Goal: Task Accomplishment & Management: Use online tool/utility

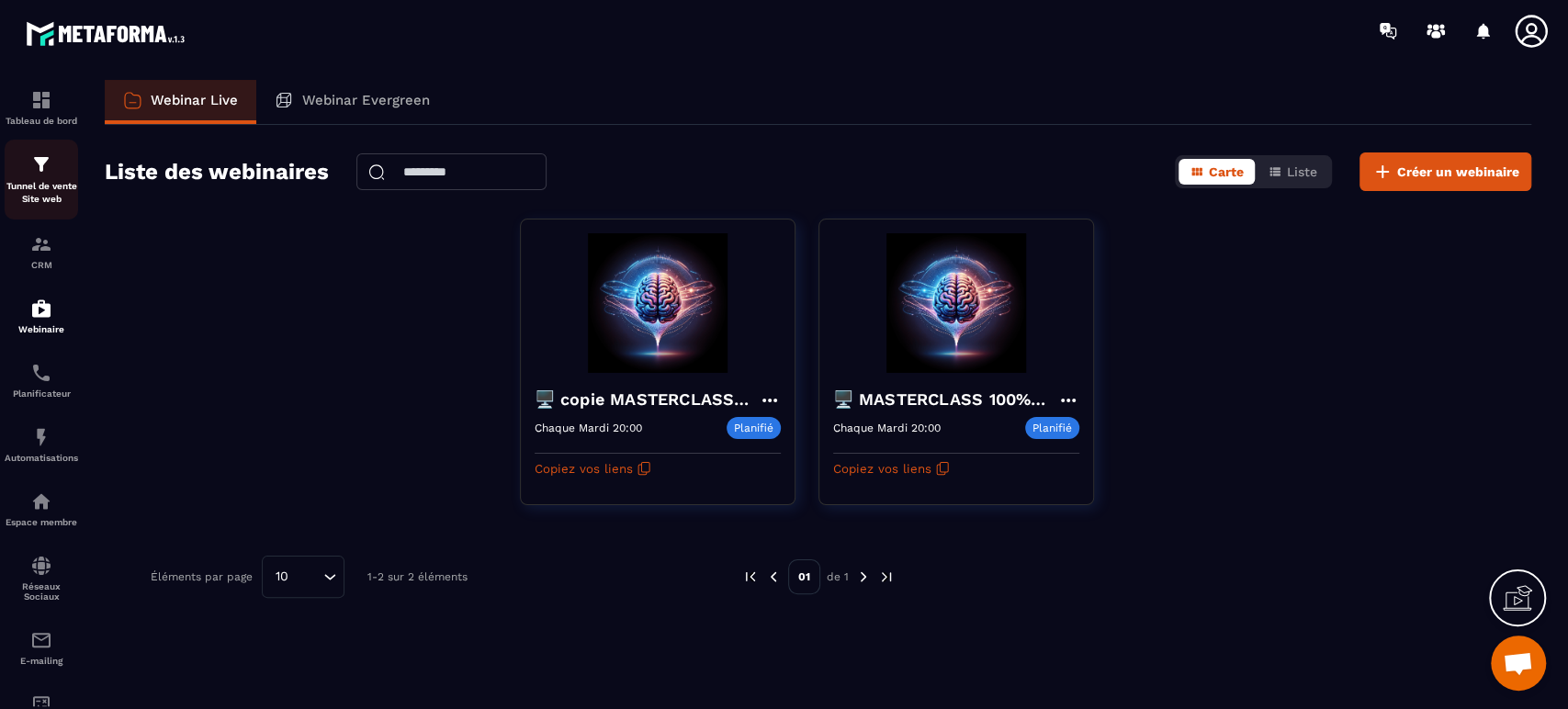
click at [60, 197] on p "Tunnel de vente Site web" at bounding box center [41, 193] width 74 height 26
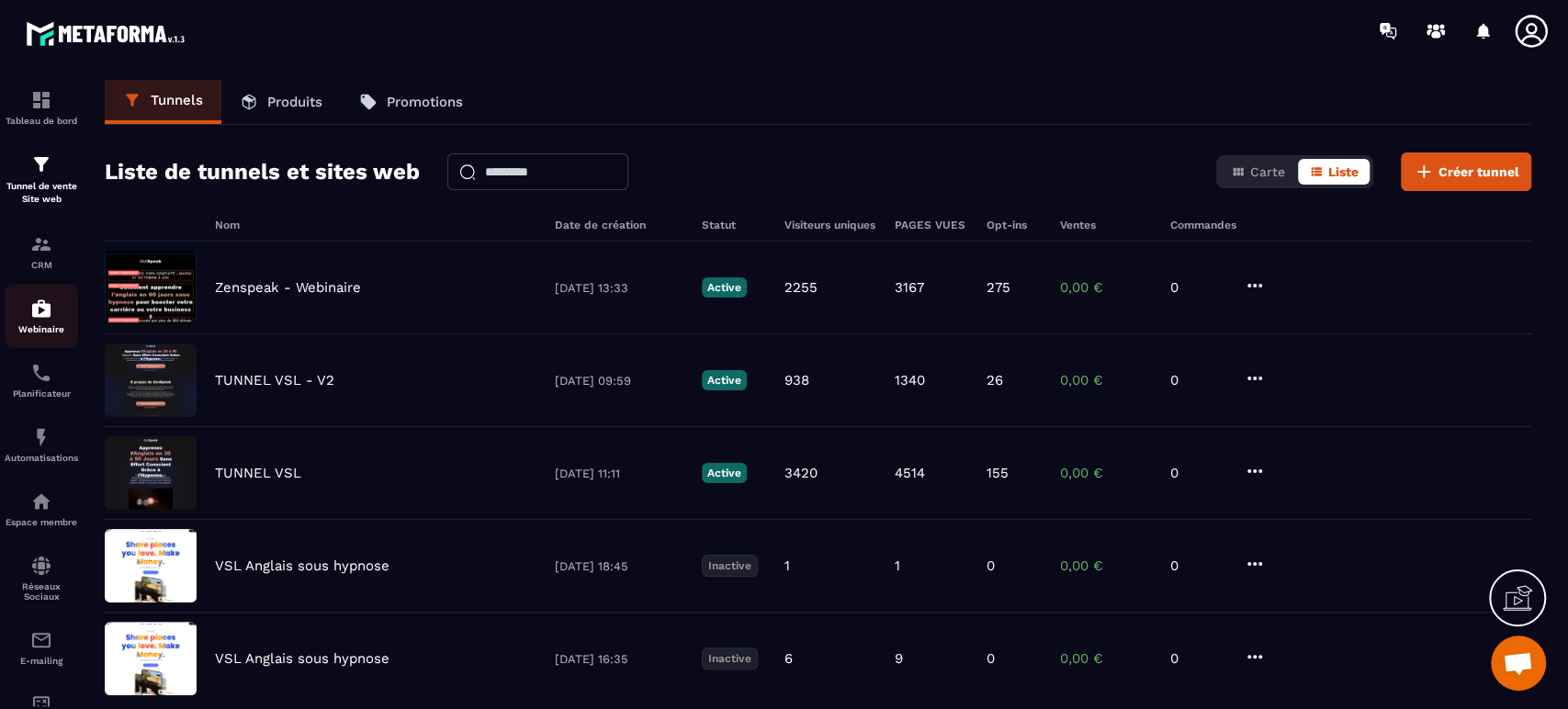
click at [29, 334] on p "Webinaire" at bounding box center [41, 329] width 74 height 10
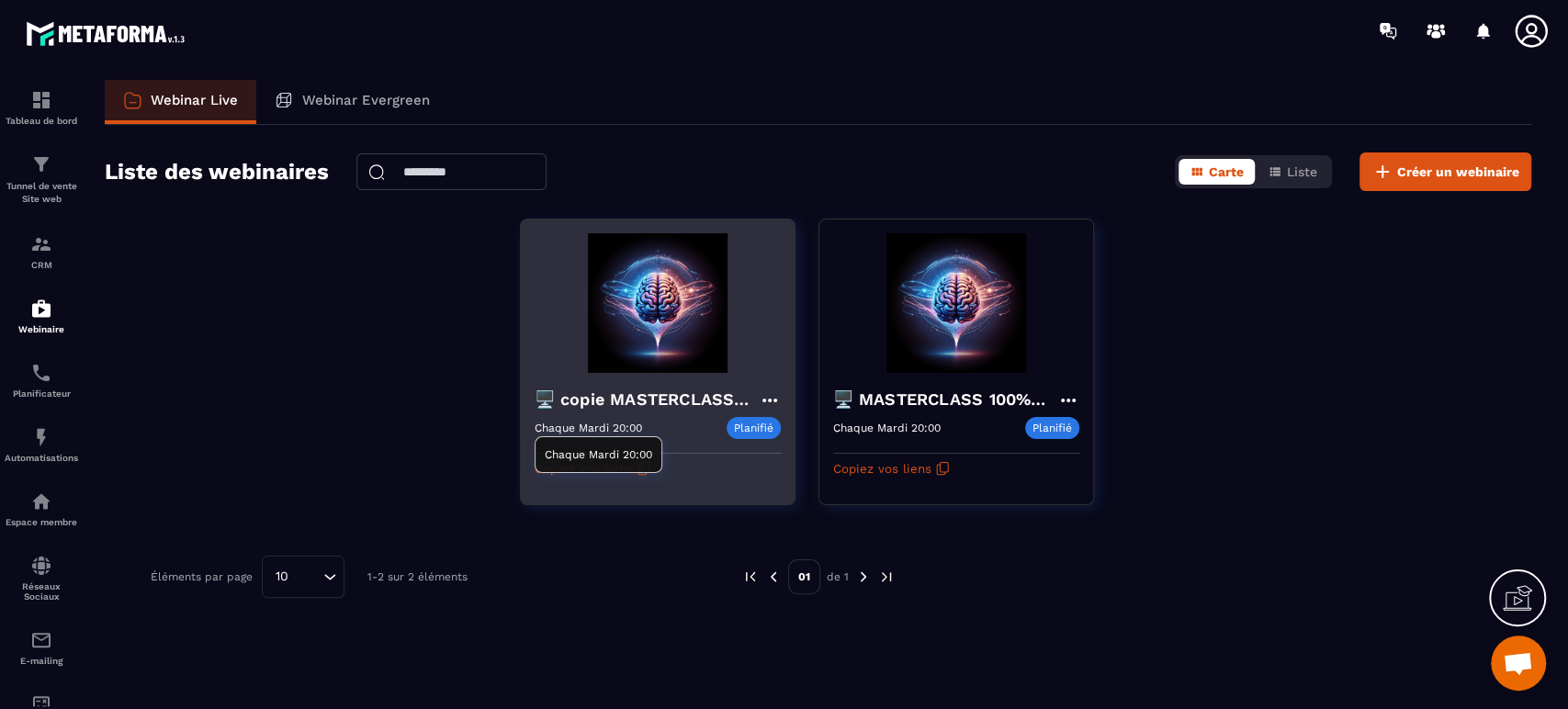
click at [603, 469] on div "Chaque Mardi 20:00" at bounding box center [599, 454] width 128 height 36
click at [627, 471] on button "Copiez vos liens" at bounding box center [593, 469] width 117 height 30
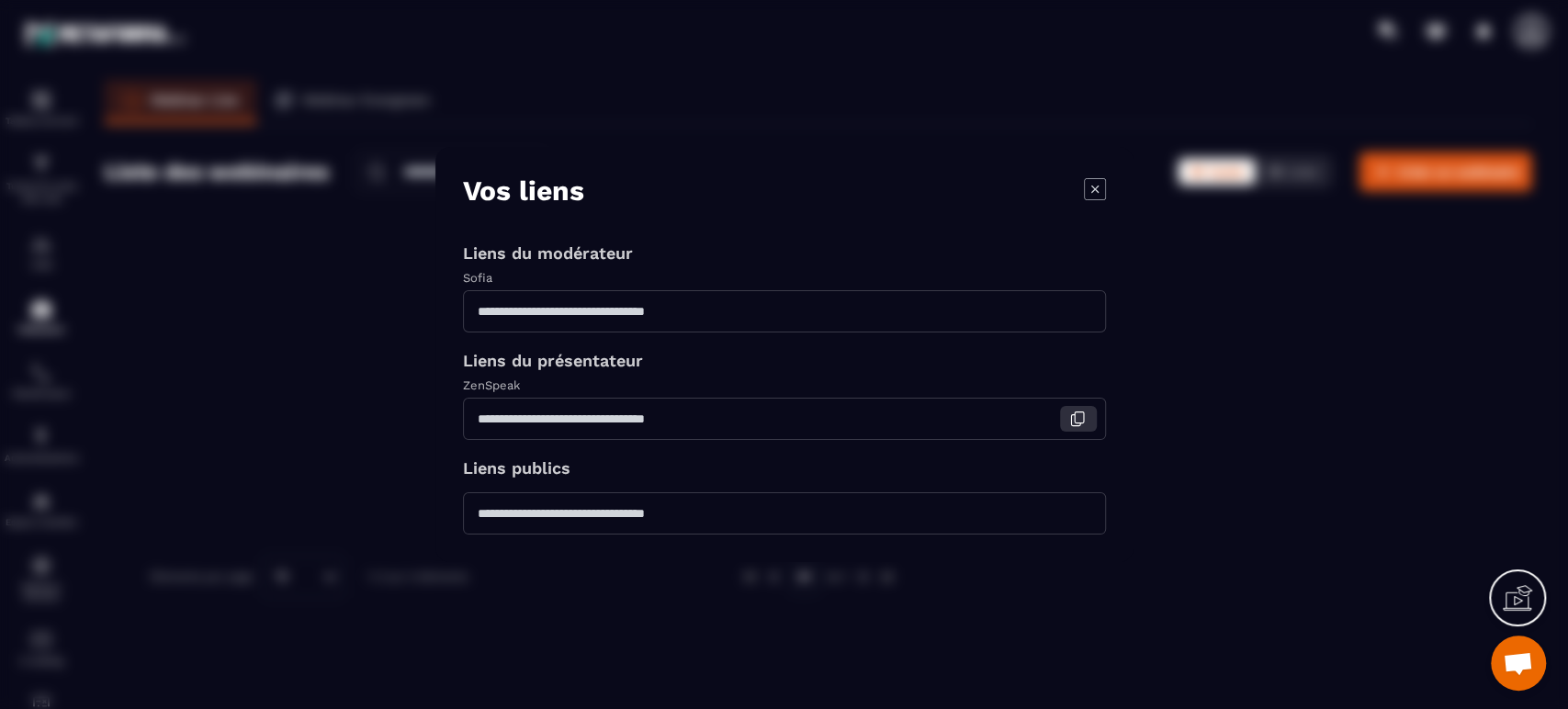
click at [1074, 420] on icon "Modal window" at bounding box center [1077, 419] width 17 height 17
click at [1079, 422] on icon "Modal window" at bounding box center [1077, 419] width 17 height 17
click at [1088, 189] on icon "Modal window" at bounding box center [1095, 189] width 22 height 22
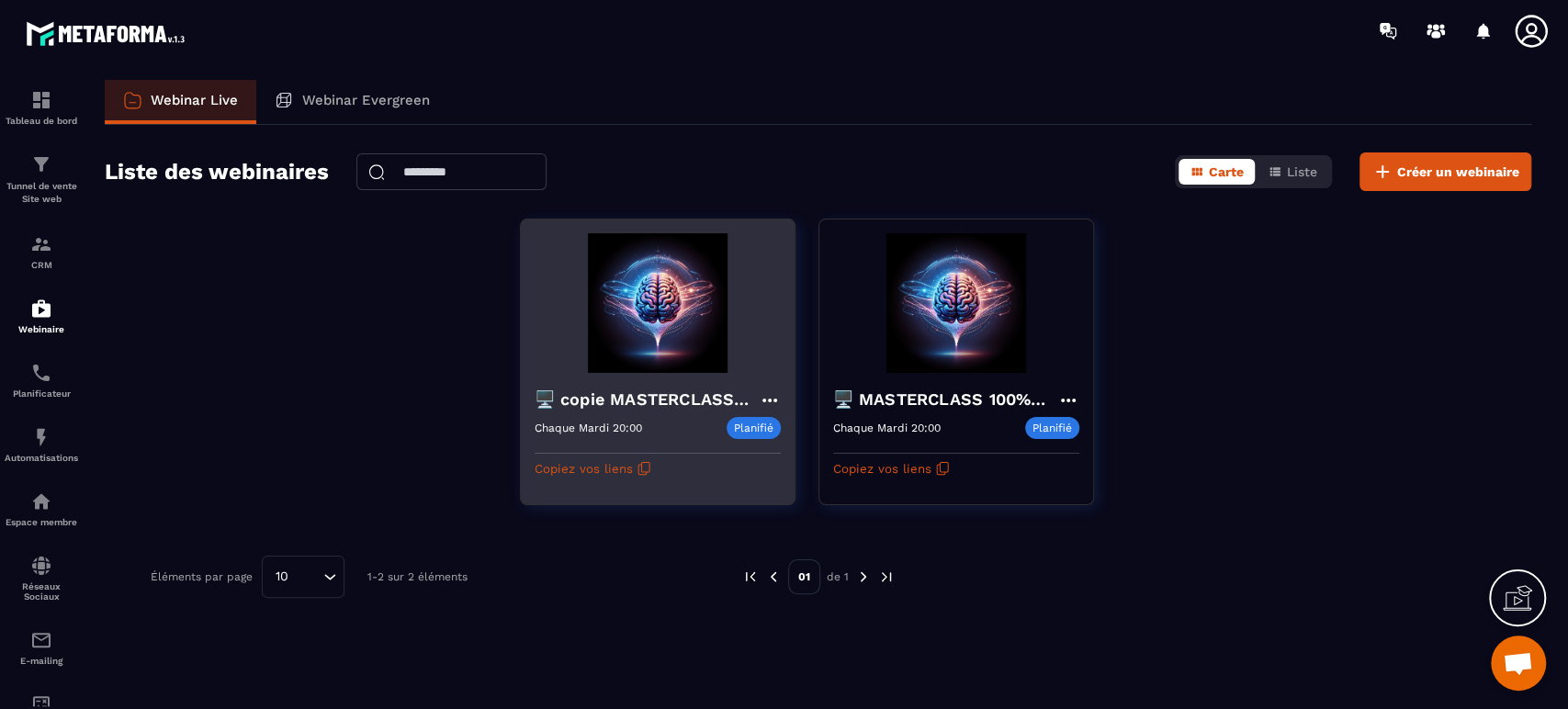
click at [771, 394] on icon at bounding box center [770, 400] width 22 height 22
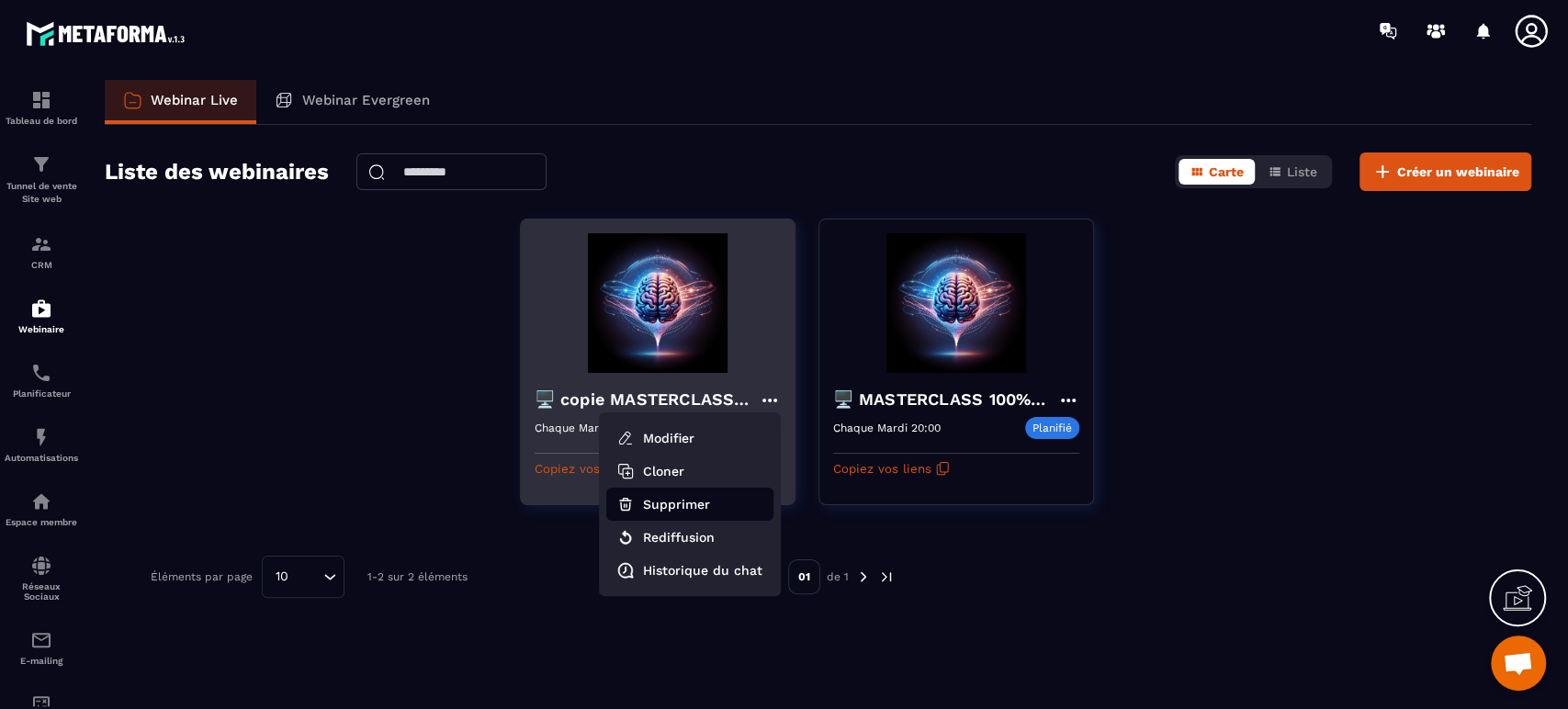
click at [683, 500] on button "Supprimer" at bounding box center [690, 504] width 167 height 33
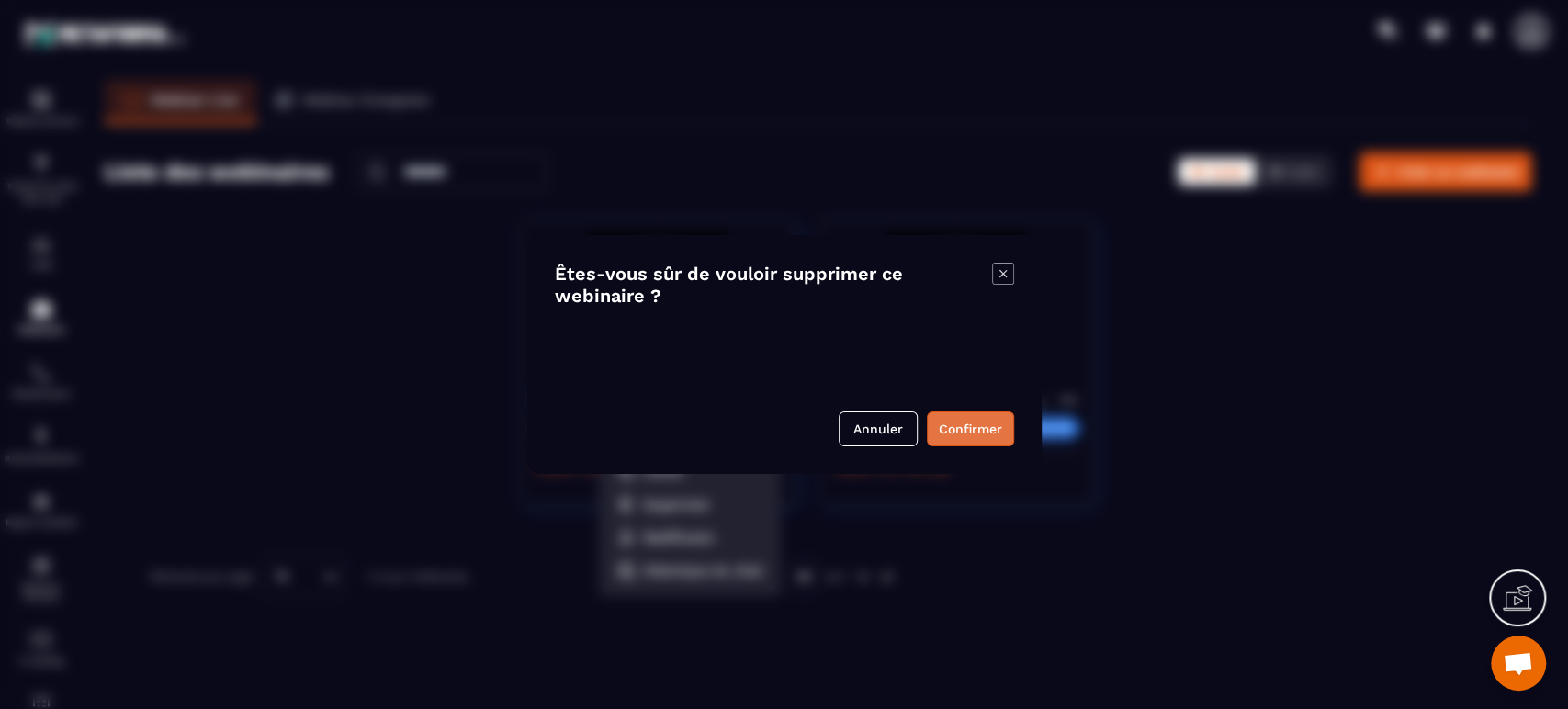
click at [994, 432] on button "Confirmer" at bounding box center [970, 430] width 87 height 35
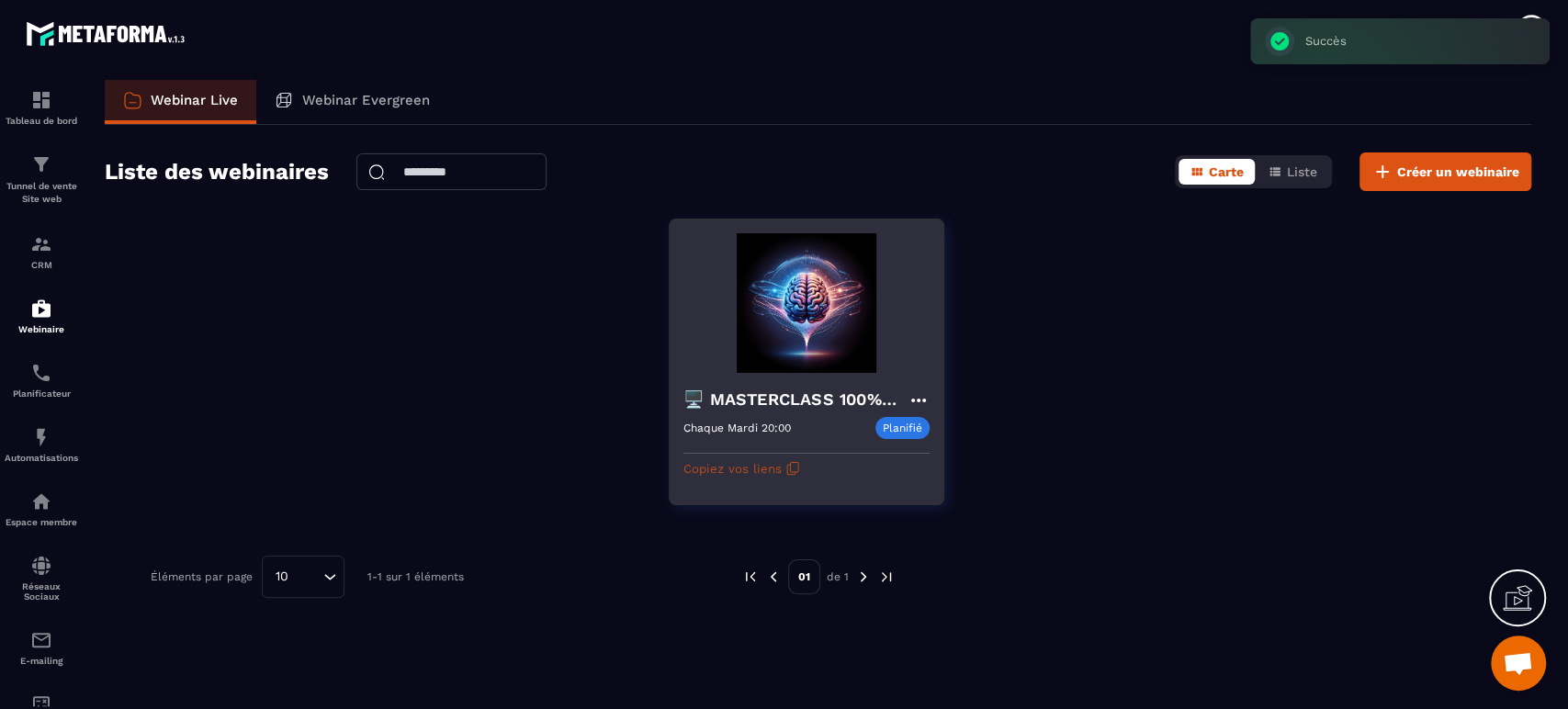
click at [722, 476] on button "Copiez vos liens" at bounding box center [741, 469] width 117 height 30
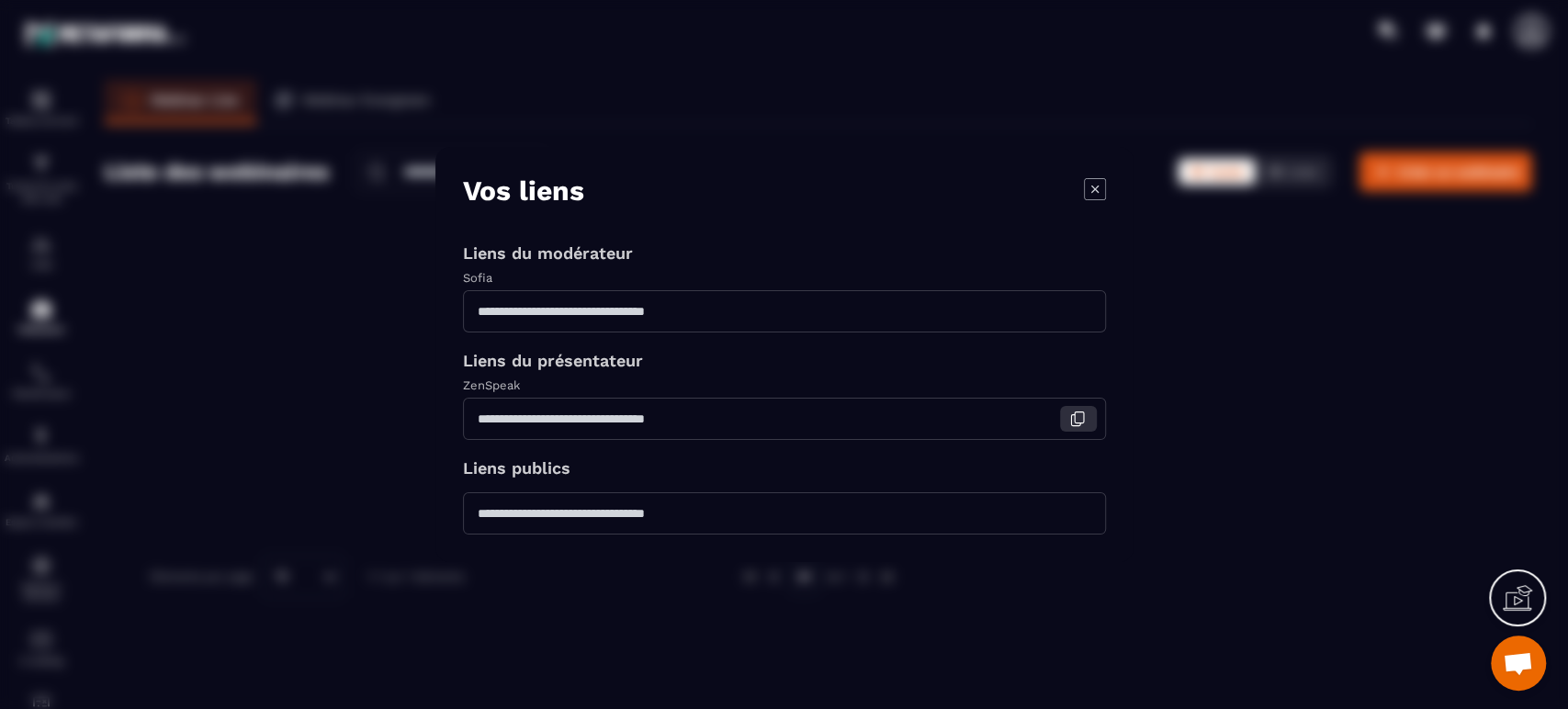
click at [1071, 424] on icon "Modal window" at bounding box center [1074, 420] width 9 height 11
click at [1095, 184] on icon "Modal window" at bounding box center [1095, 189] width 22 height 22
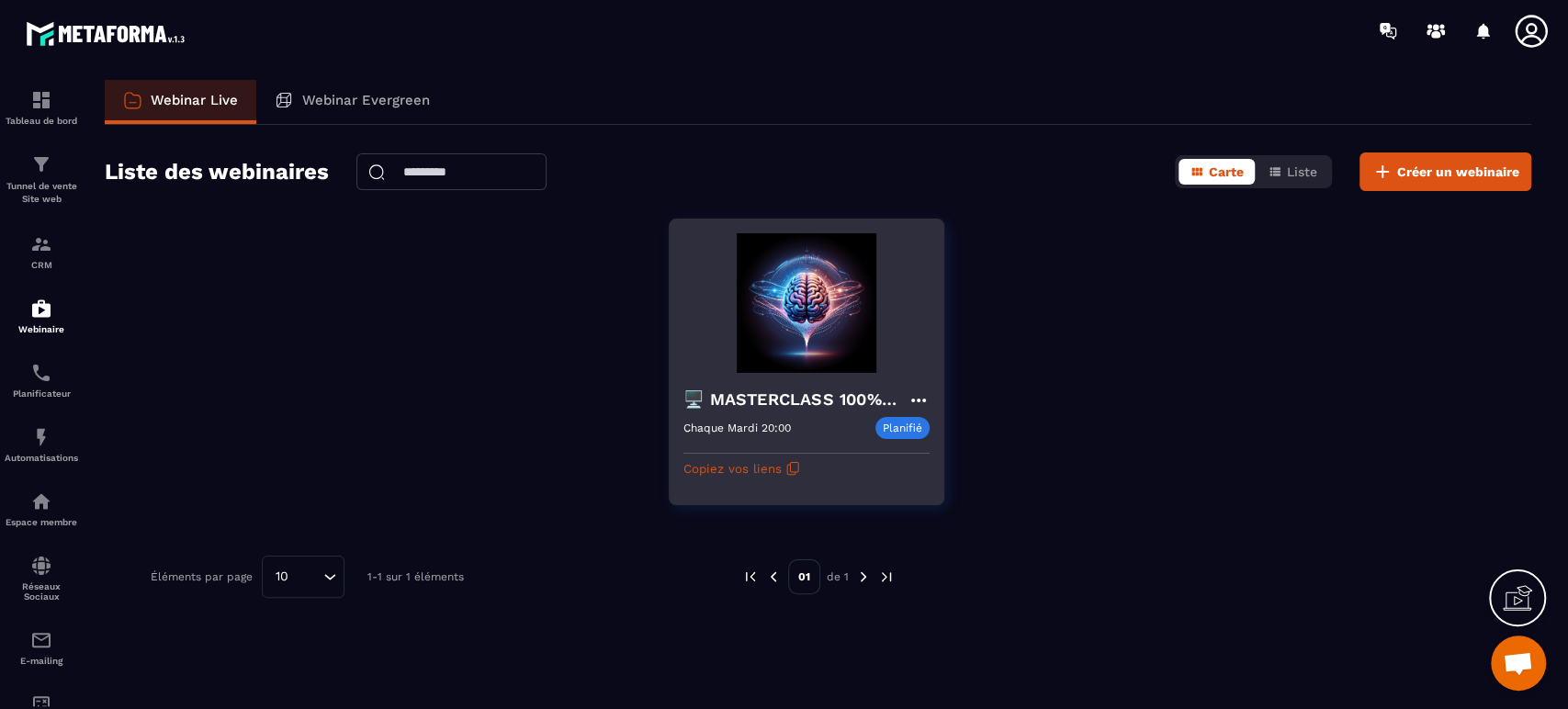
click at [912, 396] on icon at bounding box center [918, 400] width 22 height 22
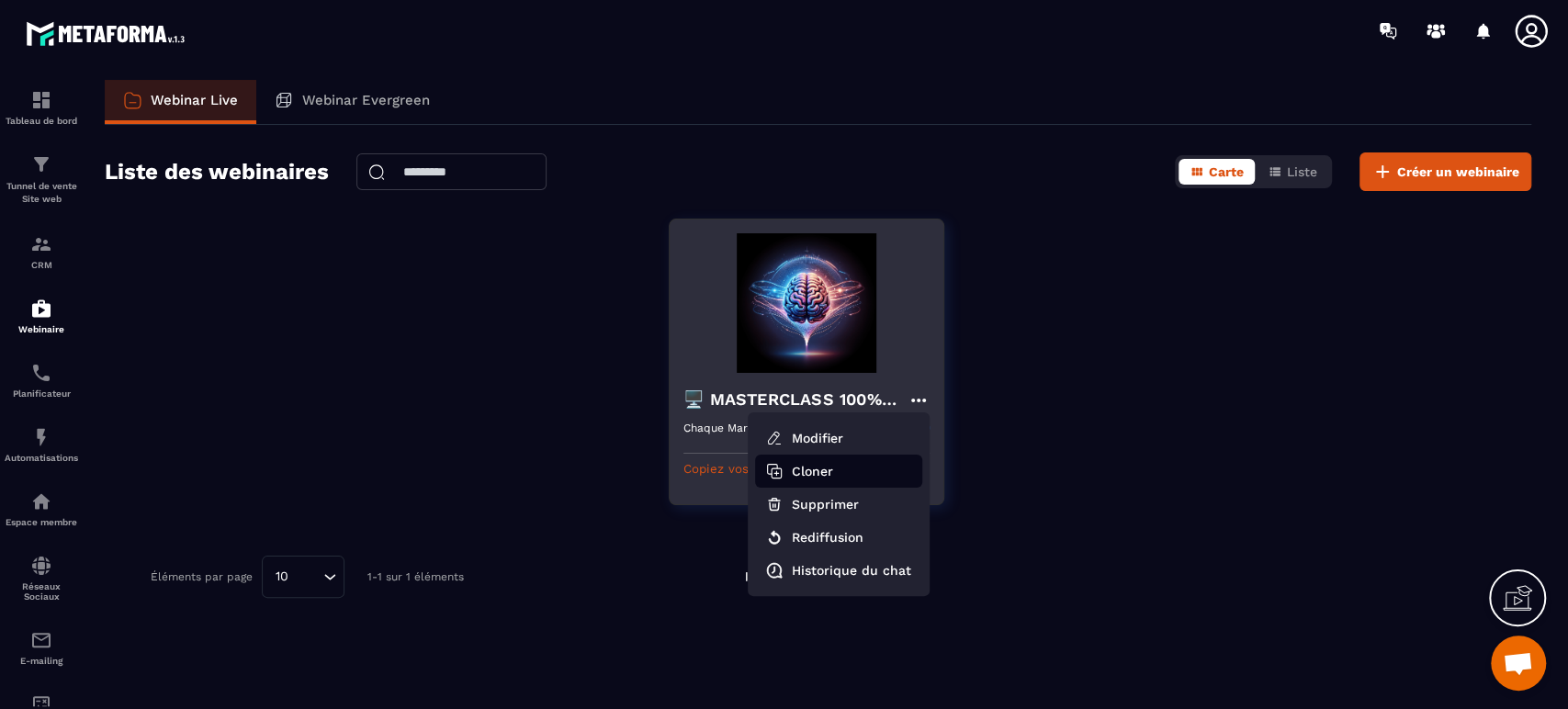
click at [827, 473] on button "Cloner" at bounding box center [839, 472] width 167 height 33
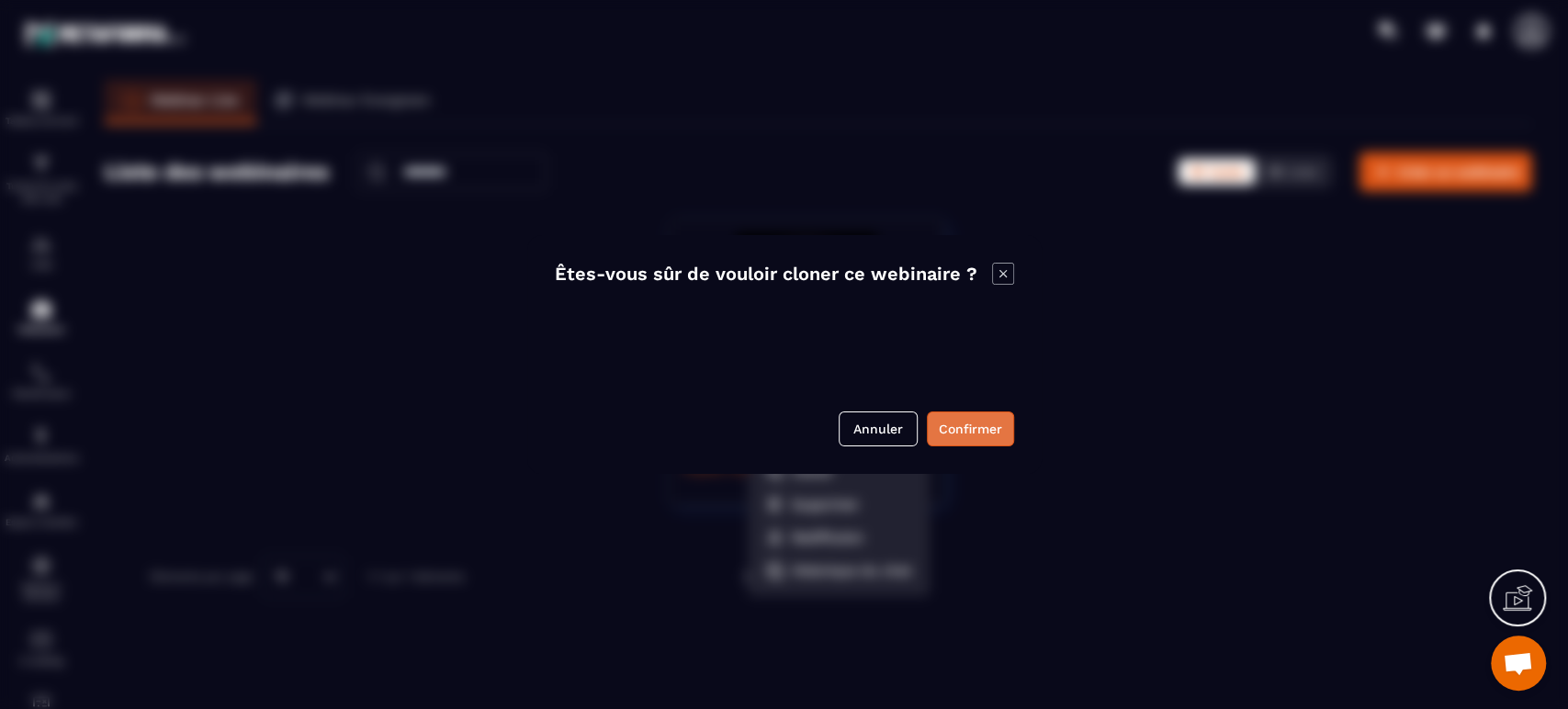
click at [970, 418] on button "Confirmer" at bounding box center [970, 430] width 87 height 35
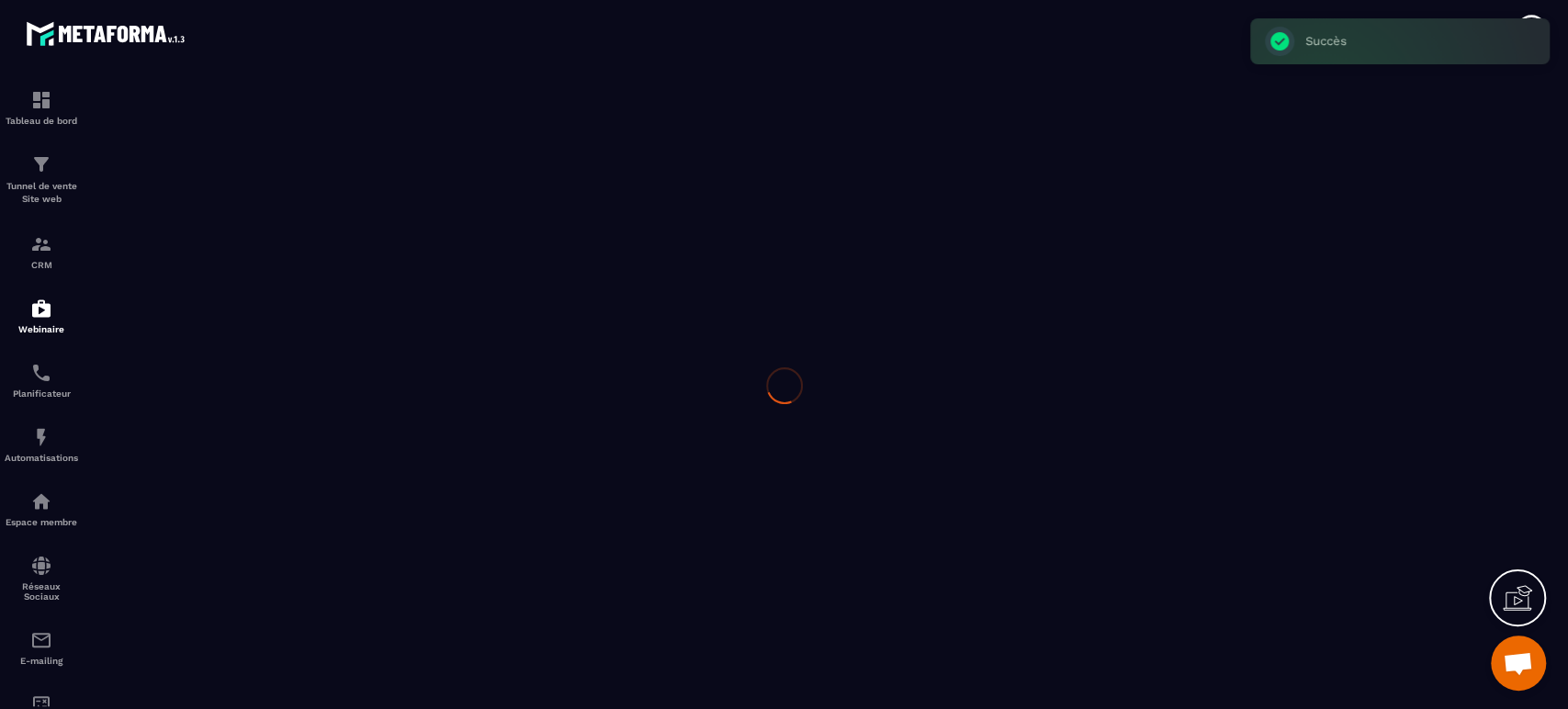
type input "**********"
type textarea "**********"
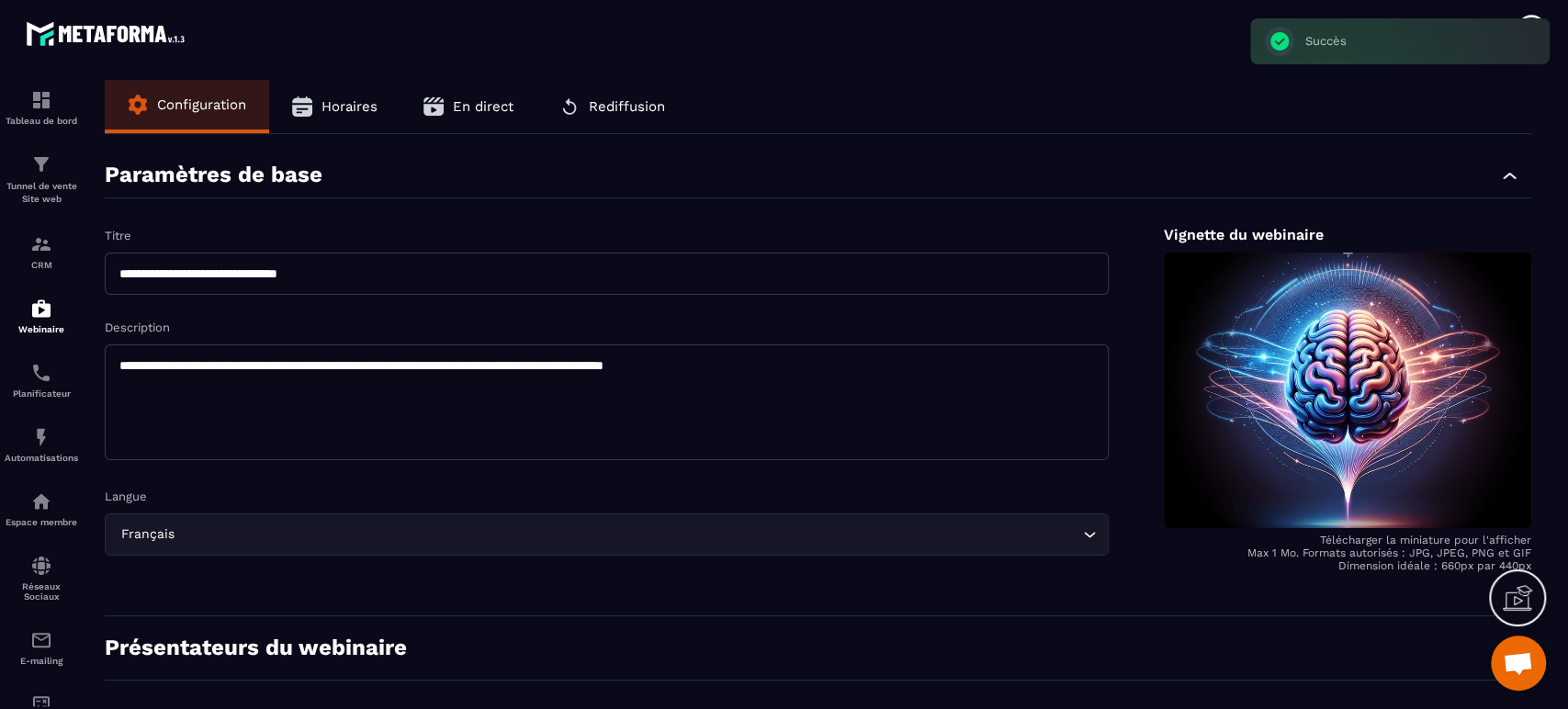
click at [117, 274] on input "**********" at bounding box center [607, 273] width 1004 height 42
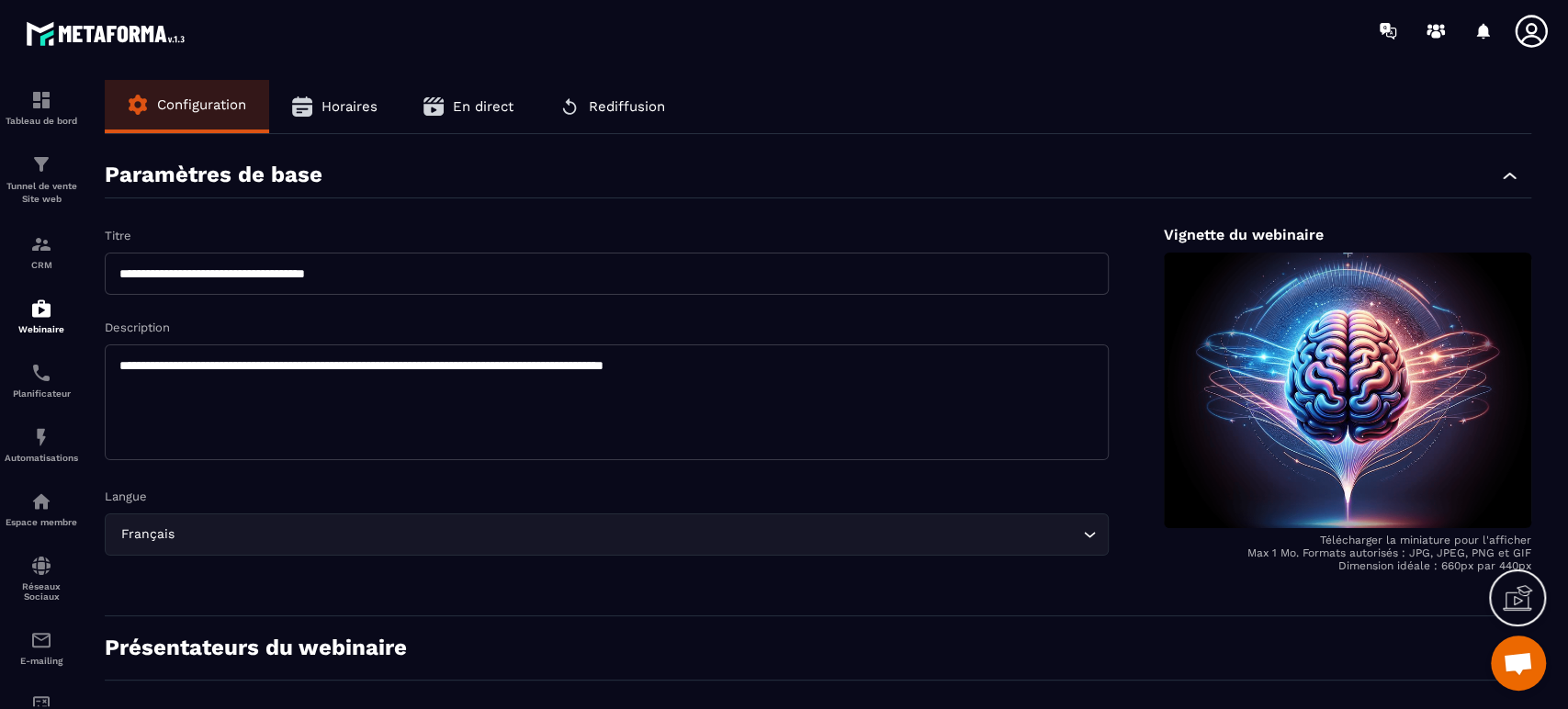
type input "**********"
click at [514, 180] on div "Paramètres de base" at bounding box center [818, 175] width 1426 height 46
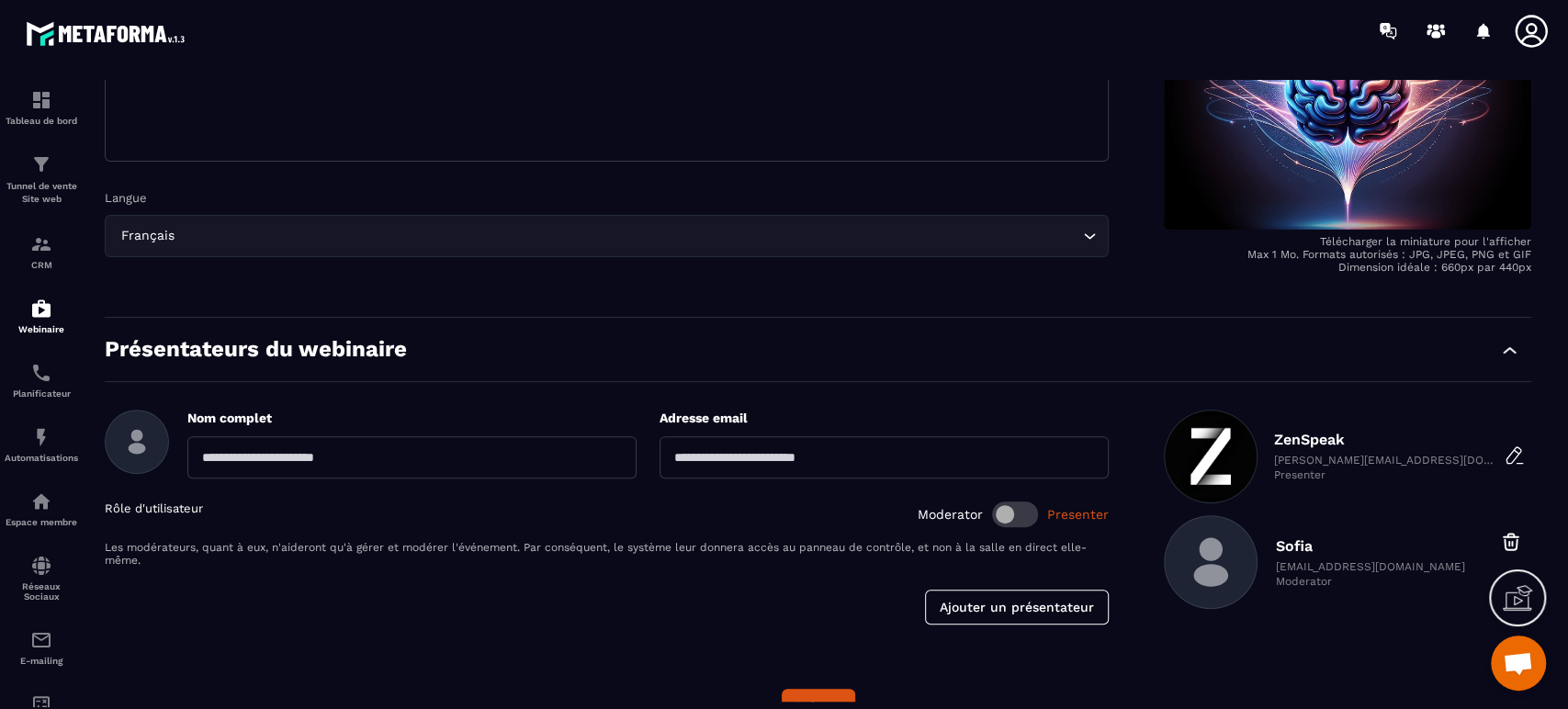
scroll to position [337, 0]
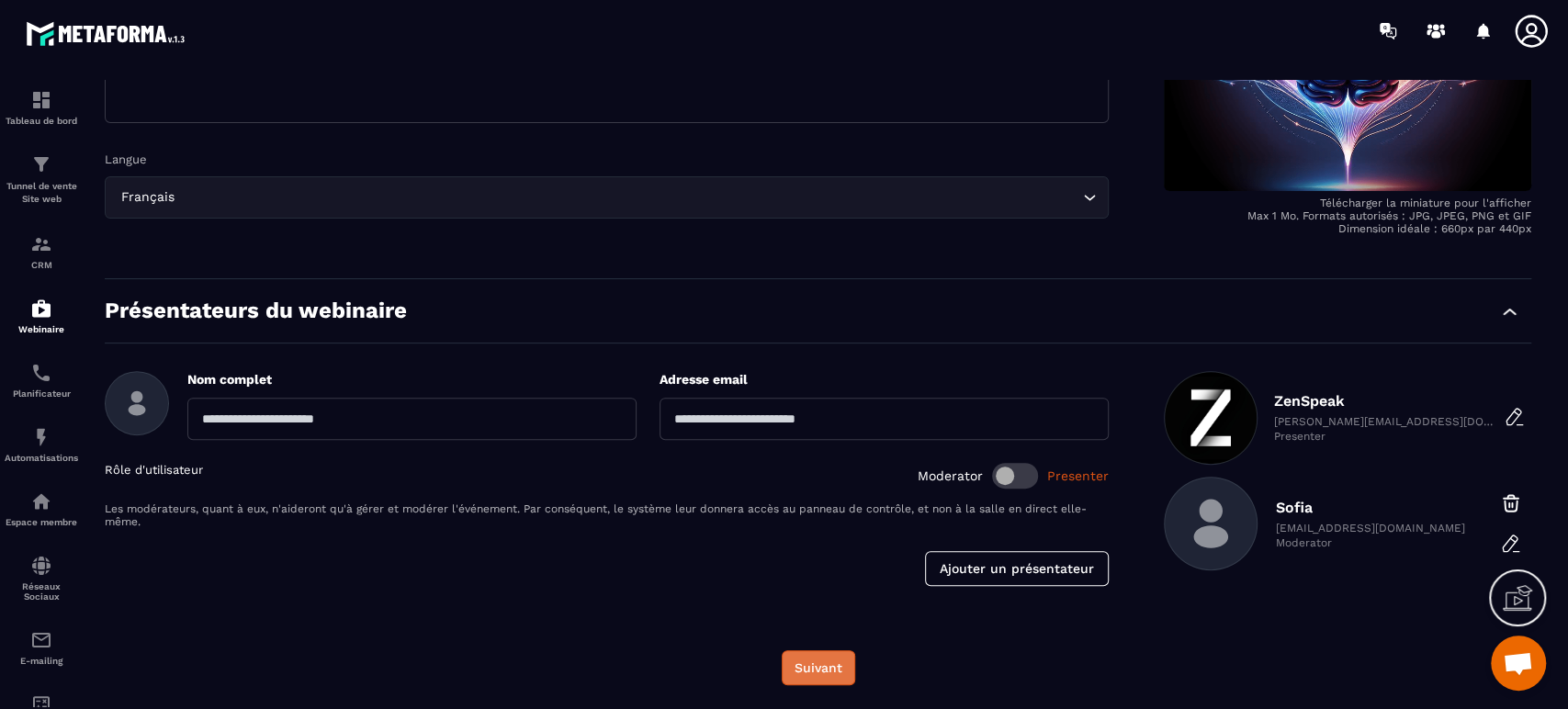
click at [821, 659] on button "Suivant" at bounding box center [818, 669] width 74 height 35
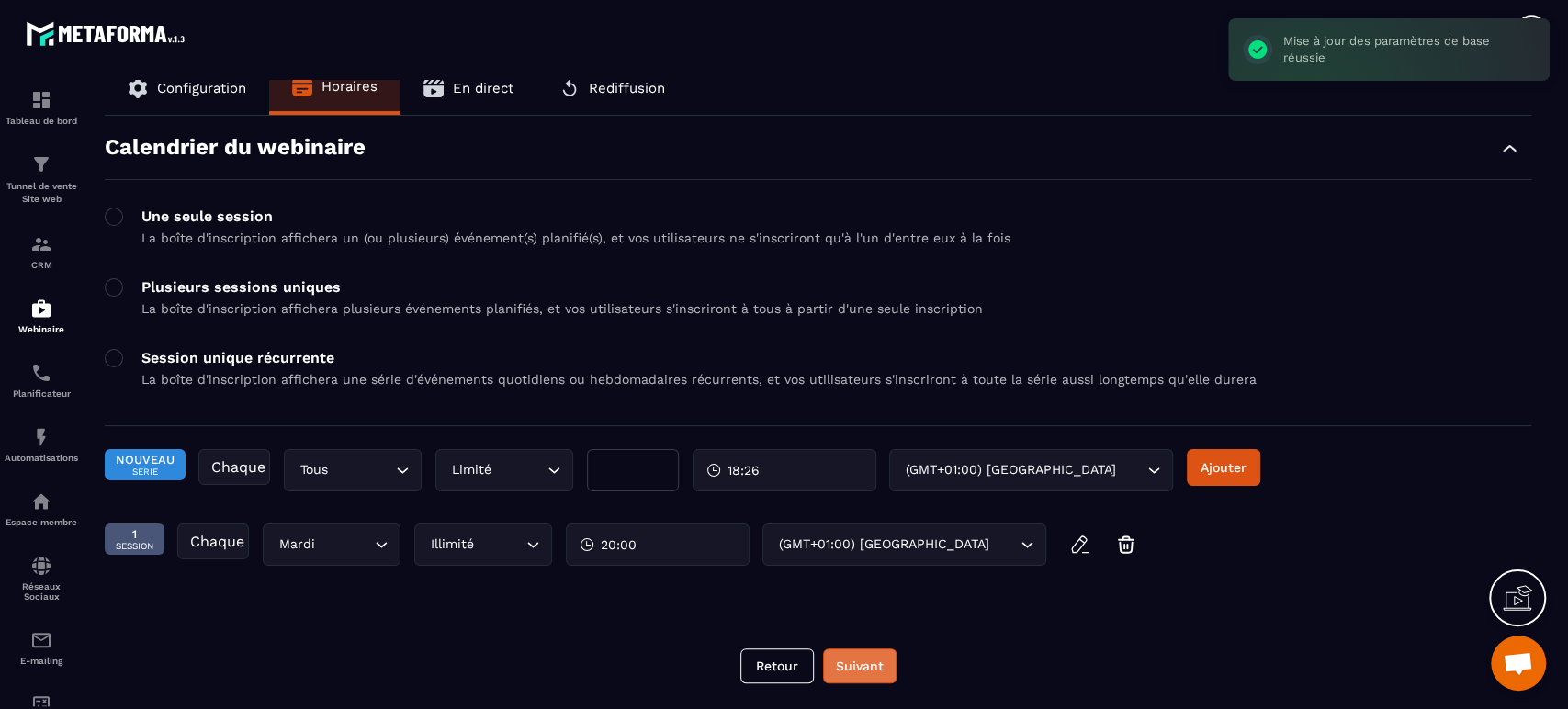
click at [879, 667] on button "Suivant" at bounding box center [859, 667] width 74 height 35
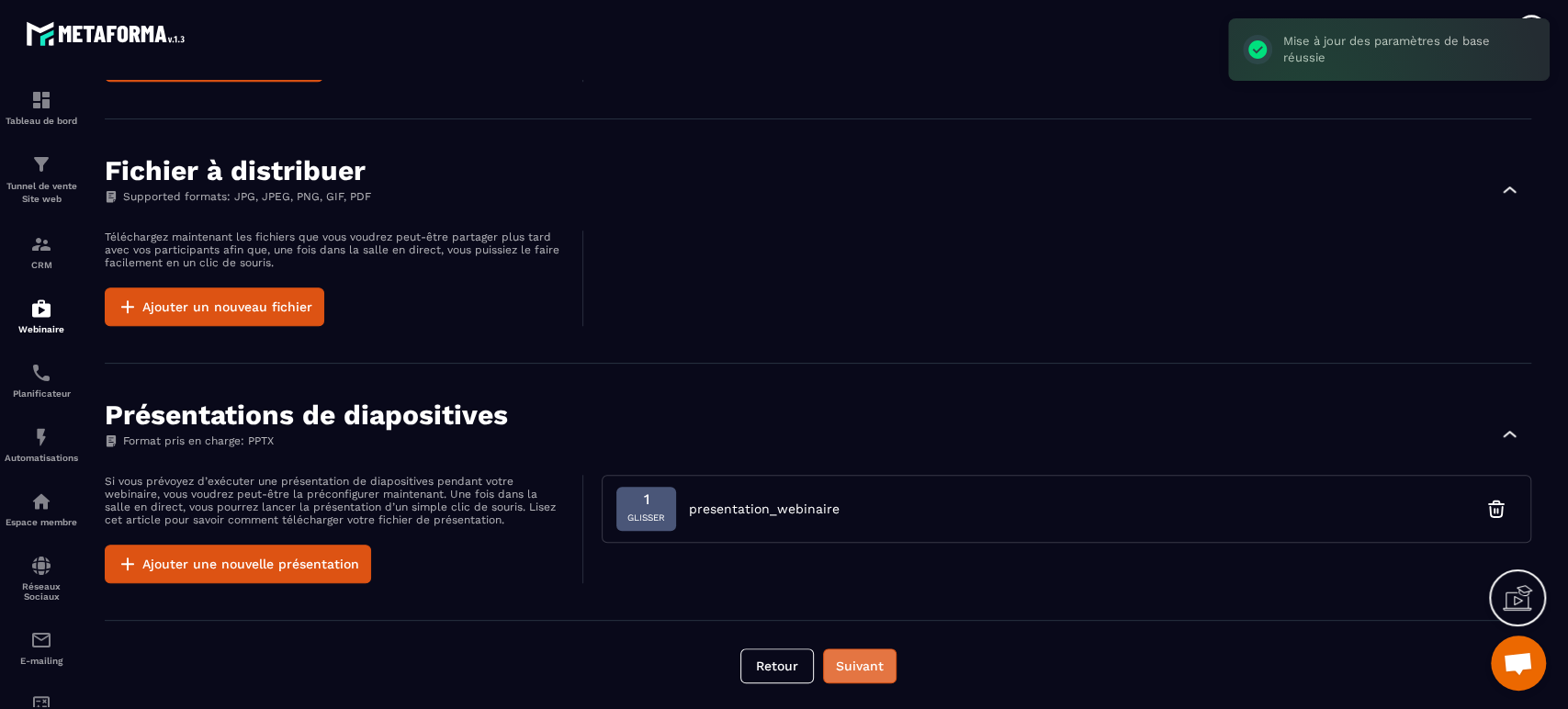
click at [876, 669] on button "Suivant" at bounding box center [859, 667] width 74 height 35
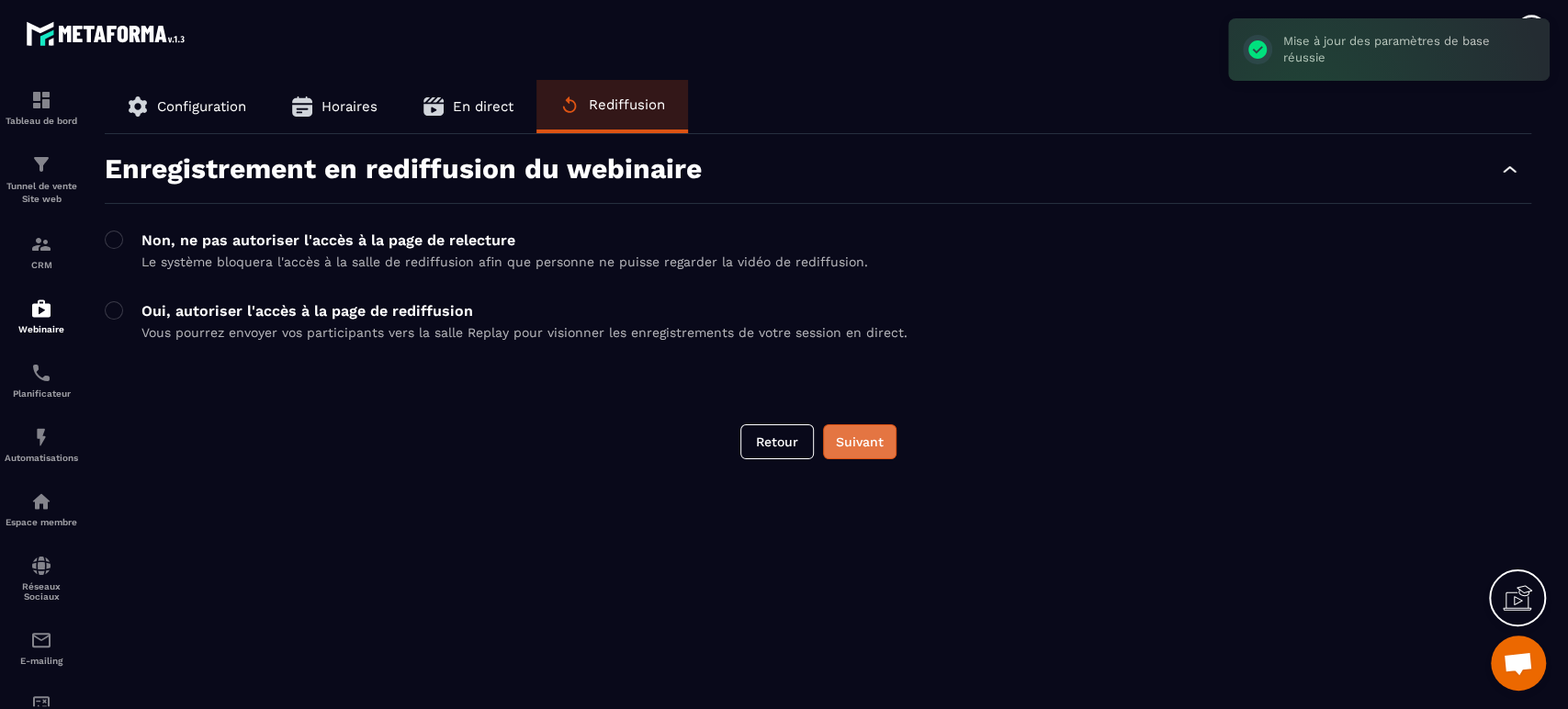
scroll to position [0, 0]
click at [869, 446] on button "Suivant" at bounding box center [859, 443] width 74 height 35
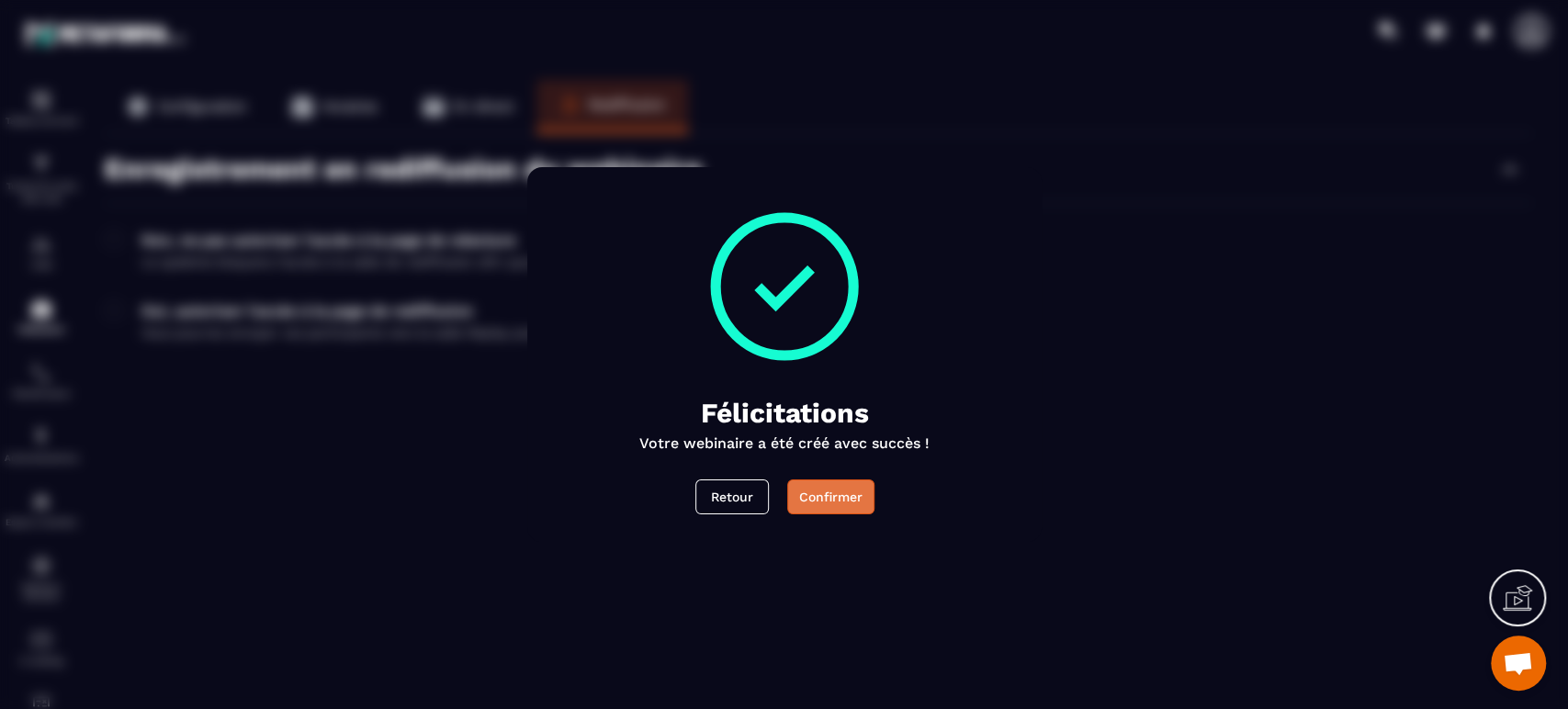
click at [823, 498] on button "Confirmer" at bounding box center [830, 498] width 87 height 35
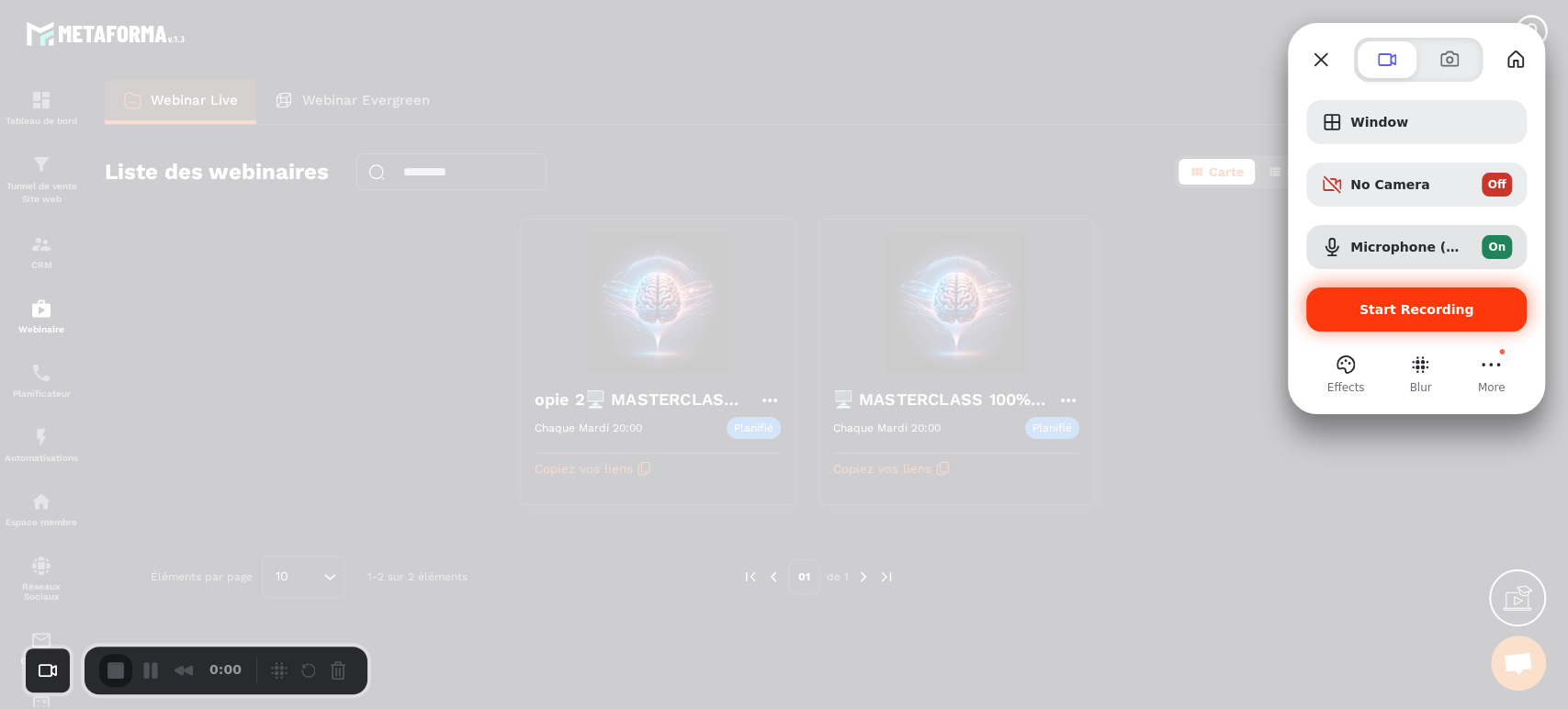
click at [1413, 322] on div "Start Recording" at bounding box center [1417, 309] width 220 height 44
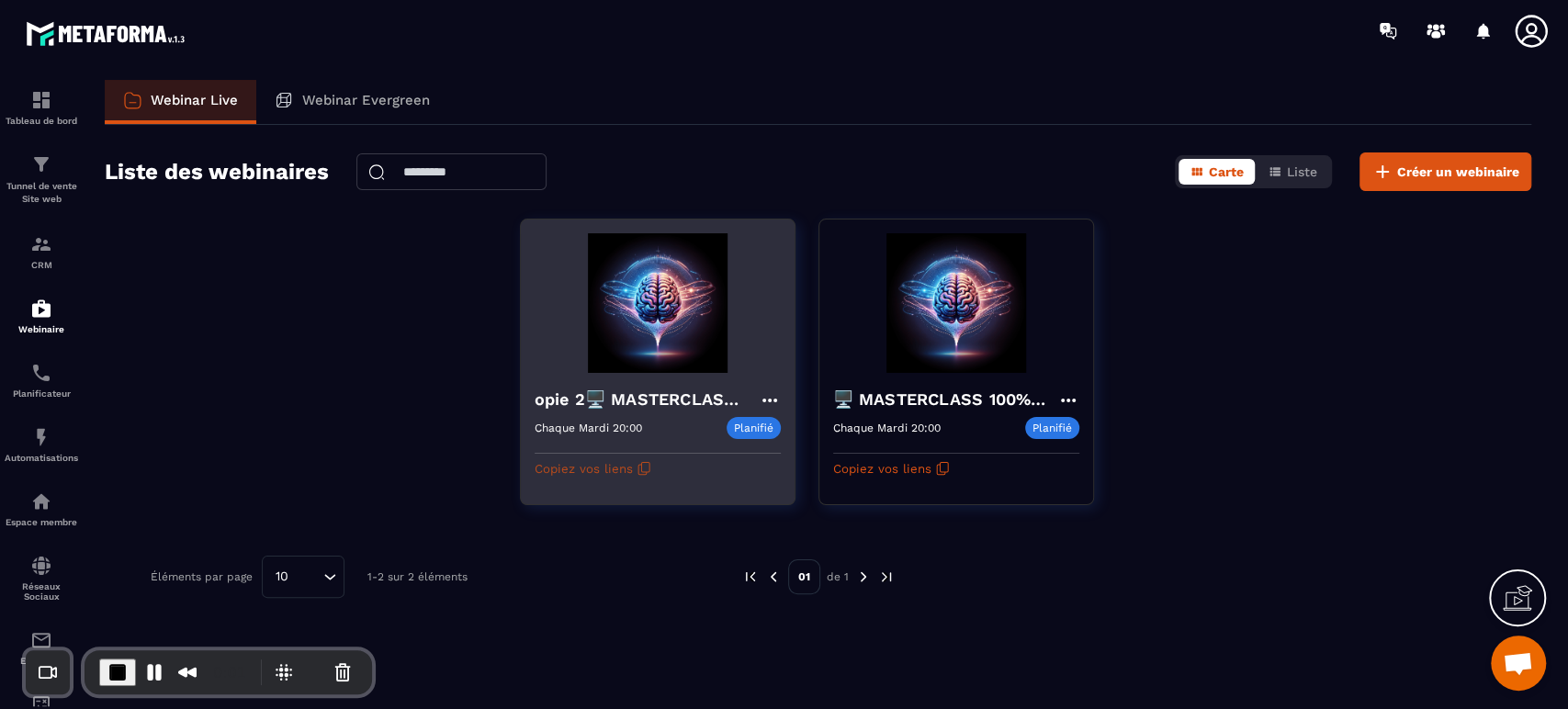
click at [632, 465] on button "Copiez vos liens" at bounding box center [593, 469] width 117 height 30
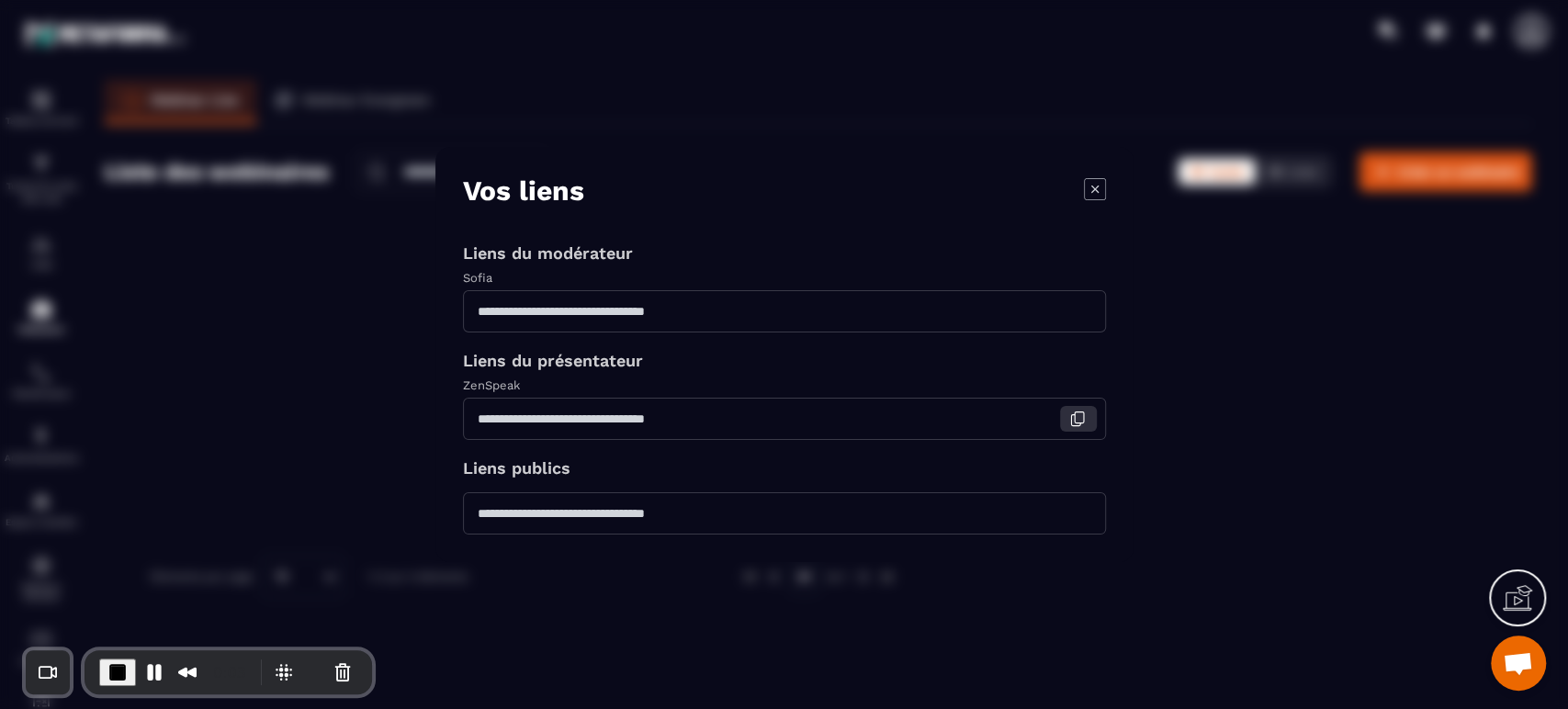
click at [1073, 421] on icon "Modal window" at bounding box center [1077, 419] width 17 height 17
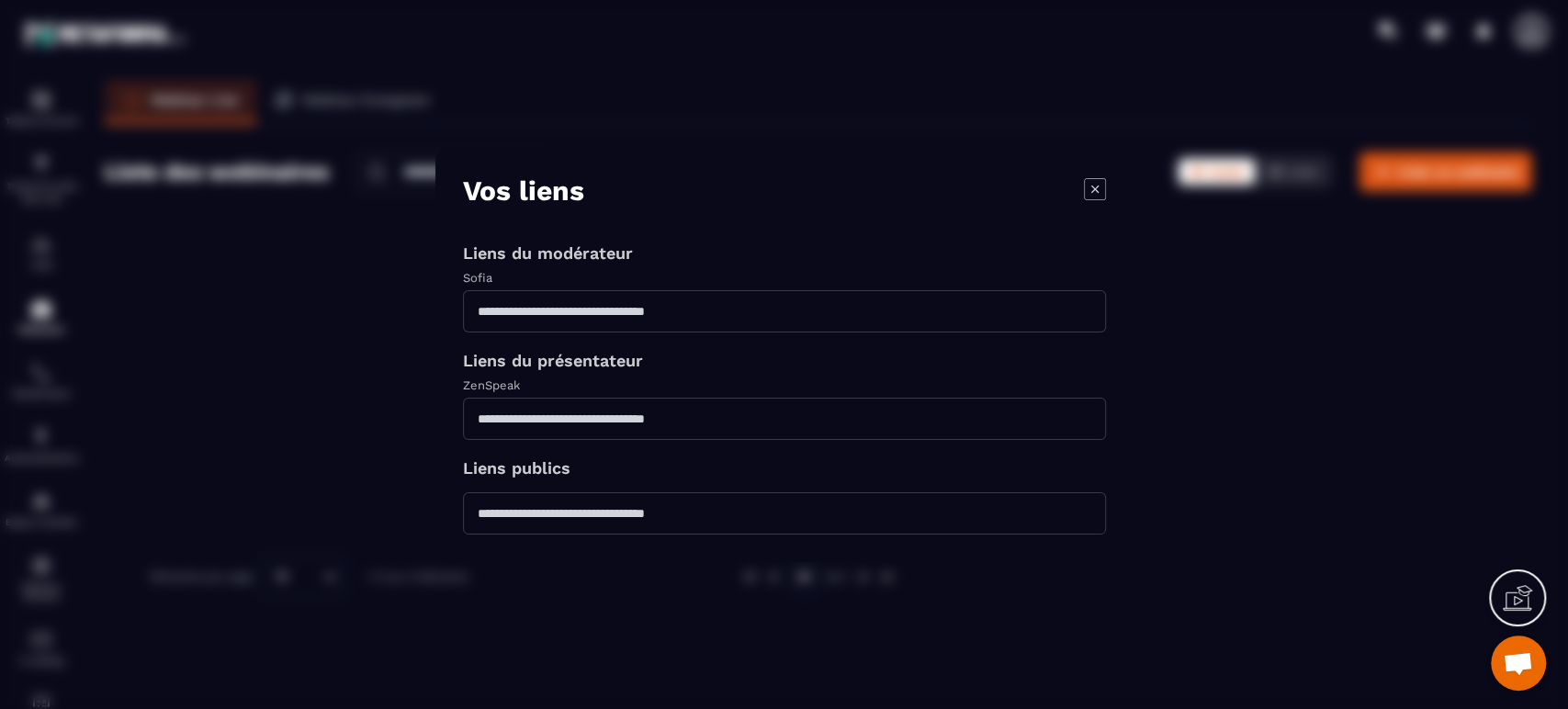
click at [1092, 193] on icon "Modal window" at bounding box center [1095, 189] width 22 height 22
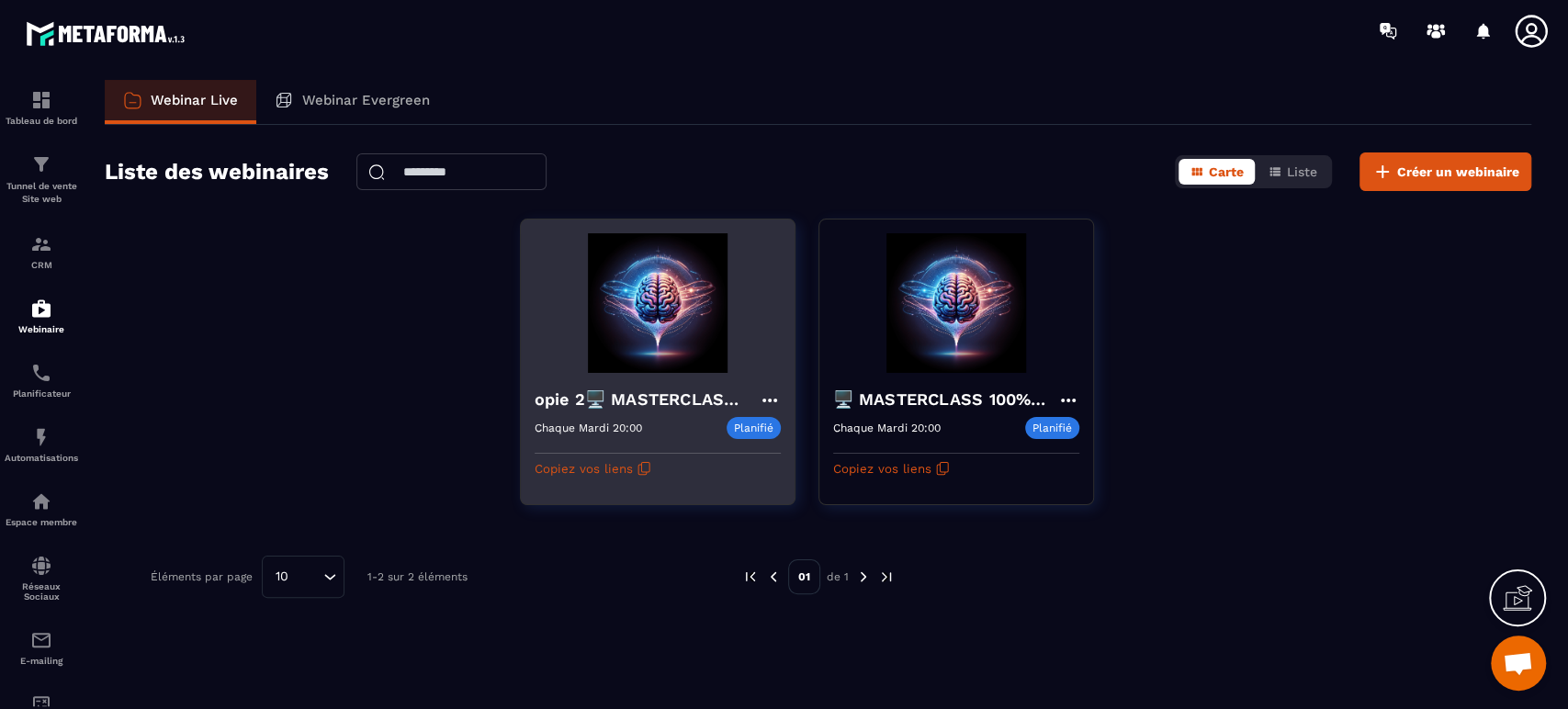
click at [769, 396] on icon at bounding box center [770, 400] width 22 height 22
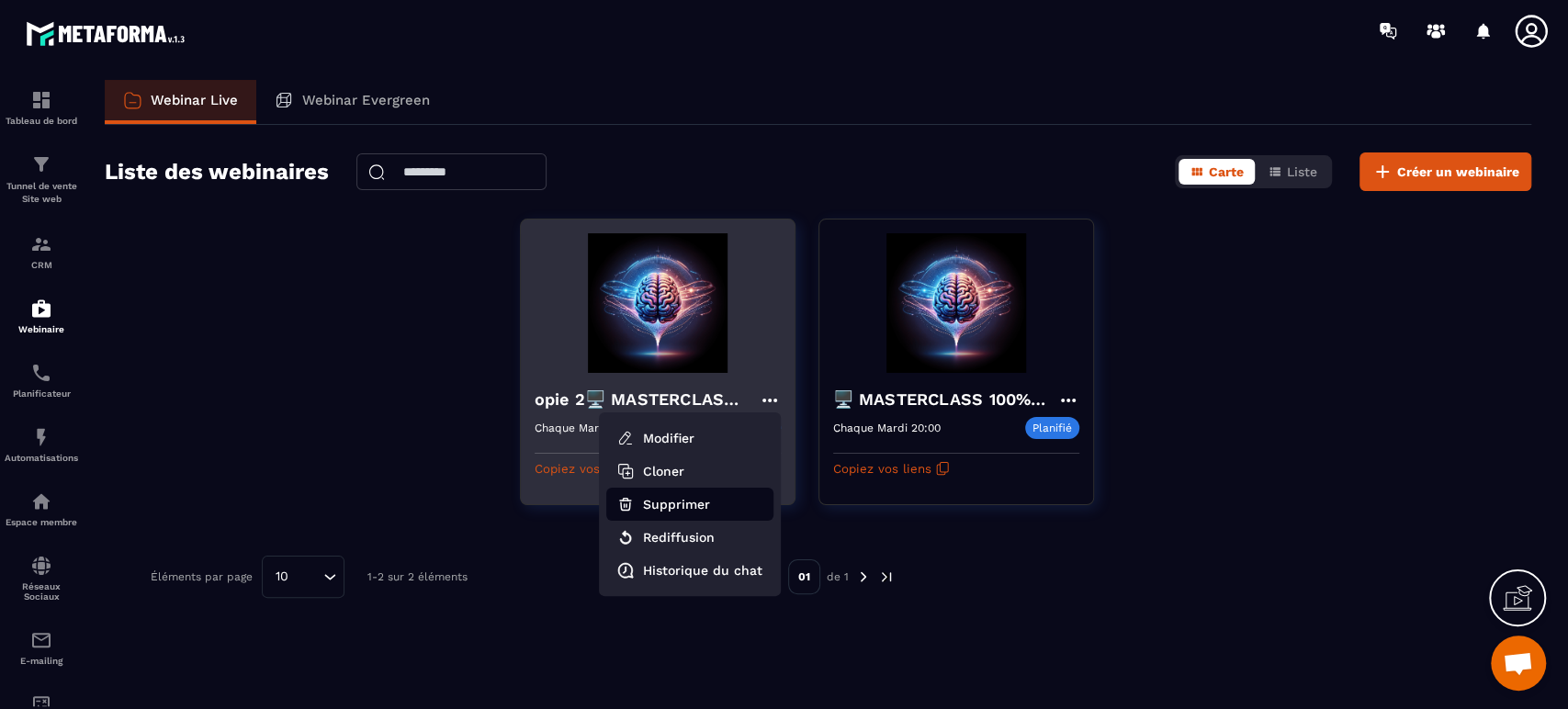
click at [683, 501] on button "Supprimer" at bounding box center [690, 504] width 167 height 33
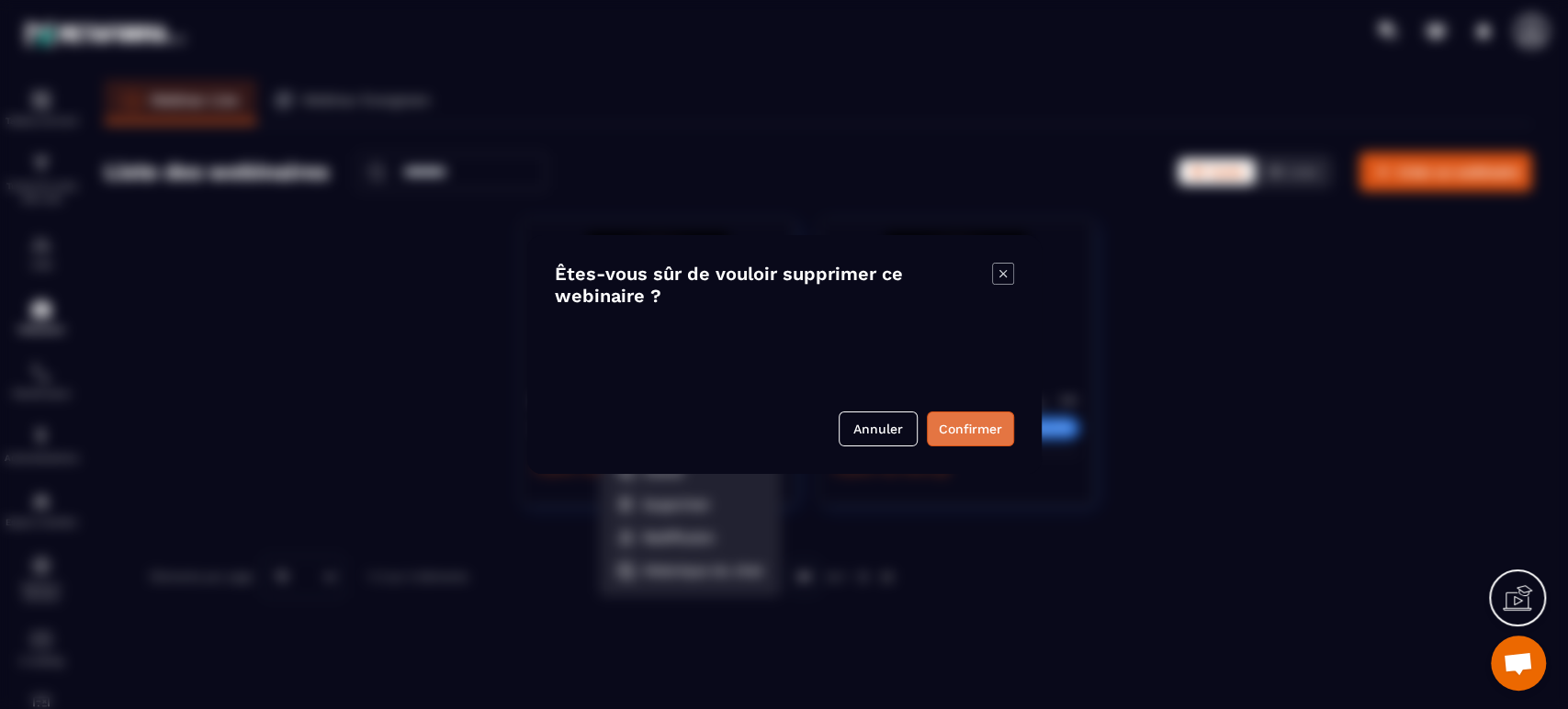
click at [961, 414] on button "Confirmer" at bounding box center [970, 430] width 87 height 35
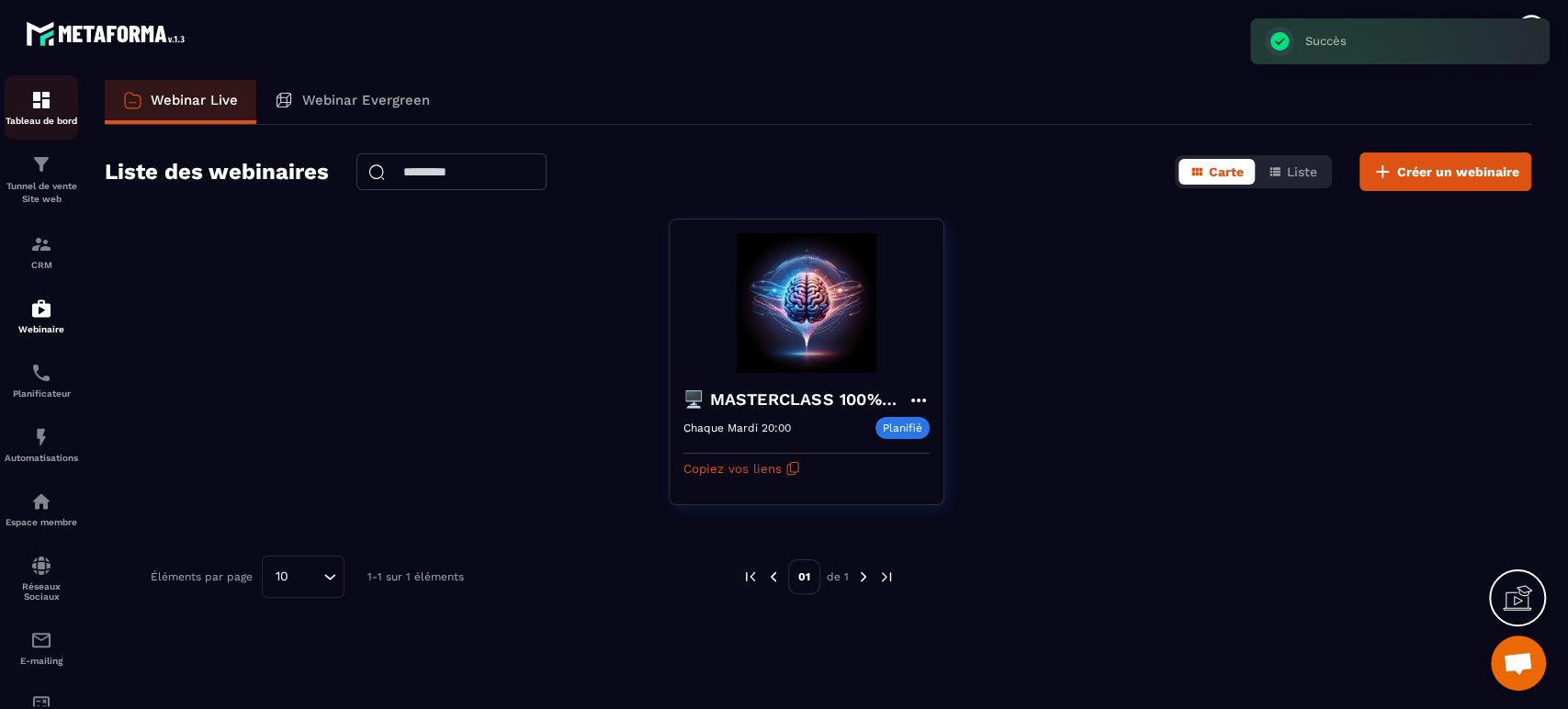
click at [43, 120] on p "Tableau de bord" at bounding box center [41, 121] width 74 height 10
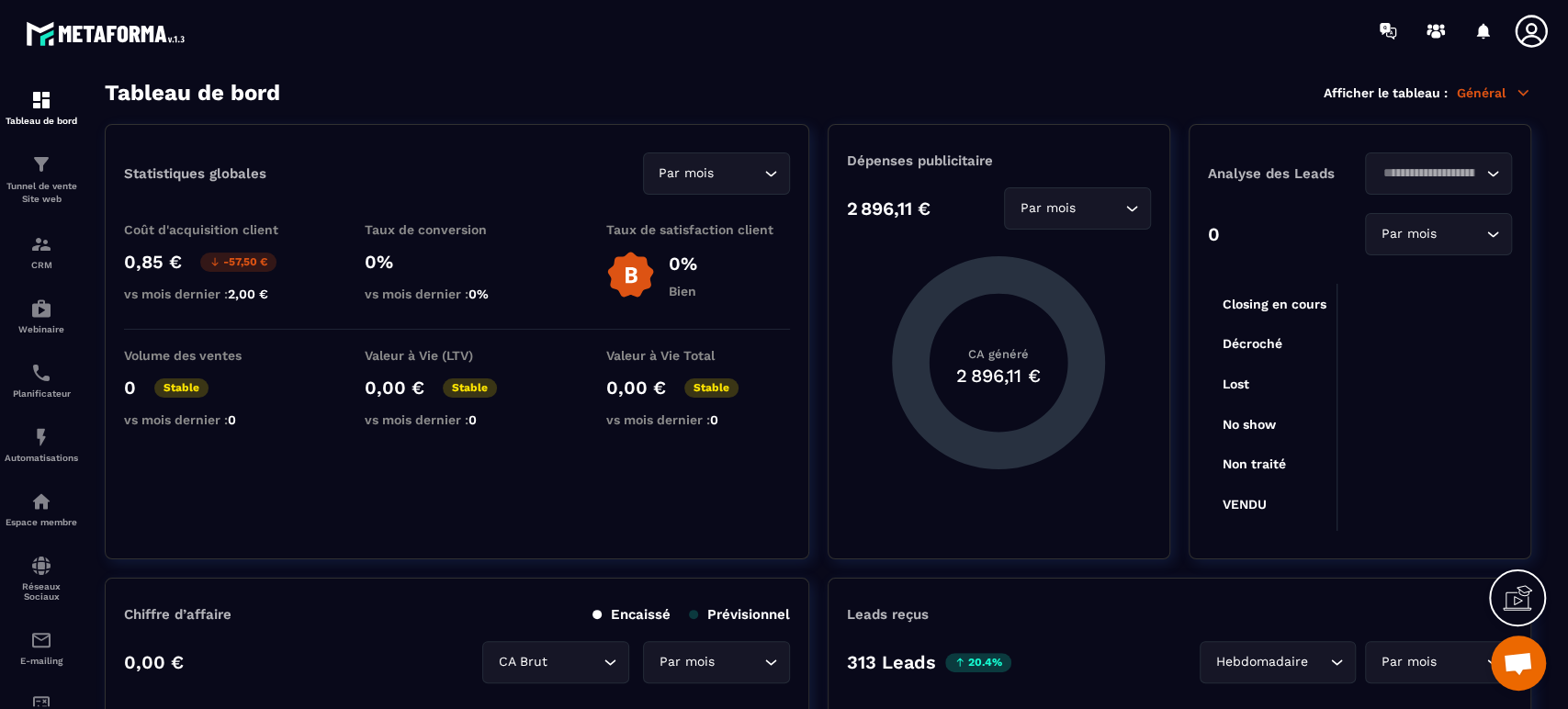
click at [725, 527] on div "Statistiques globales Par mois Loading... Coût d'acquisition client 0,85 € -57,…" at bounding box center [457, 341] width 705 height 436
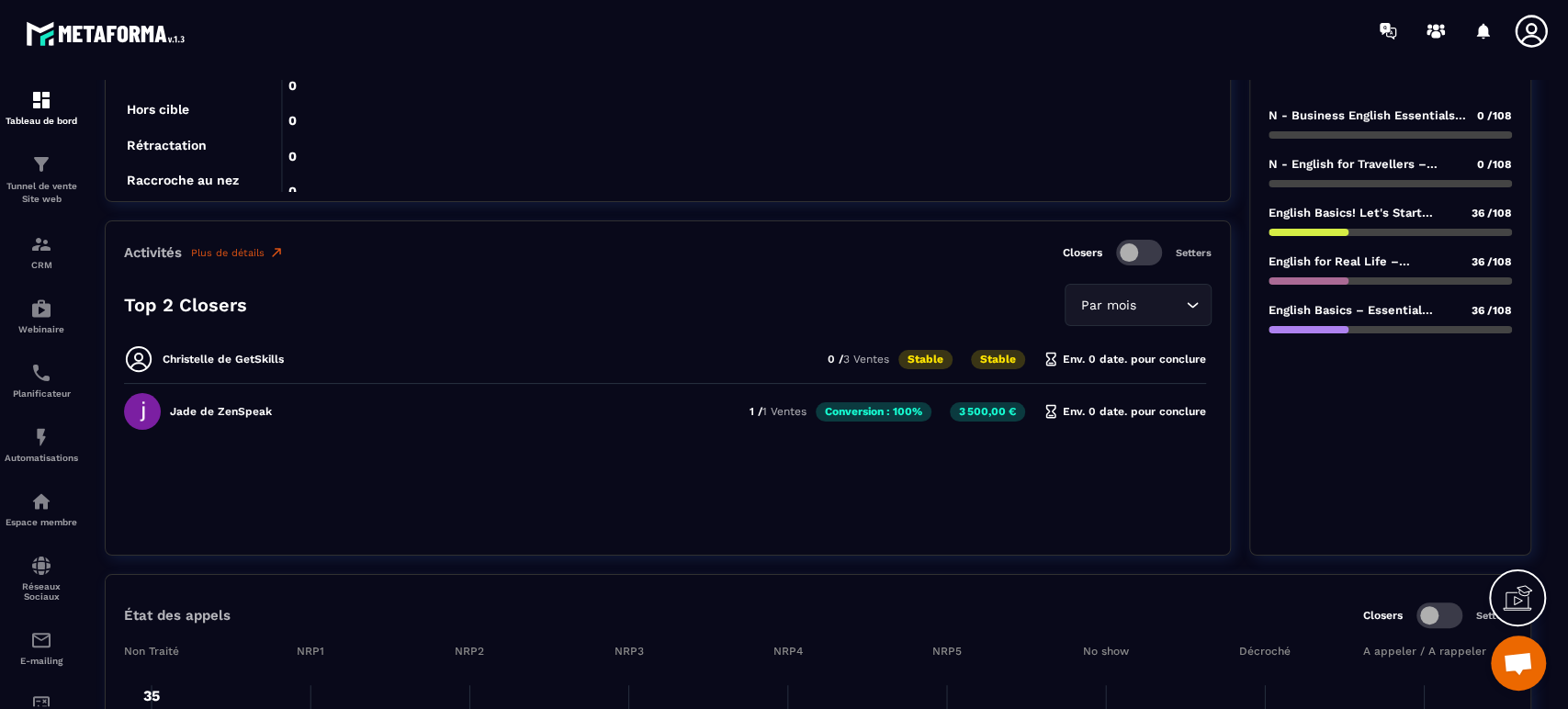
scroll to position [1347, 0]
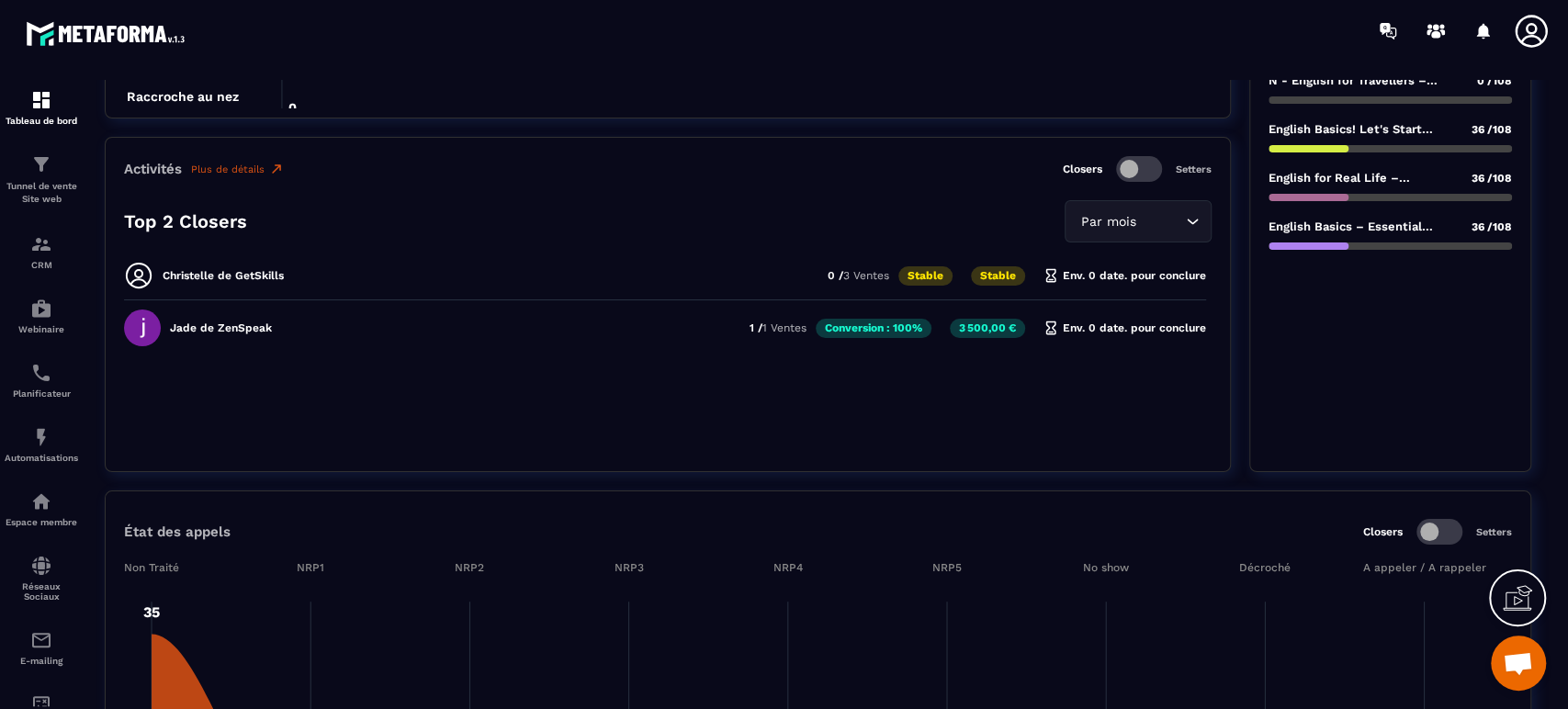
click at [705, 364] on div "Christelle de GetSkills 0 / 3 Ventes Stable Stable Env. 0 date. pour conclure J…" at bounding box center [668, 361] width 1087 height 202
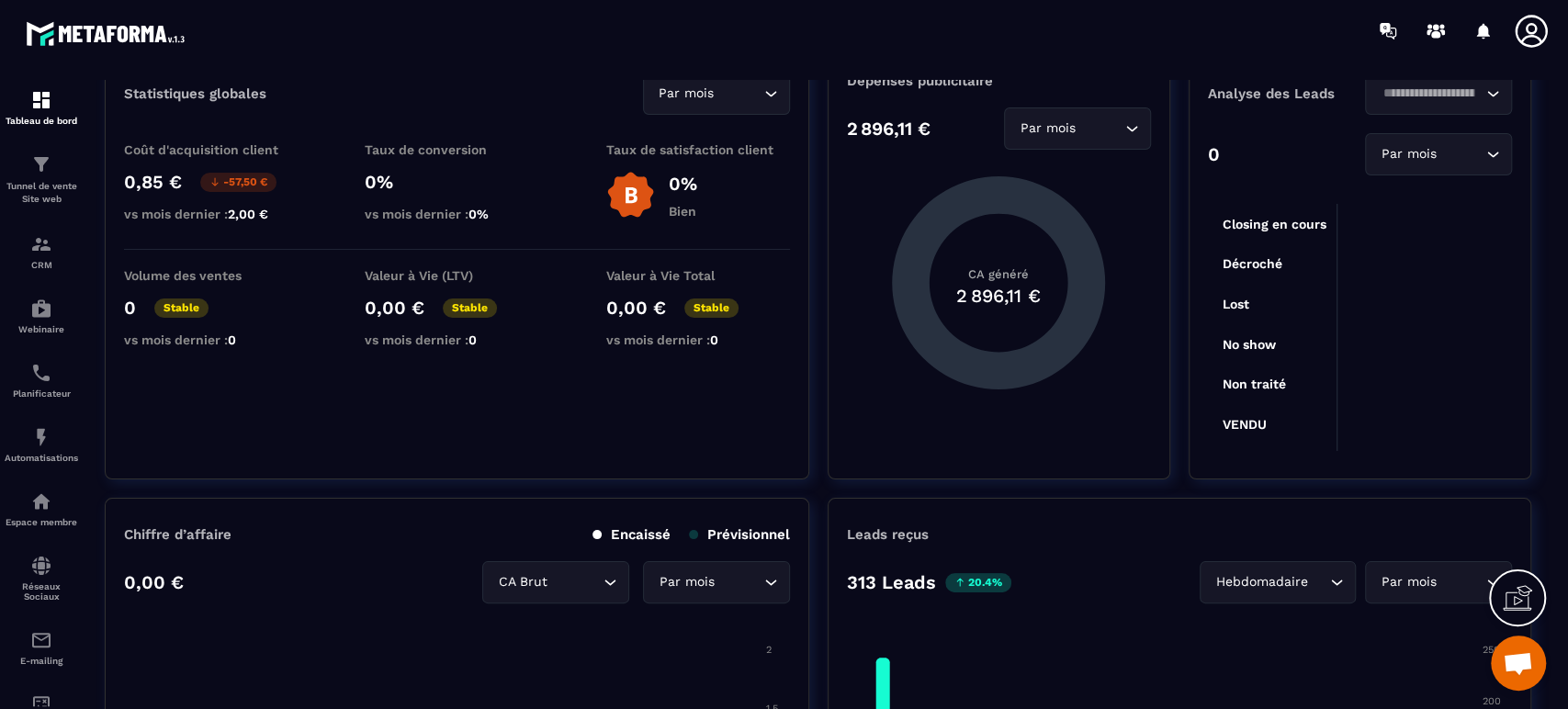
scroll to position [0, 0]
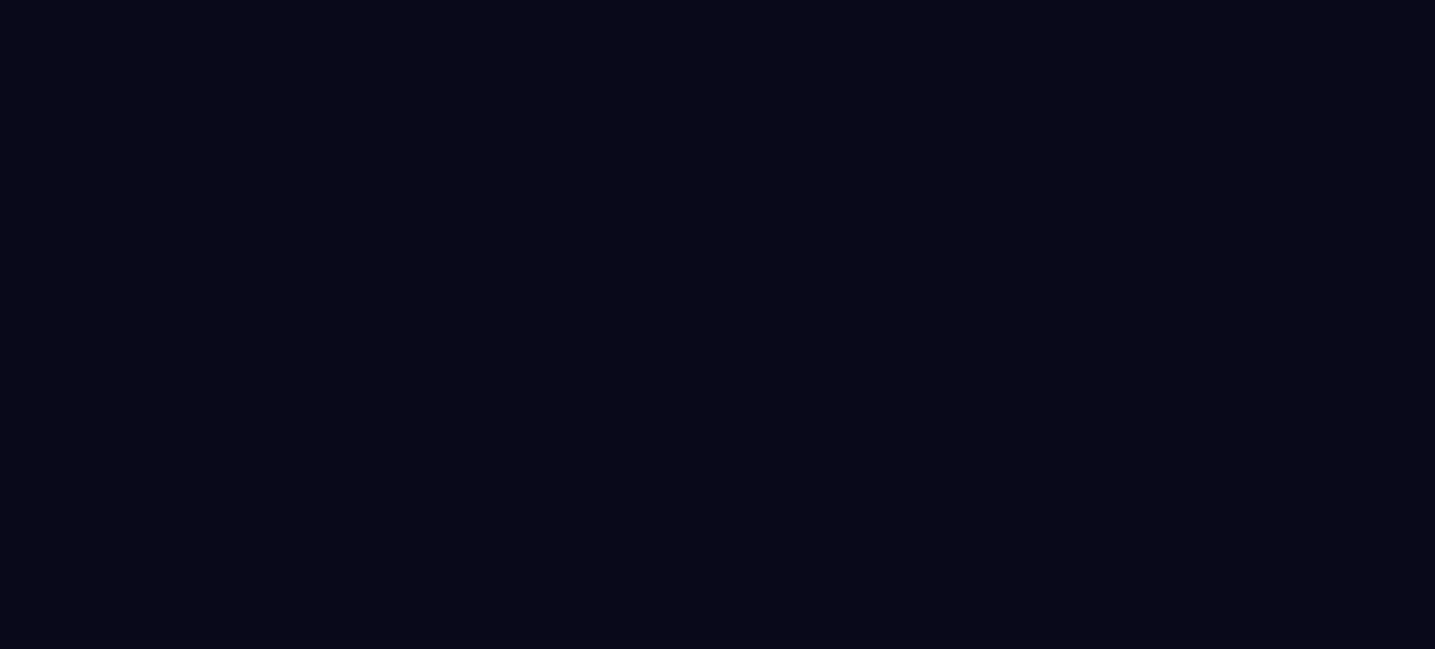
select select "*****"
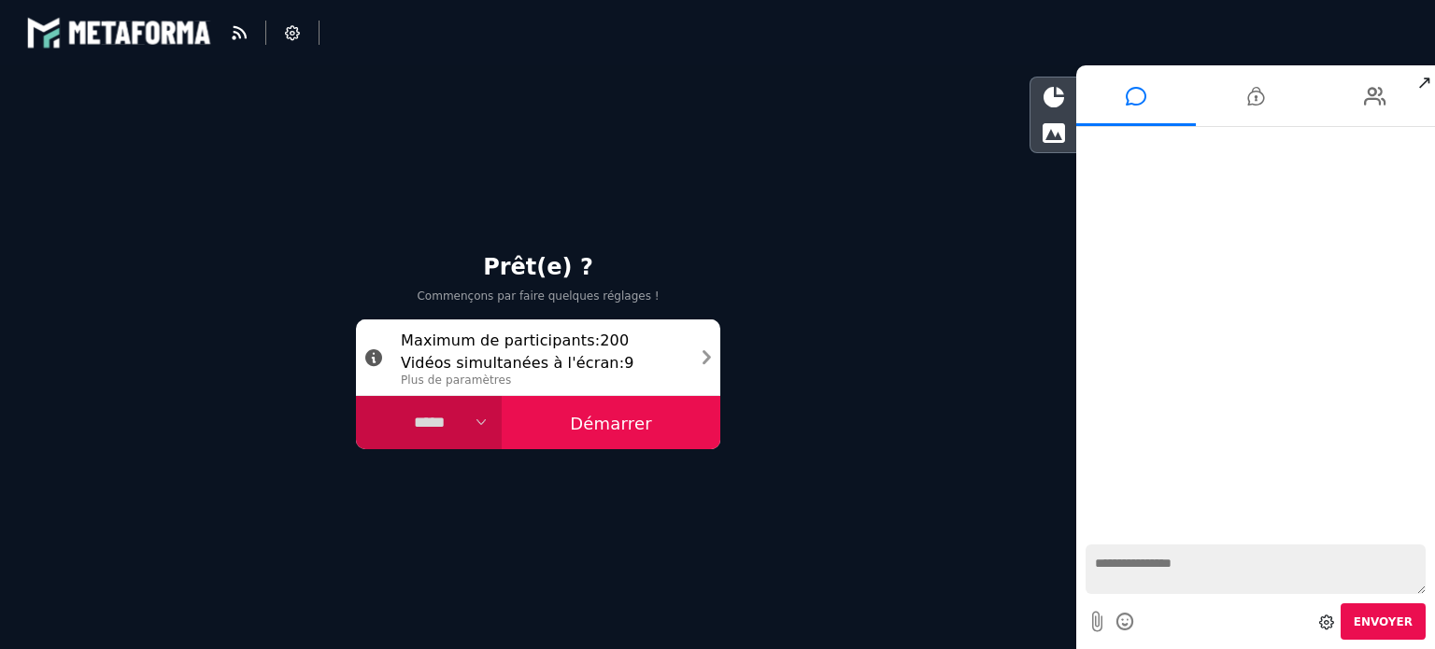
select select "****"
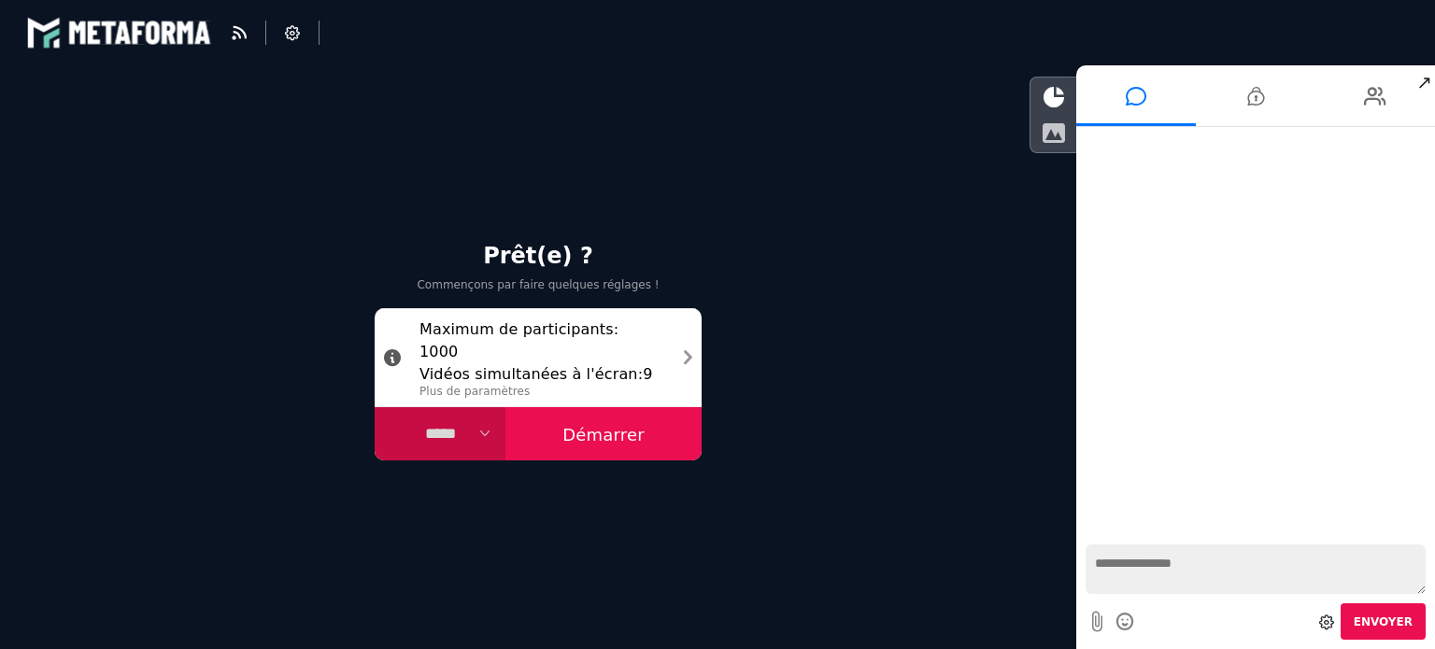
click at [1050, 119] on div at bounding box center [1054, 133] width 46 height 32
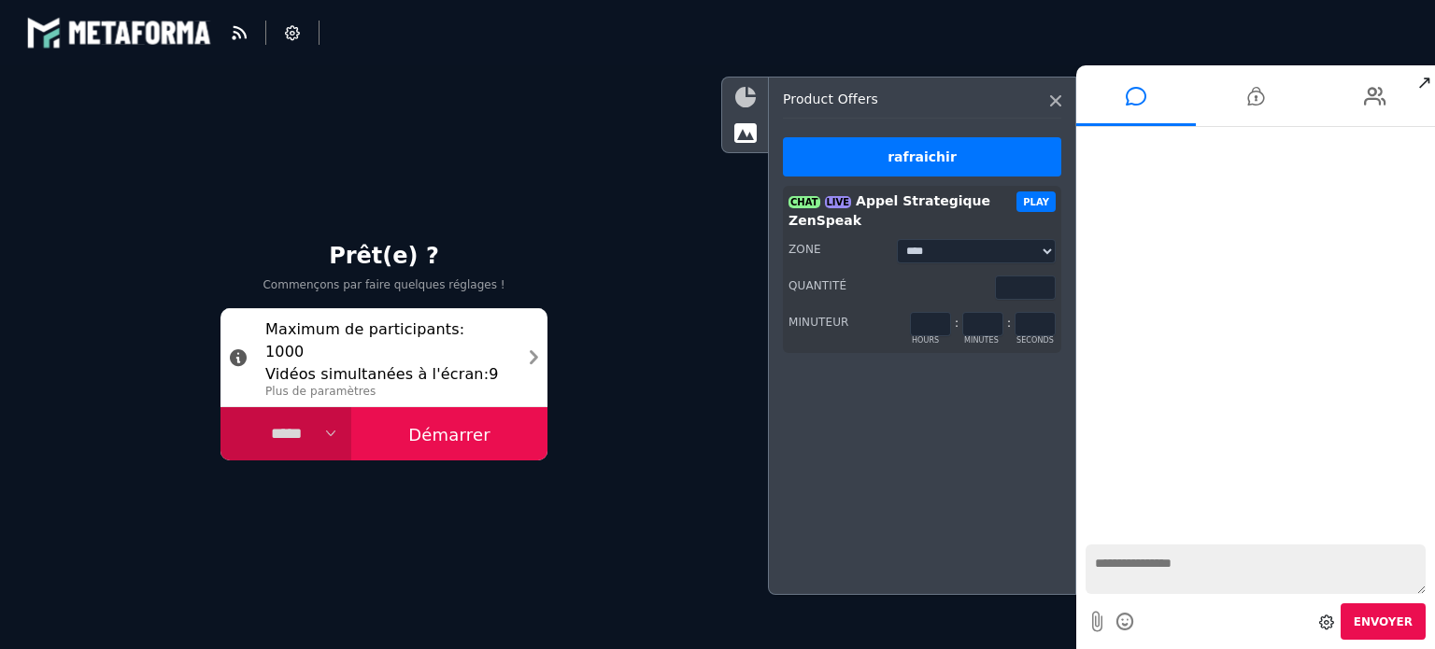
click at [747, 98] on icon at bounding box center [745, 97] width 21 height 21
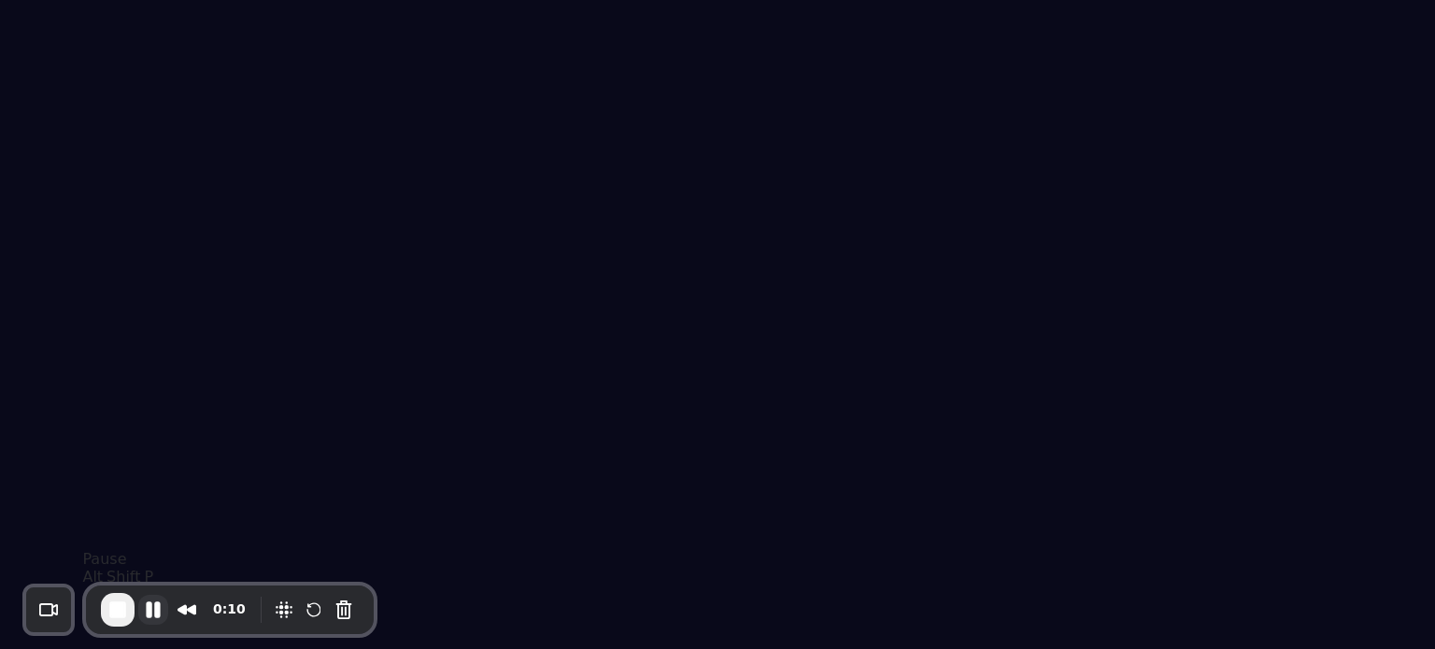
select select "****"
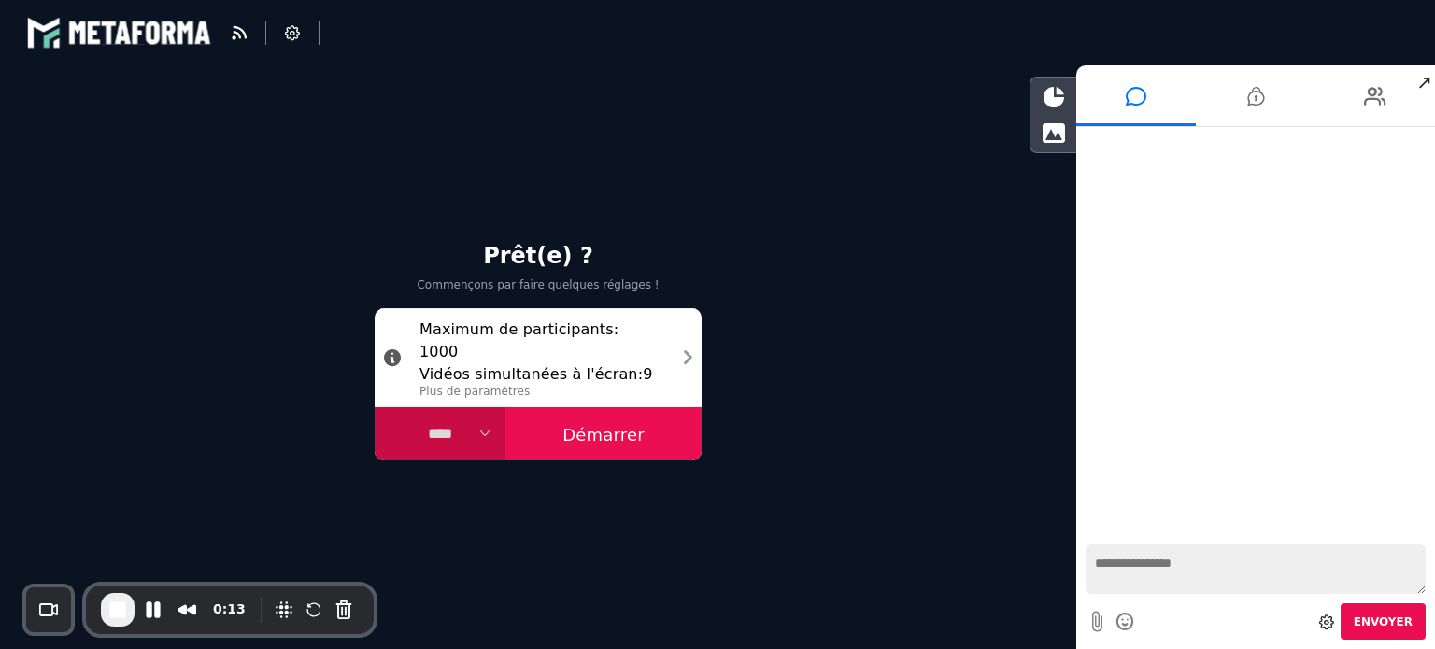
click at [647, 436] on button "Démarrer" at bounding box center [604, 434] width 196 height 54
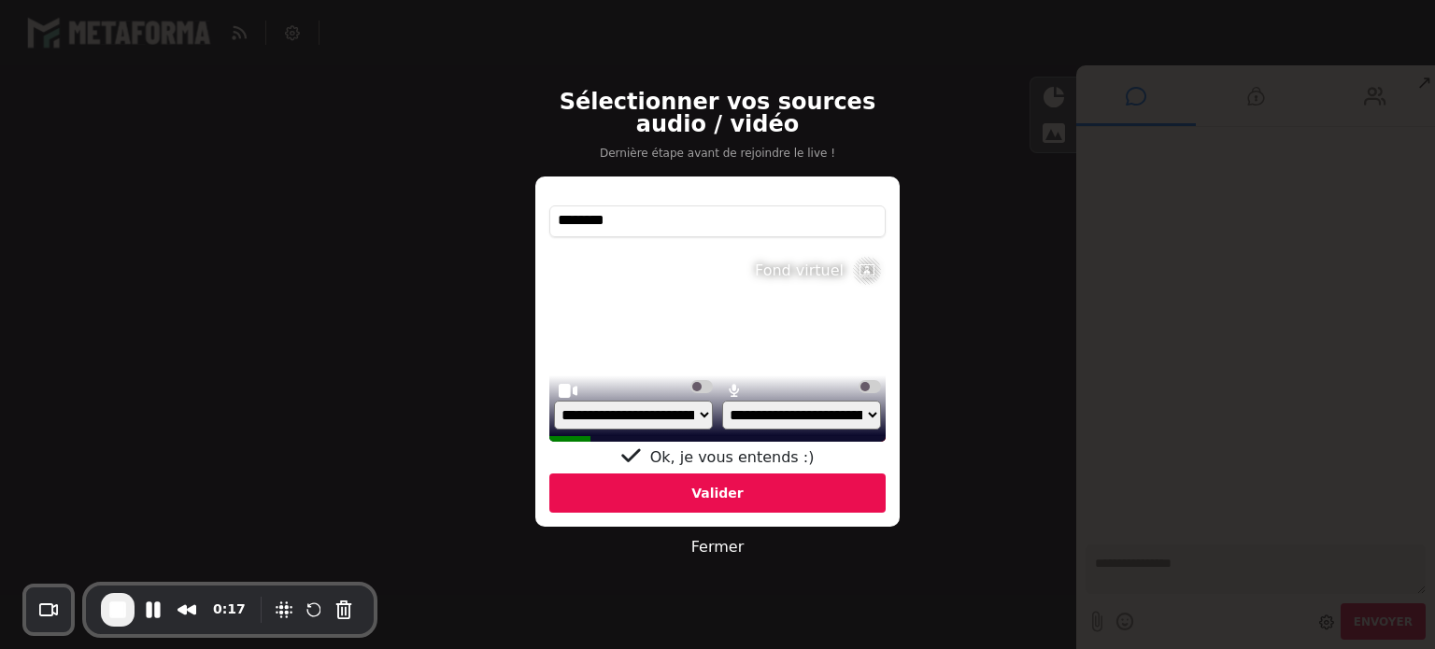
click at [622, 421] on select "**********" at bounding box center [633, 415] width 159 height 29
click at [568, 385] on icon at bounding box center [566, 390] width 15 height 15
click at [680, 494] on div "Valider" at bounding box center [717, 493] width 336 height 39
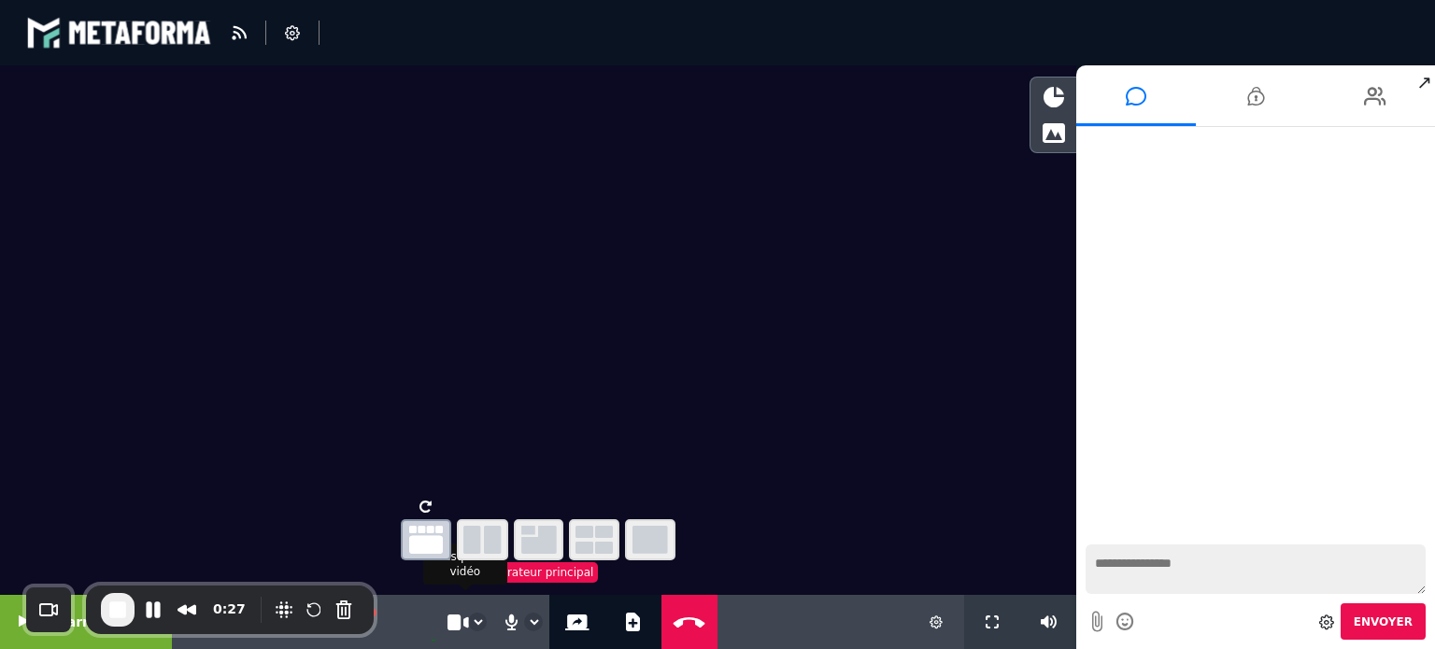
click at [448, 627] on icon at bounding box center [456, 622] width 17 height 17
click at [153, 602] on button "Pause Recording" at bounding box center [153, 610] width 30 height 30
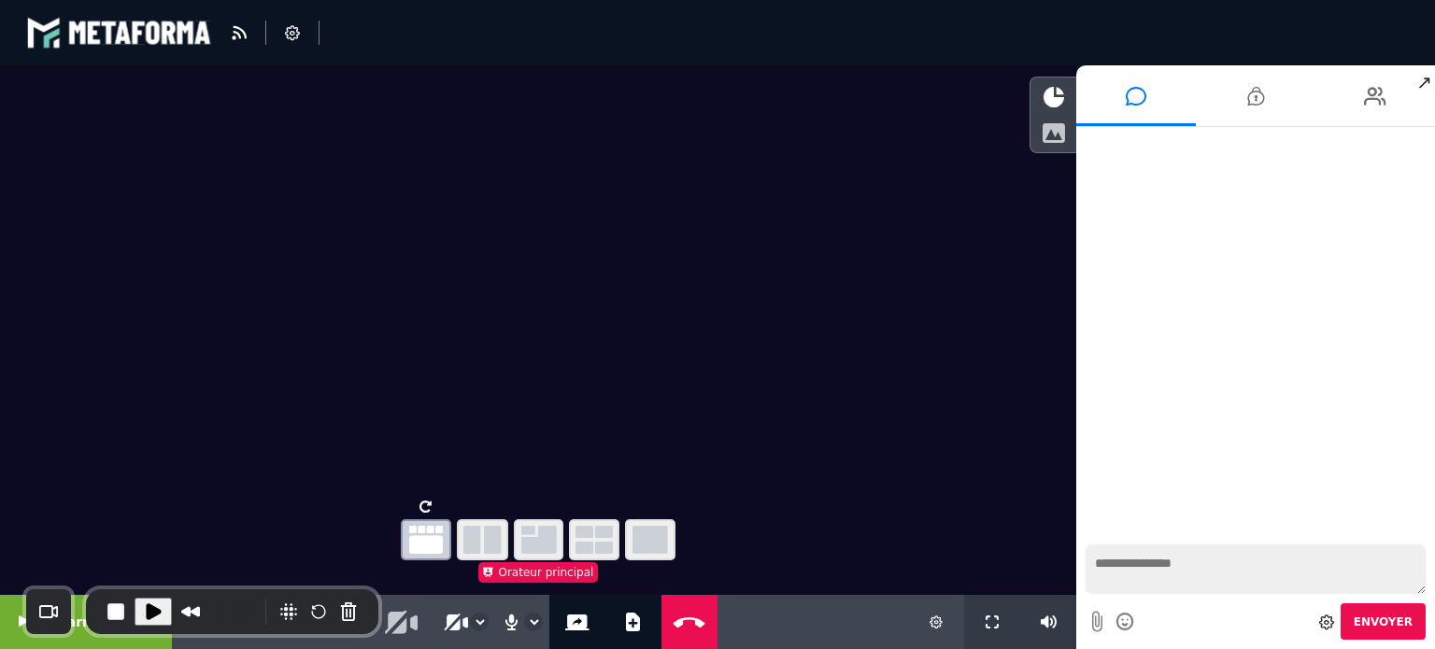
click at [1056, 122] on icon at bounding box center [1053, 132] width 23 height 21
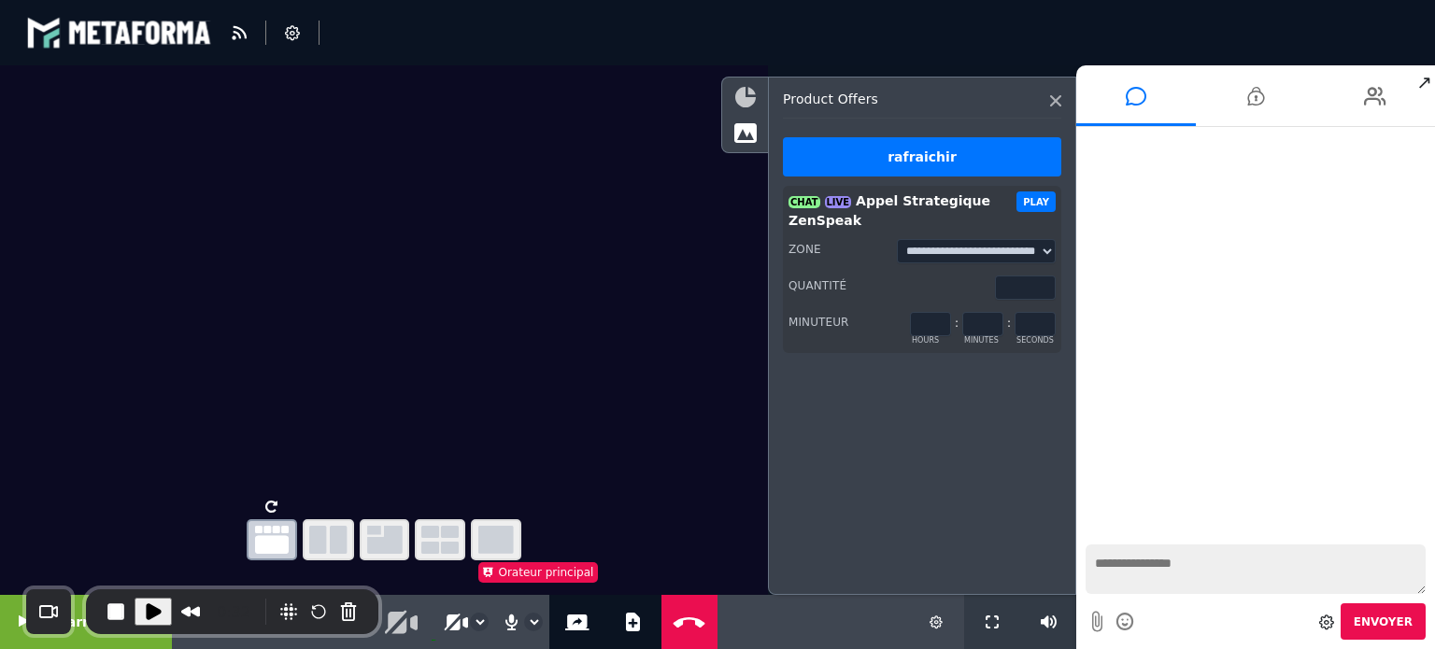
click at [748, 93] on icon at bounding box center [745, 97] width 21 height 21
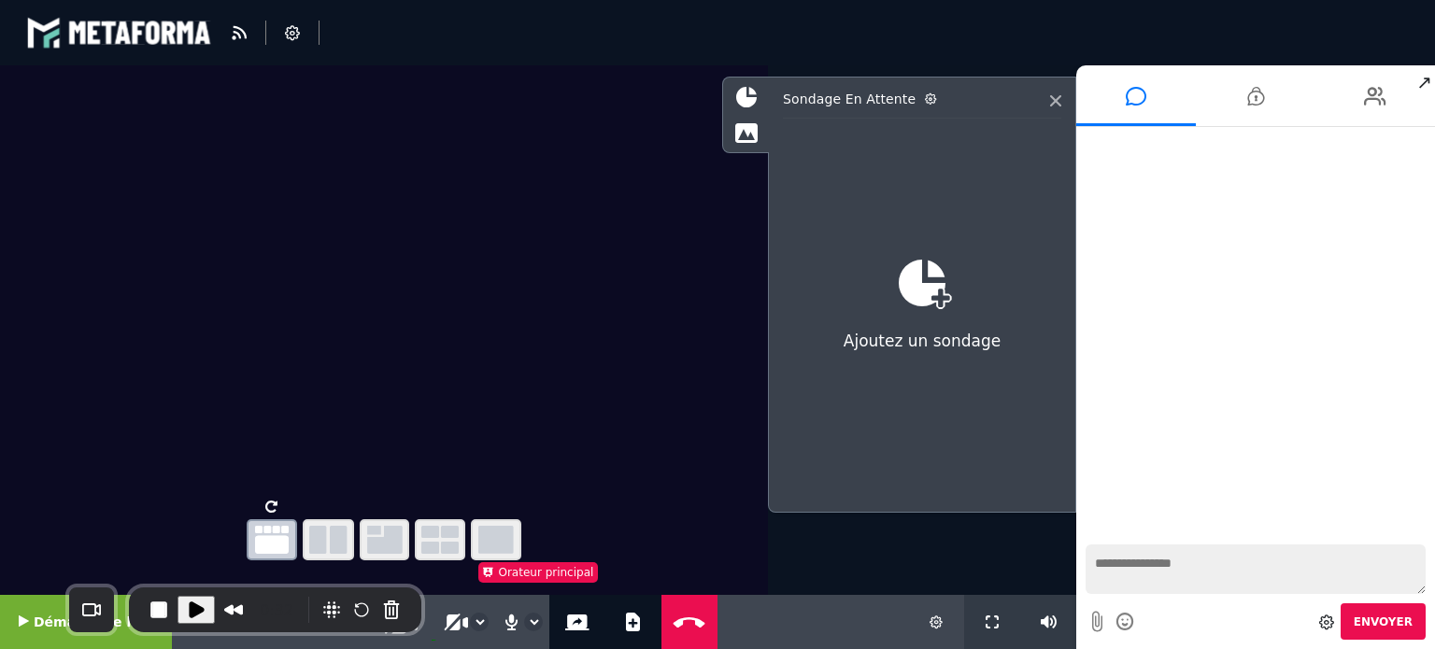
drag, startPoint x: 226, startPoint y: 586, endPoint x: 658, endPoint y: 178, distance: 593.6
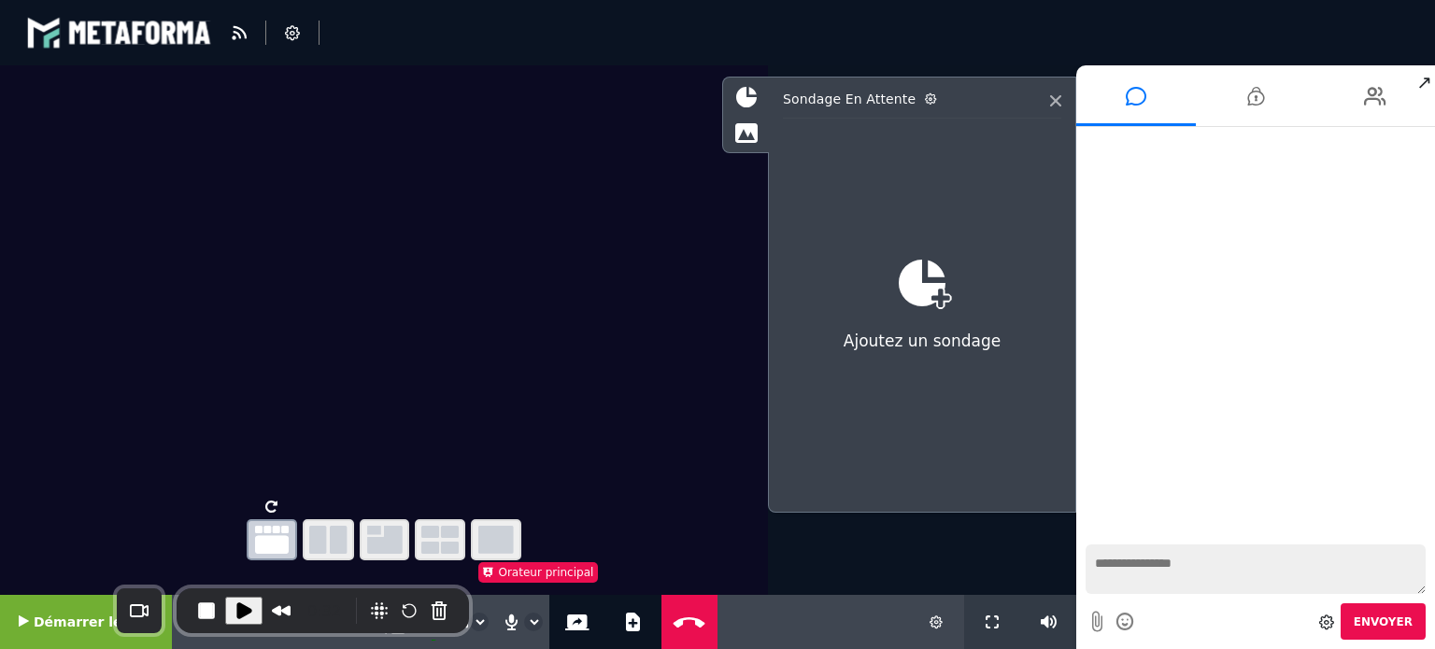
drag, startPoint x: 317, startPoint y: 587, endPoint x: 319, endPoint y: 437, distance: 149.5
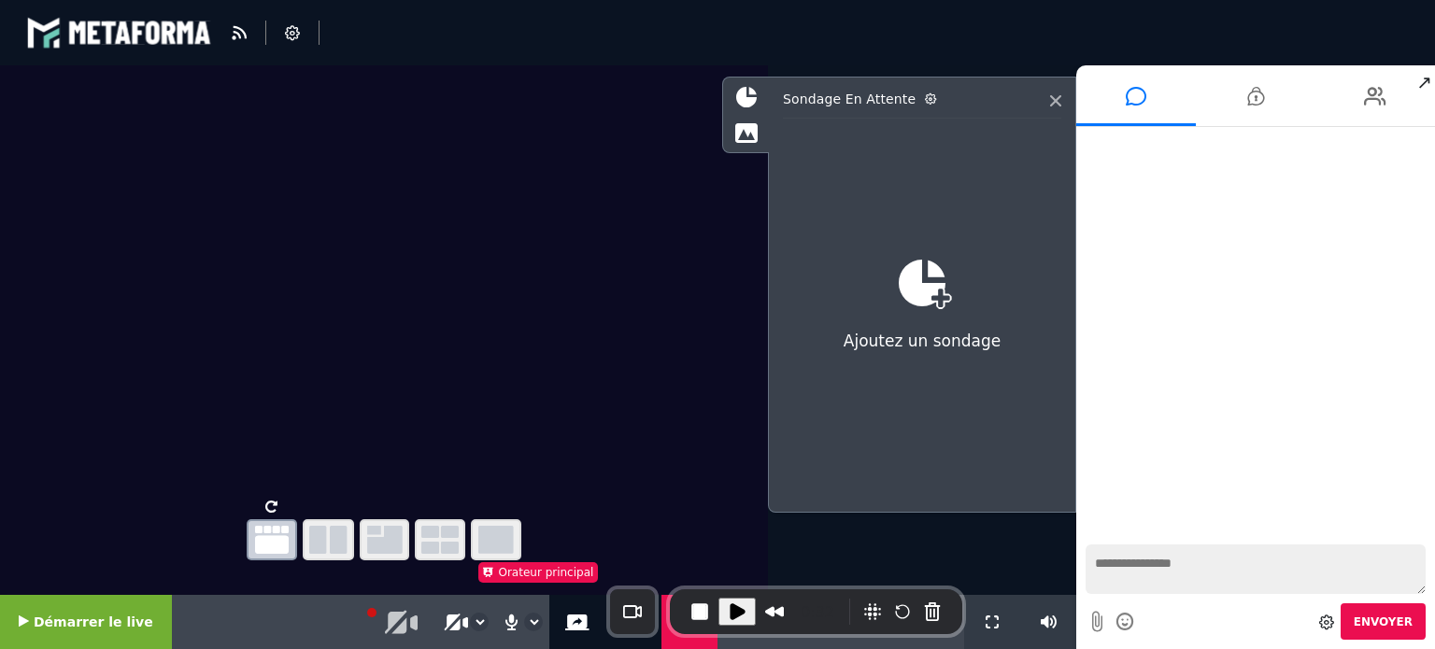
click at [810, 590] on div "0:32" at bounding box center [816, 612] width 292 height 45
click at [988, 623] on icon at bounding box center [992, 622] width 13 height 13
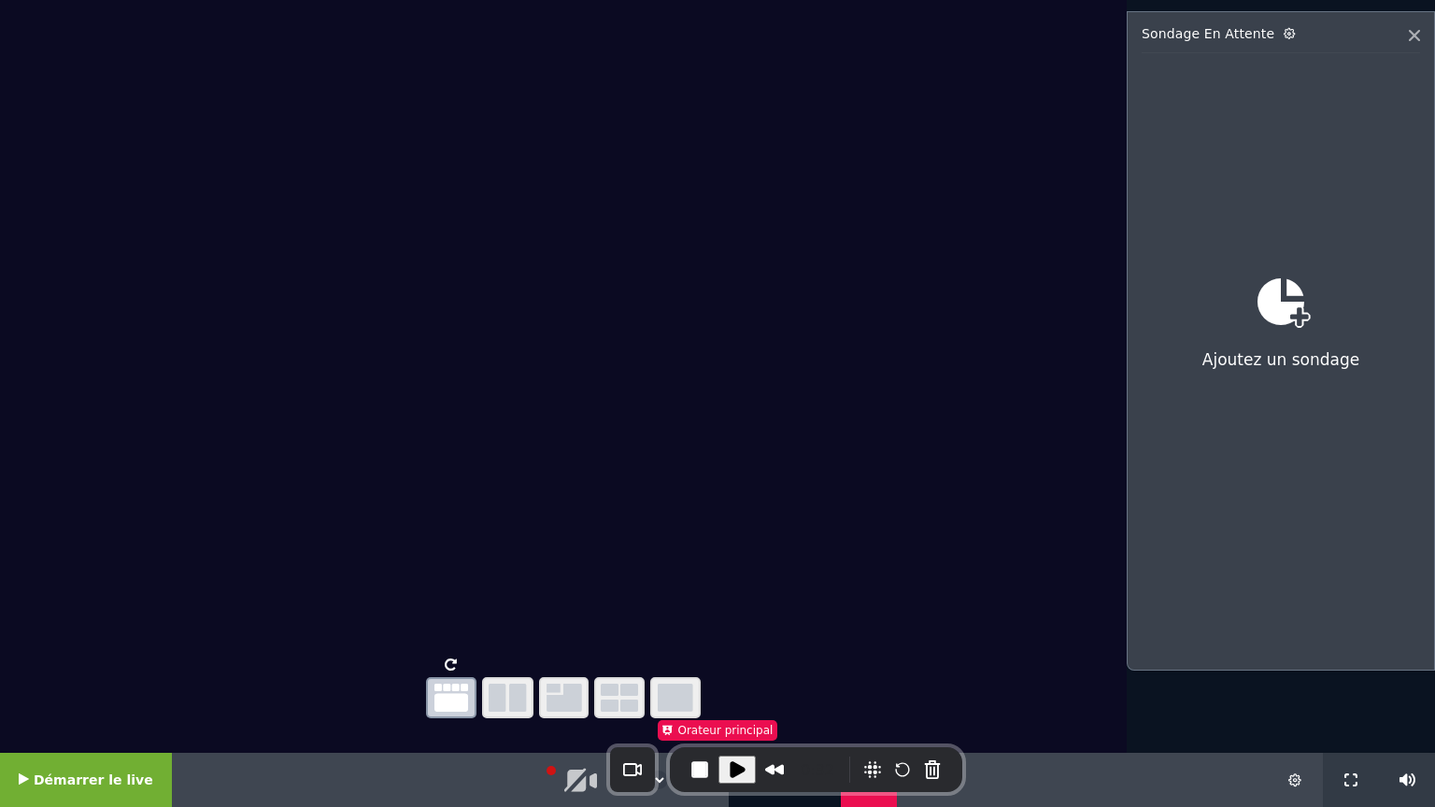
click at [508, 648] on icon "button" at bounding box center [508, 698] width 38 height 28
click at [564, 648] on icon "button" at bounding box center [565, 698] width 36 height 28
click at [96, 648] on span "Démarrer le live" at bounding box center [94, 780] width 120 height 15
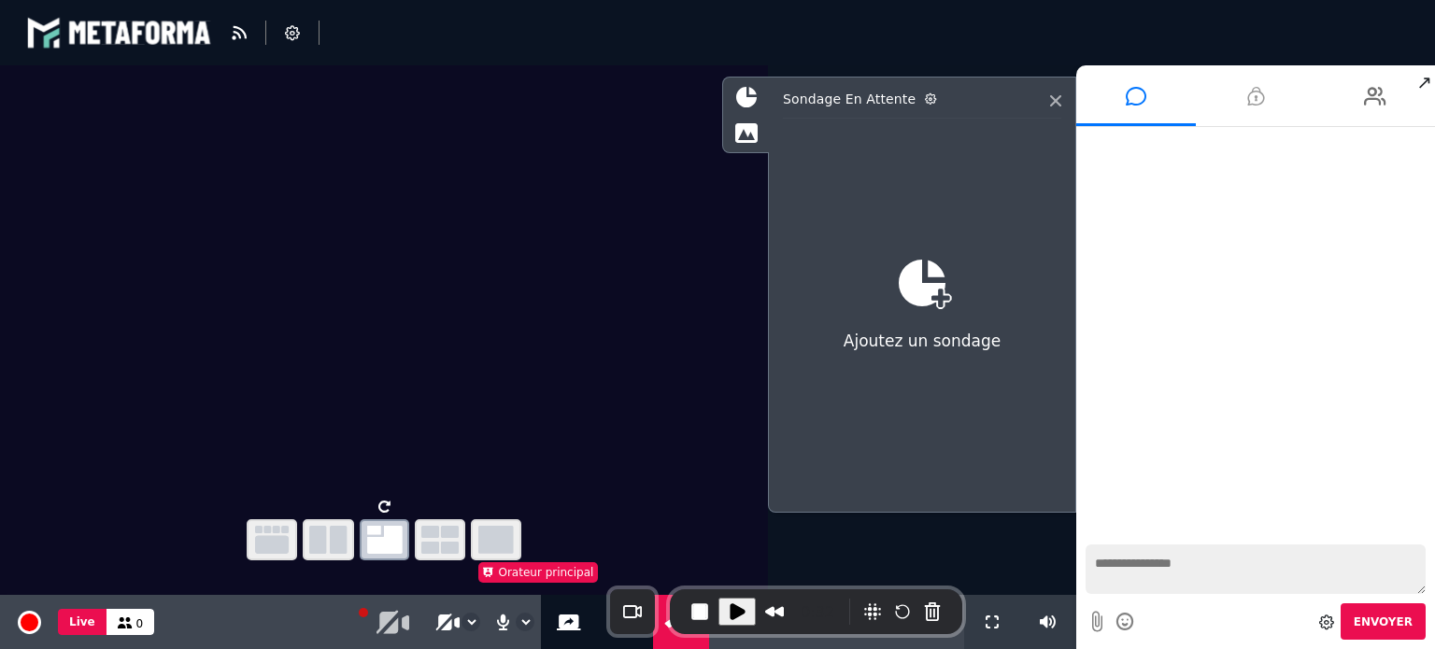
click at [1258, 89] on icon at bounding box center [1255, 96] width 17 height 47
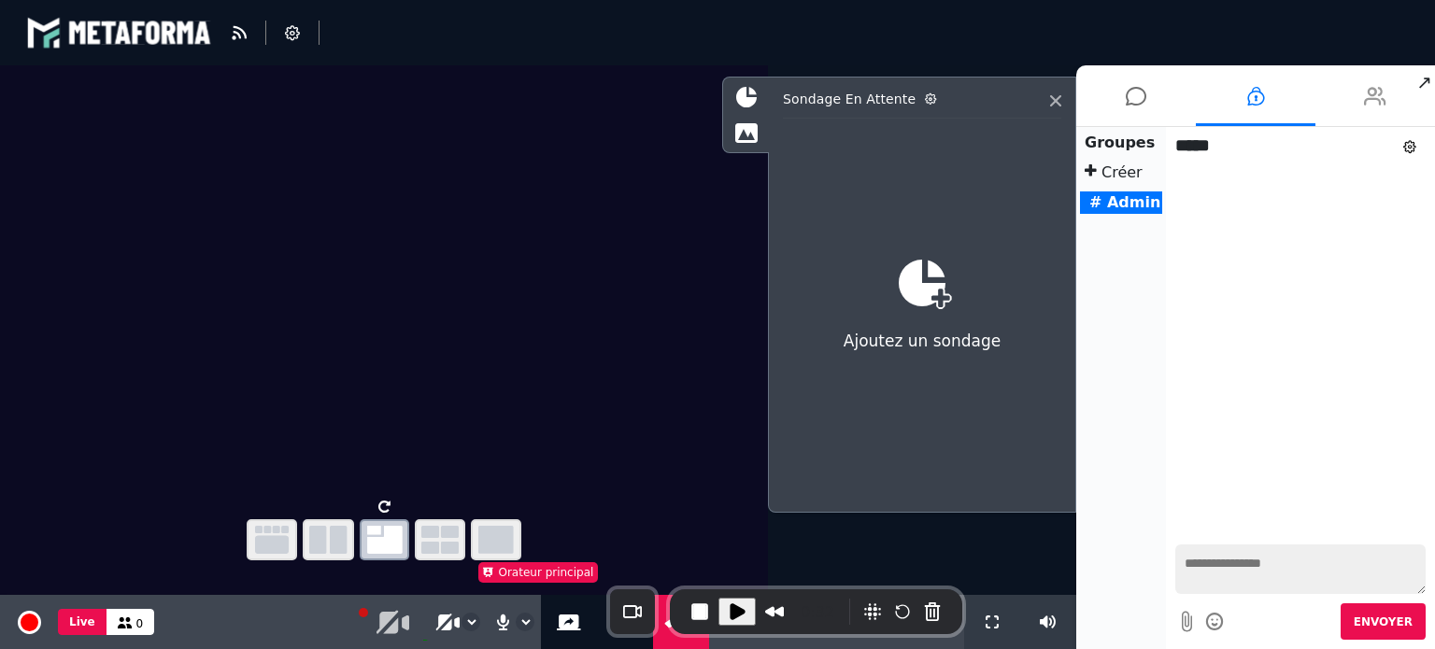
click at [1388, 99] on li at bounding box center [1376, 95] width 120 height 61
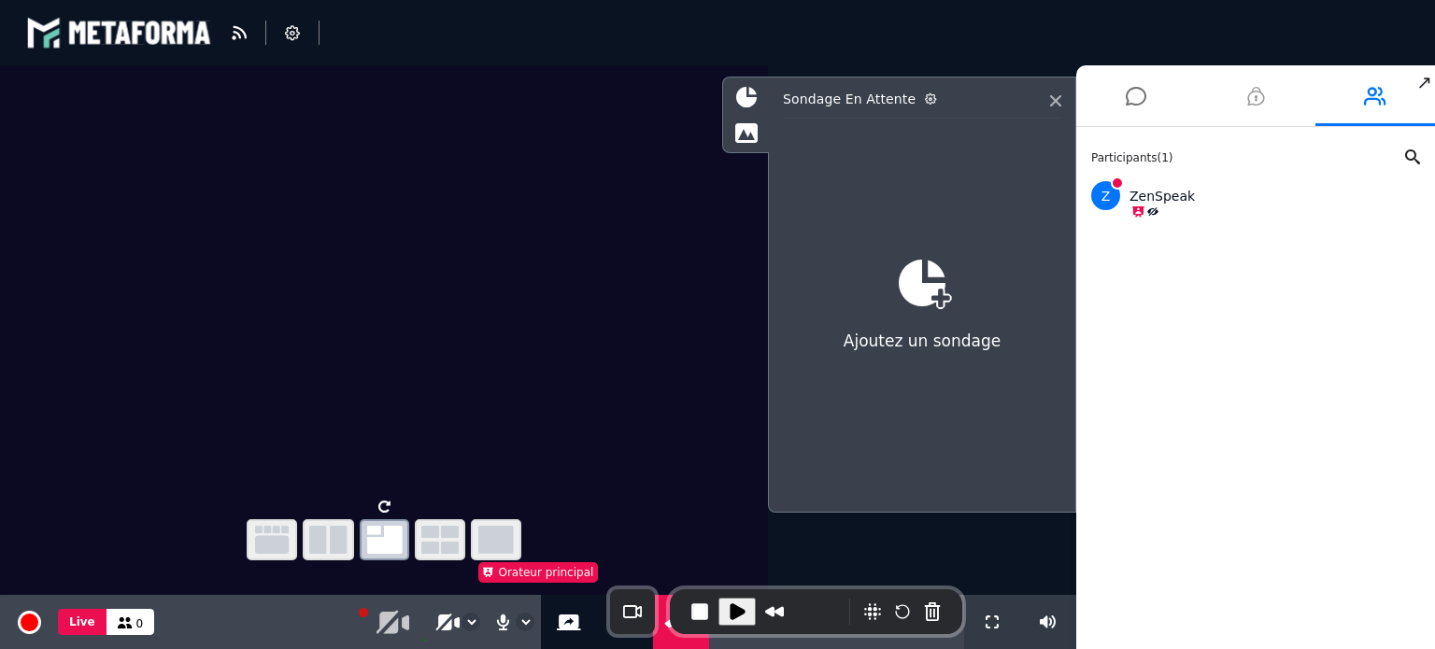
click at [1270, 105] on li at bounding box center [1256, 95] width 120 height 61
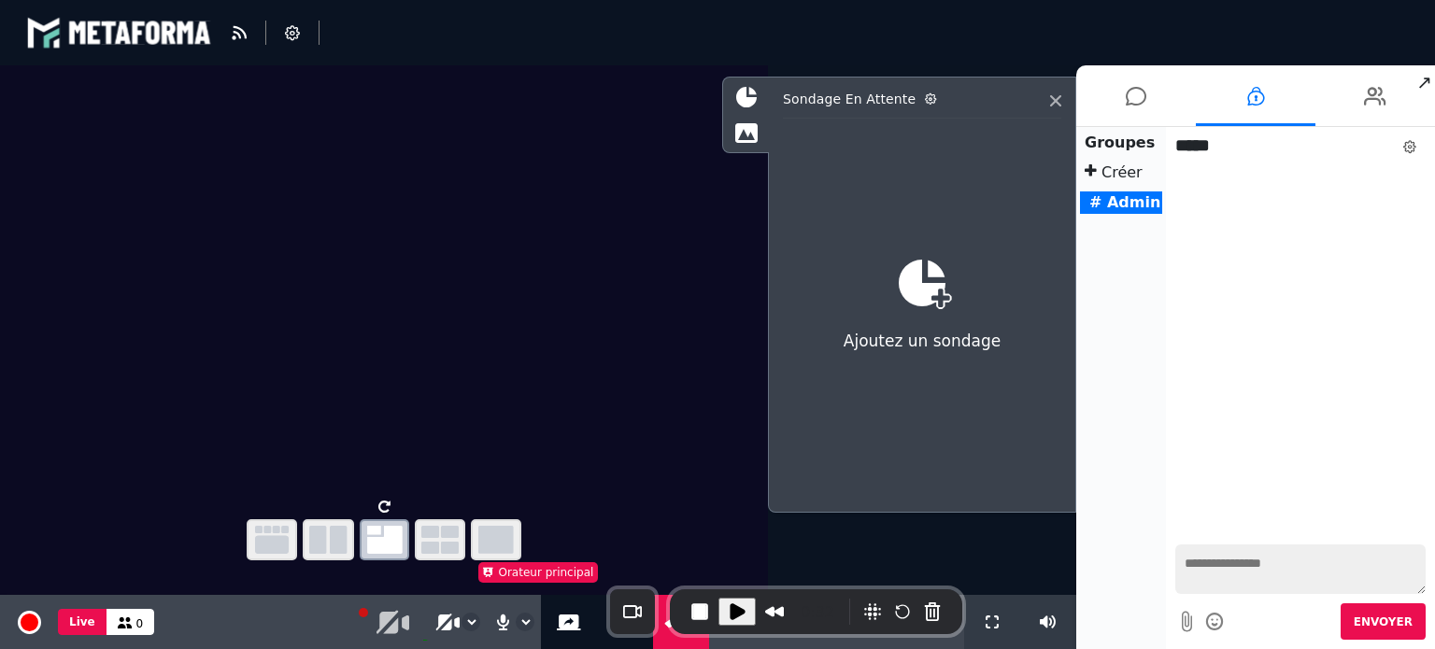
click at [1409, 141] on icon at bounding box center [1409, 146] width 13 height 13
click at [1256, 143] on div "Voir les participants" at bounding box center [1320, 144] width 186 height 22
click at [1226, 166] on button "Retour" at bounding box center [1235, 169] width 92 height 39
click at [1100, 201] on b "# Admin" at bounding box center [1124, 202] width 71 height 18
click at [1106, 170] on p "Créer" at bounding box center [1121, 173] width 82 height 22
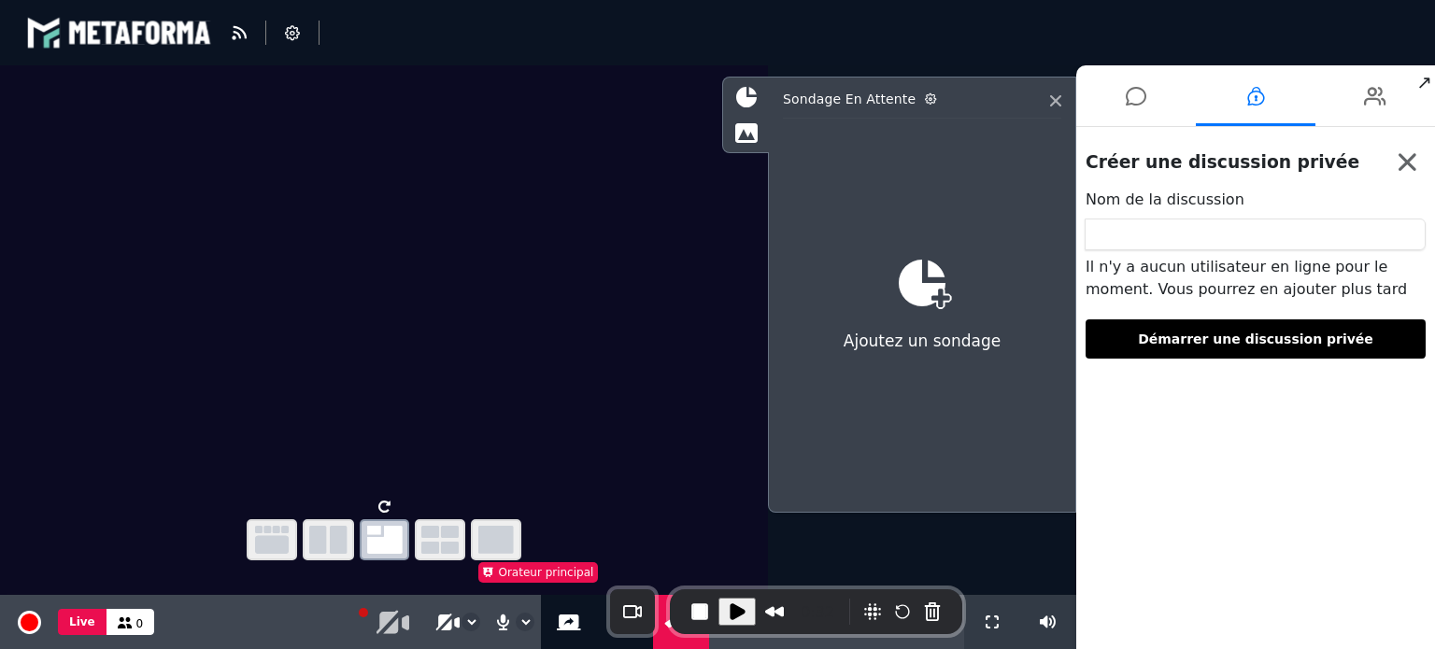
click at [1411, 161] on icon at bounding box center [1408, 163] width 18 height 18
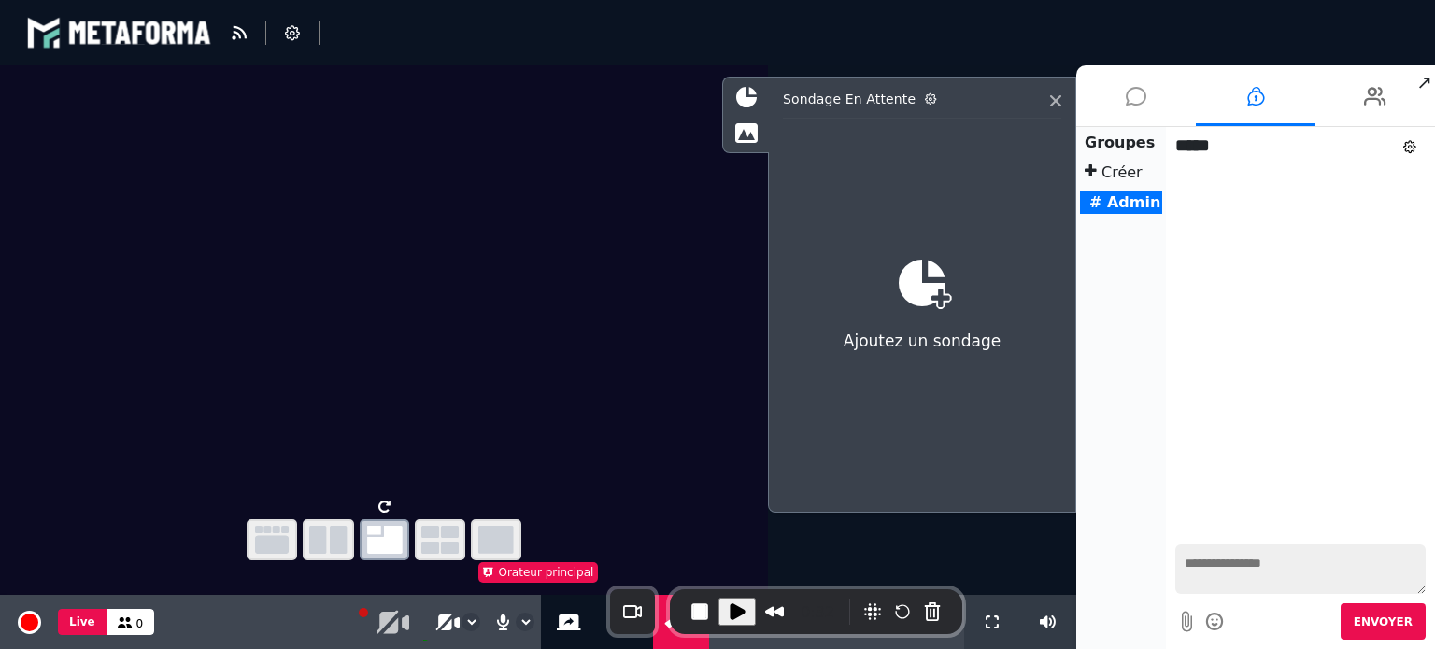
click at [1132, 106] on icon at bounding box center [1136, 96] width 21 height 47
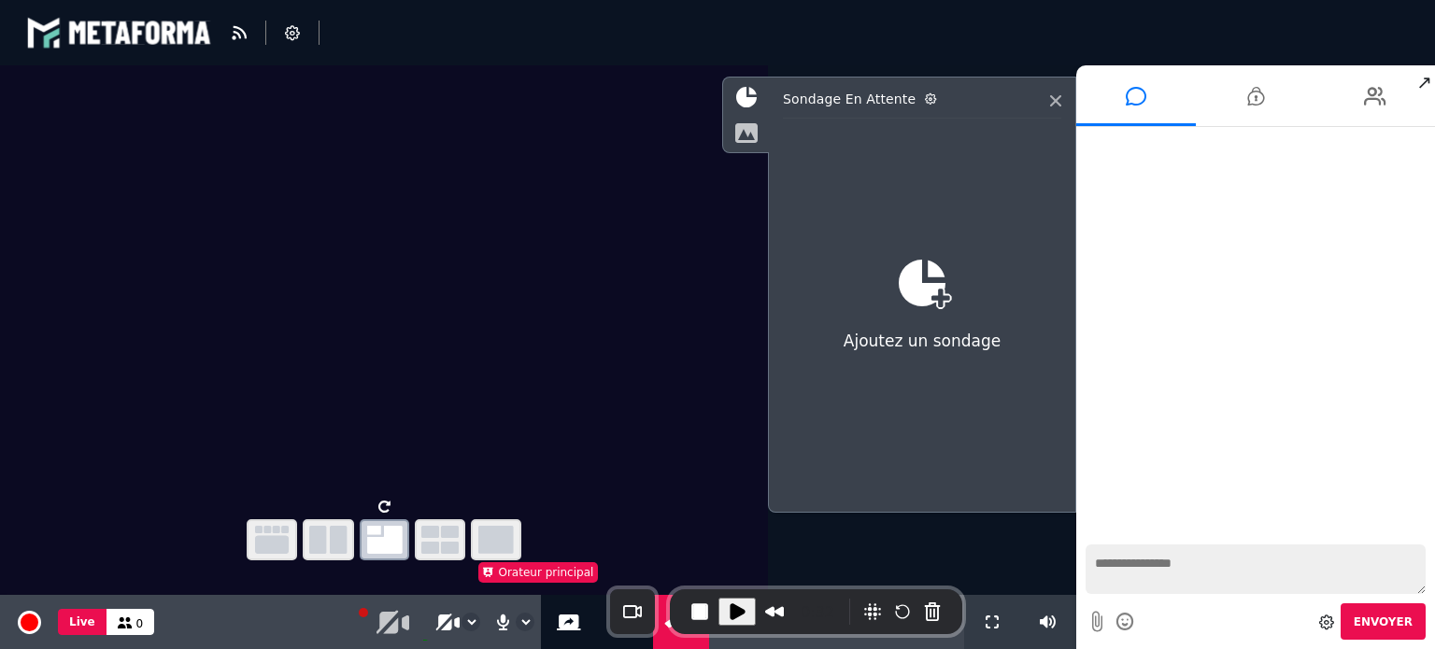
click at [759, 128] on div at bounding box center [746, 133] width 46 height 32
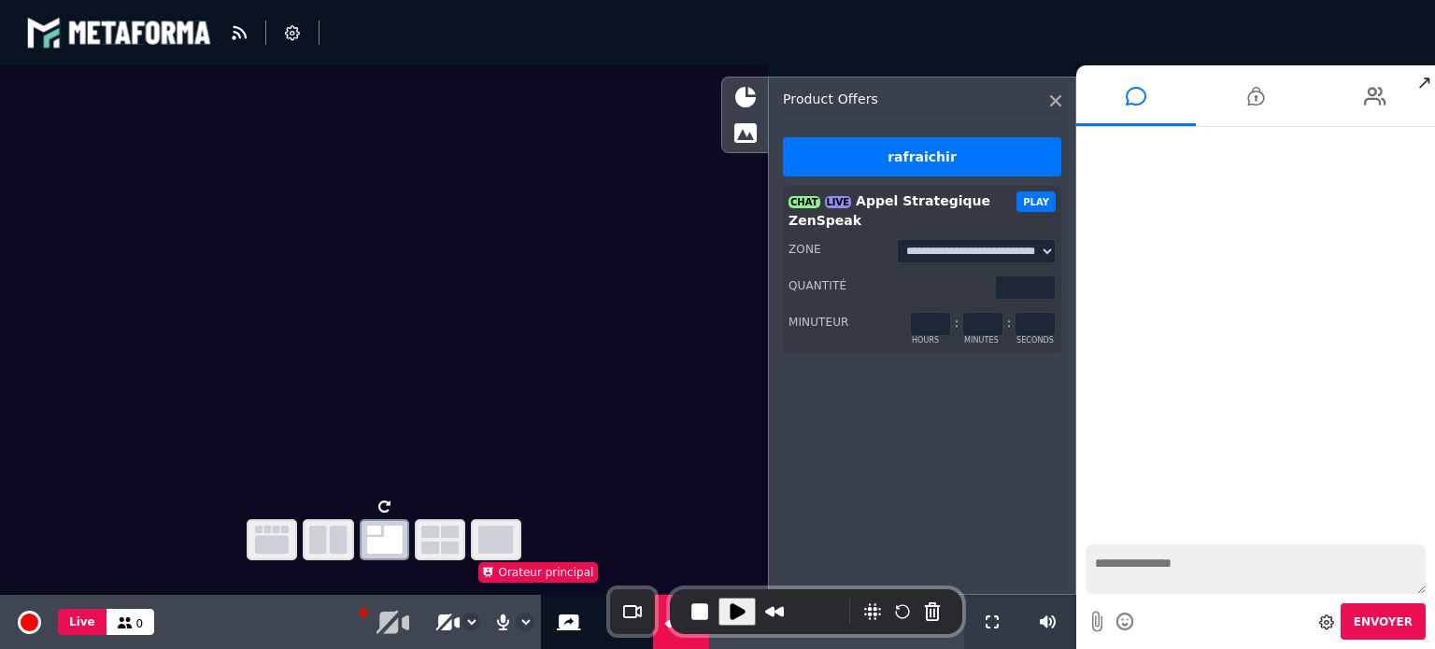
click at [441, 548] on icon "button" at bounding box center [439, 540] width 37 height 28
click at [602, 642] on div "Ajouter un document" at bounding box center [625, 622] width 56 height 54
select select "****"
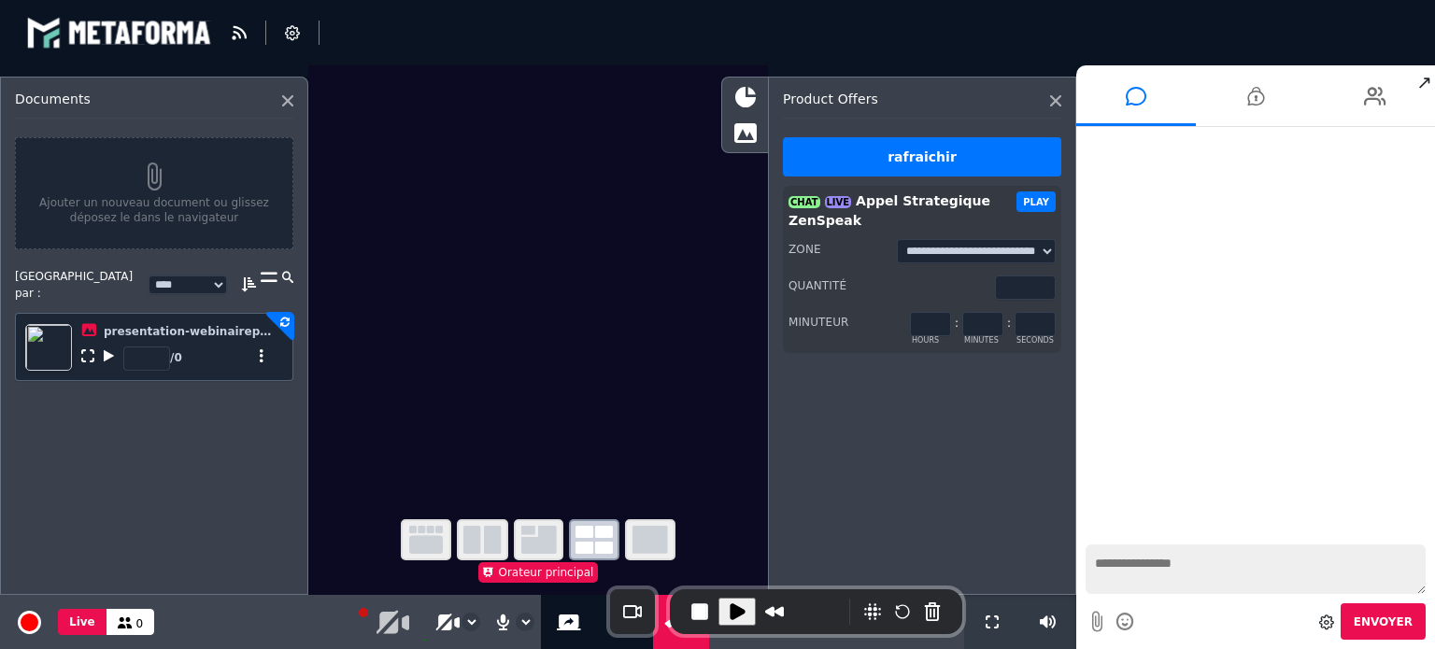
click at [154, 166] on icon at bounding box center [154, 177] width 239 height 28
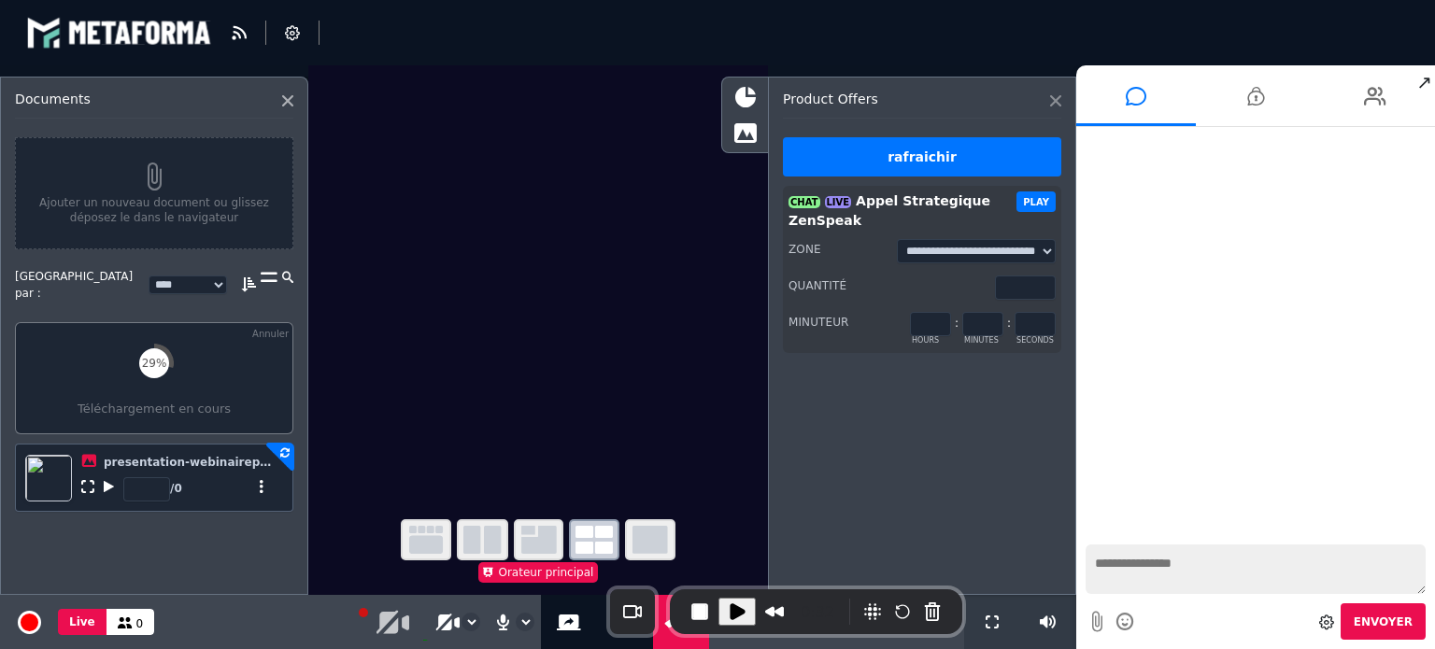
click at [1052, 98] on icon at bounding box center [1055, 100] width 11 height 11
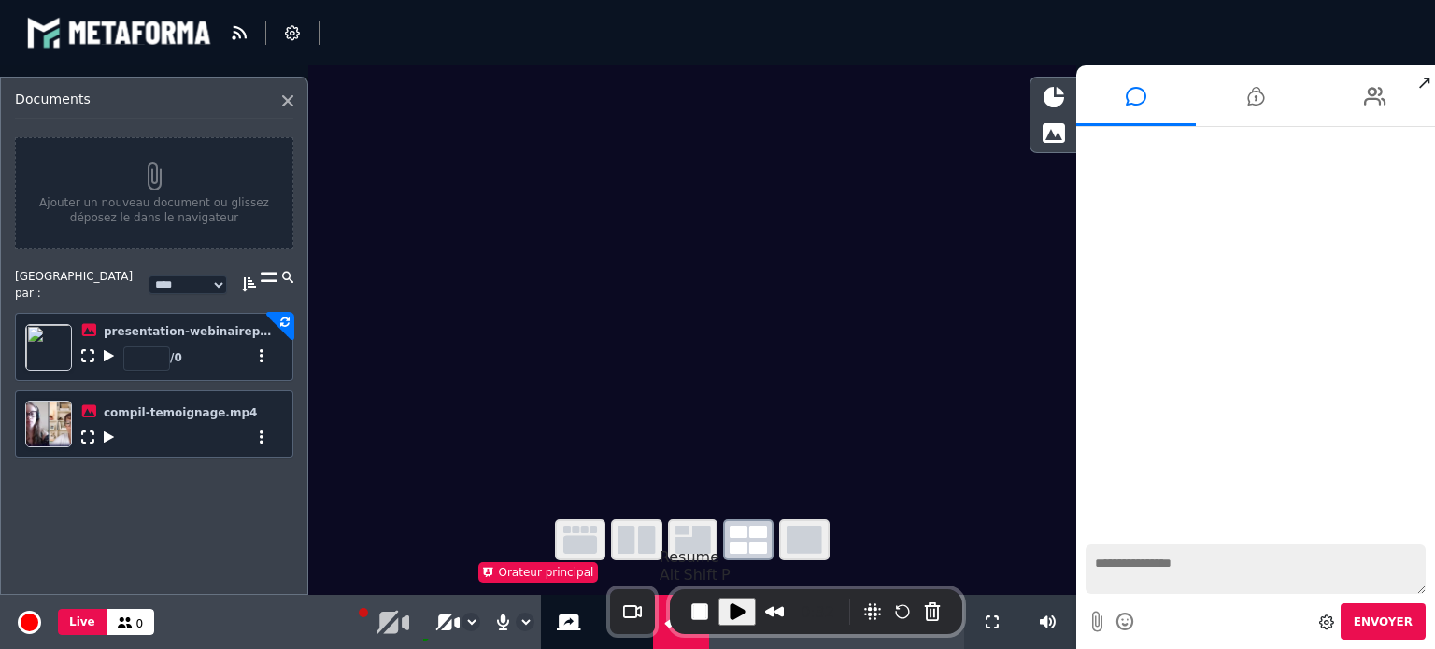
click at [731, 611] on span "Play Recording" at bounding box center [737, 612] width 22 height 22
click at [107, 431] on icon at bounding box center [109, 437] width 10 height 13
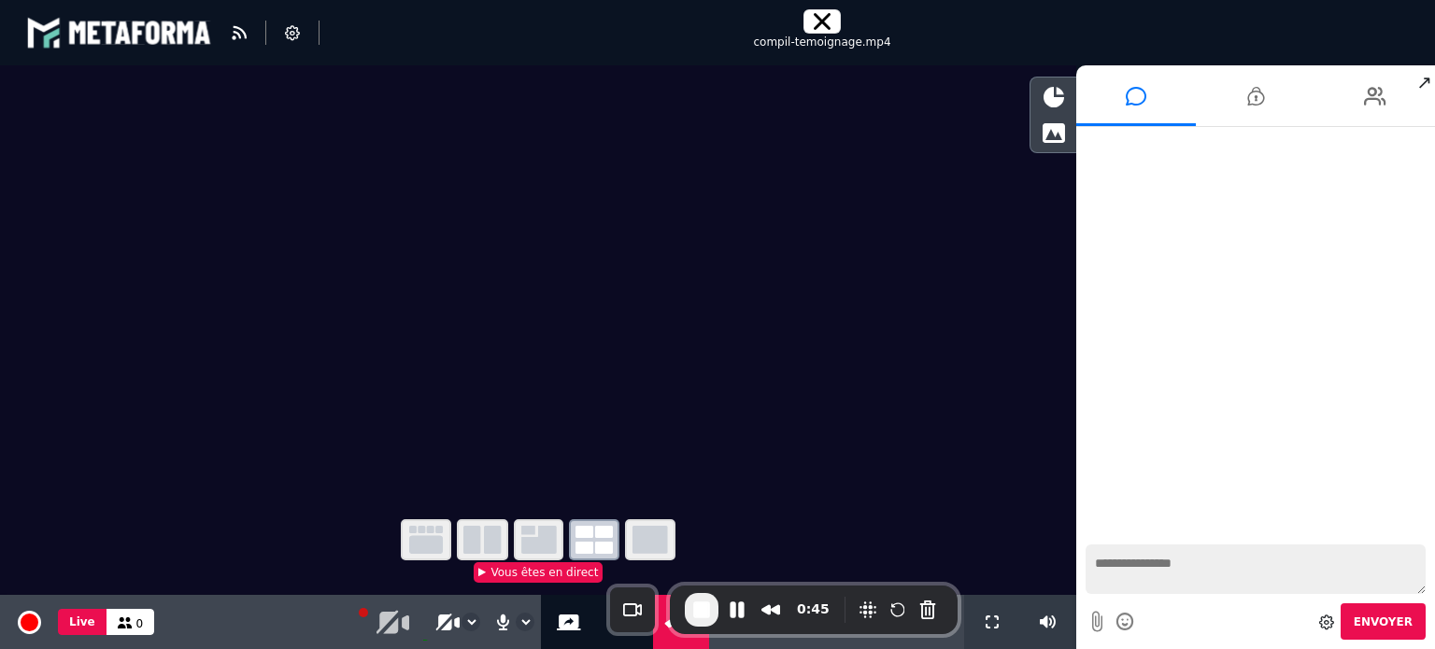
click at [532, 537] on icon "button" at bounding box center [539, 540] width 36 height 28
click at [421, 541] on icon "button" at bounding box center [426, 540] width 34 height 28
click at [653, 543] on icon "button" at bounding box center [651, 540] width 36 height 28
click at [737, 612] on button "Pause Recording" at bounding box center [737, 610] width 30 height 30
click at [733, 610] on span "Play Recording" at bounding box center [737, 612] width 22 height 22
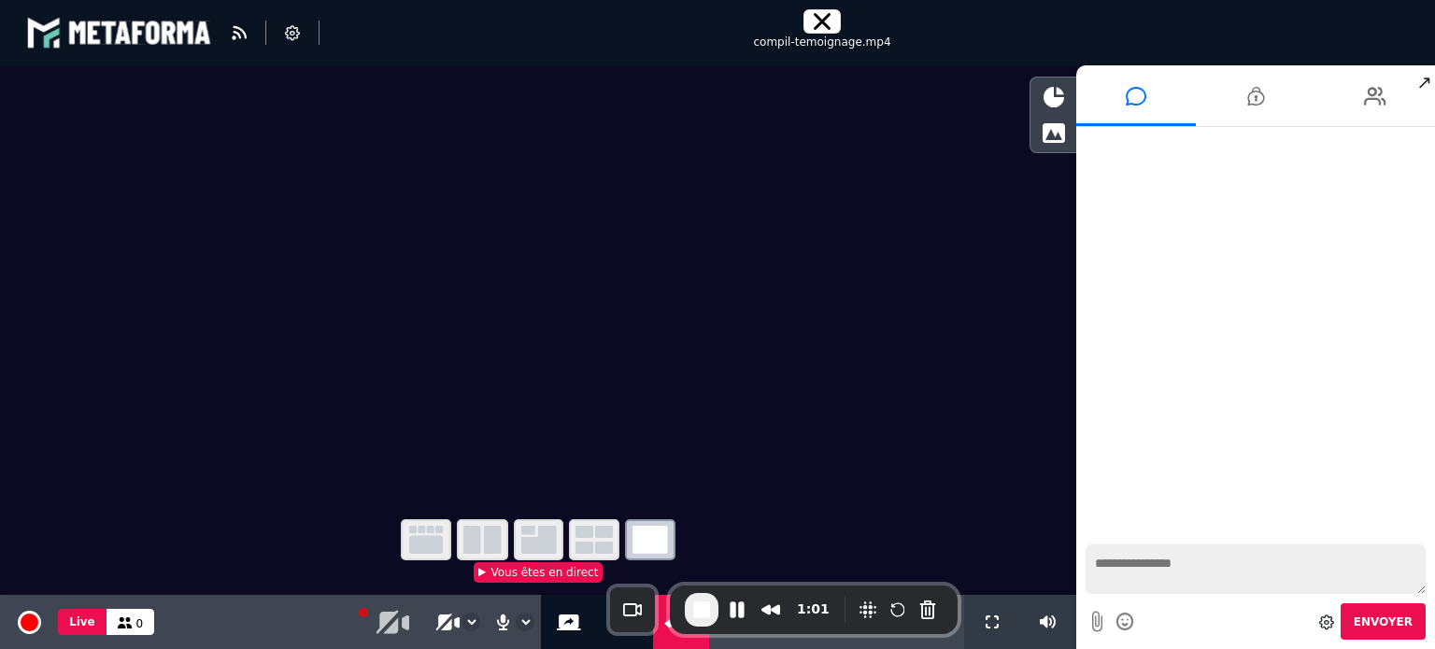
click at [808, 28] on div at bounding box center [822, 21] width 37 height 24
click at [820, 19] on icon at bounding box center [822, 21] width 17 height 17
click at [603, 634] on div "Ajouter un document" at bounding box center [625, 622] width 56 height 54
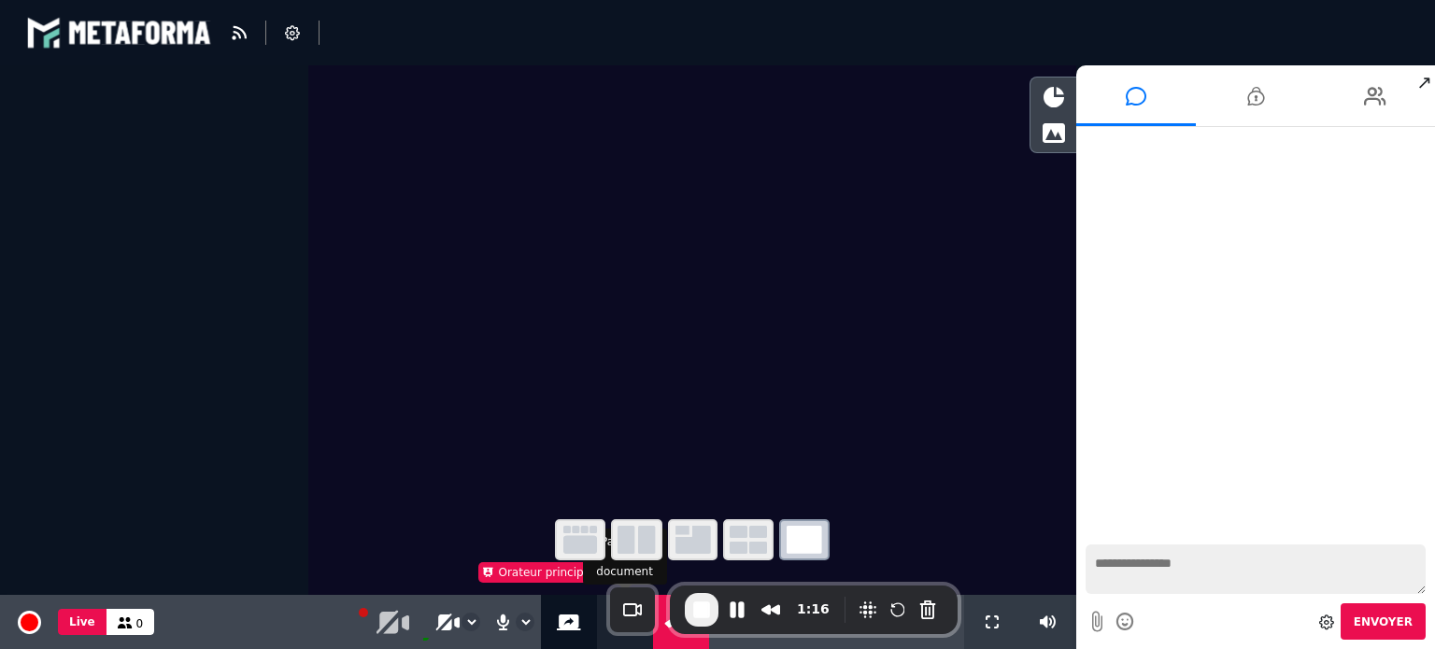
select select "****"
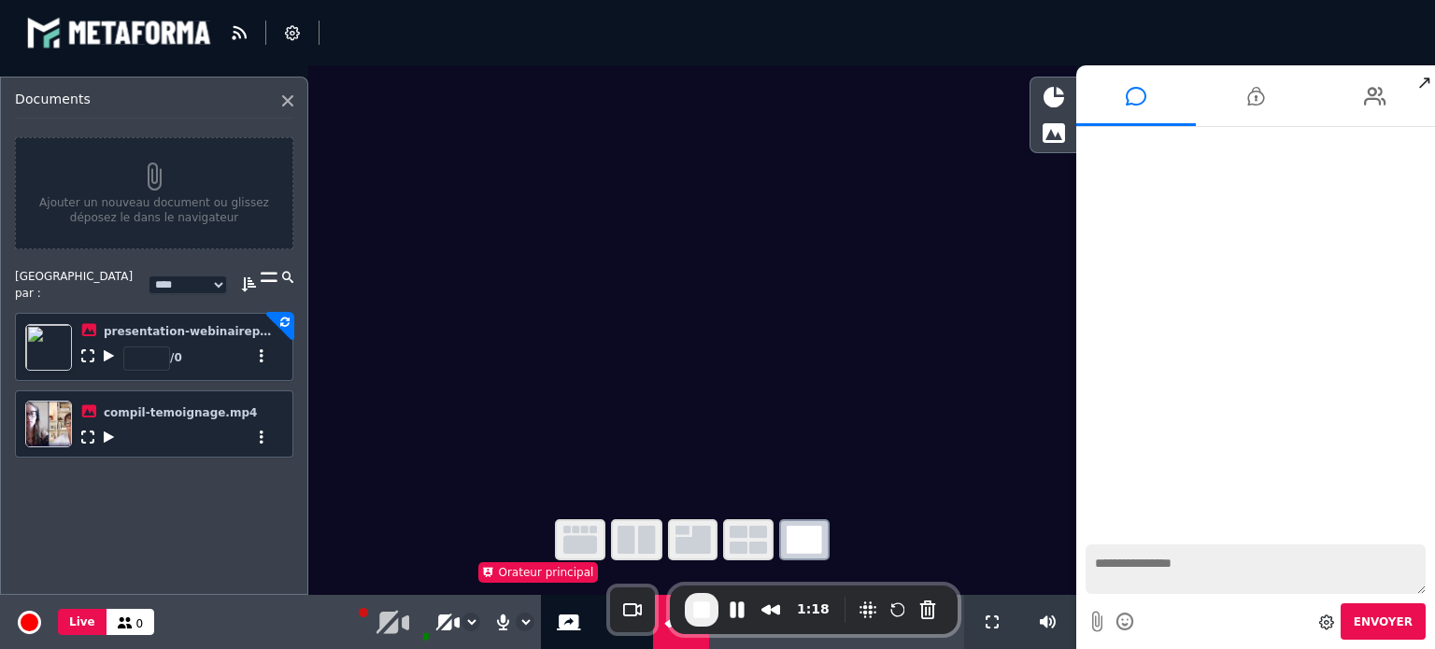
click at [110, 349] on icon at bounding box center [109, 355] width 10 height 13
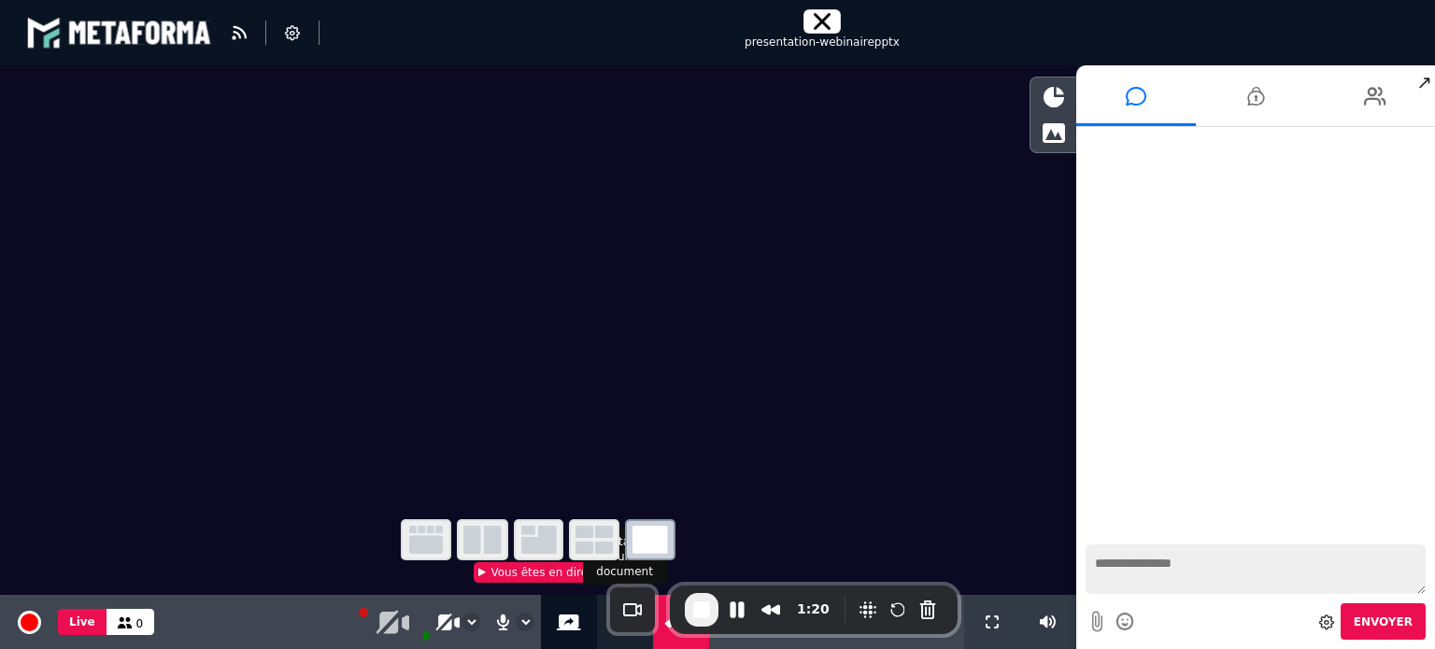
click at [599, 632] on div "Ajouter un document" at bounding box center [625, 622] width 56 height 54
select select "****"
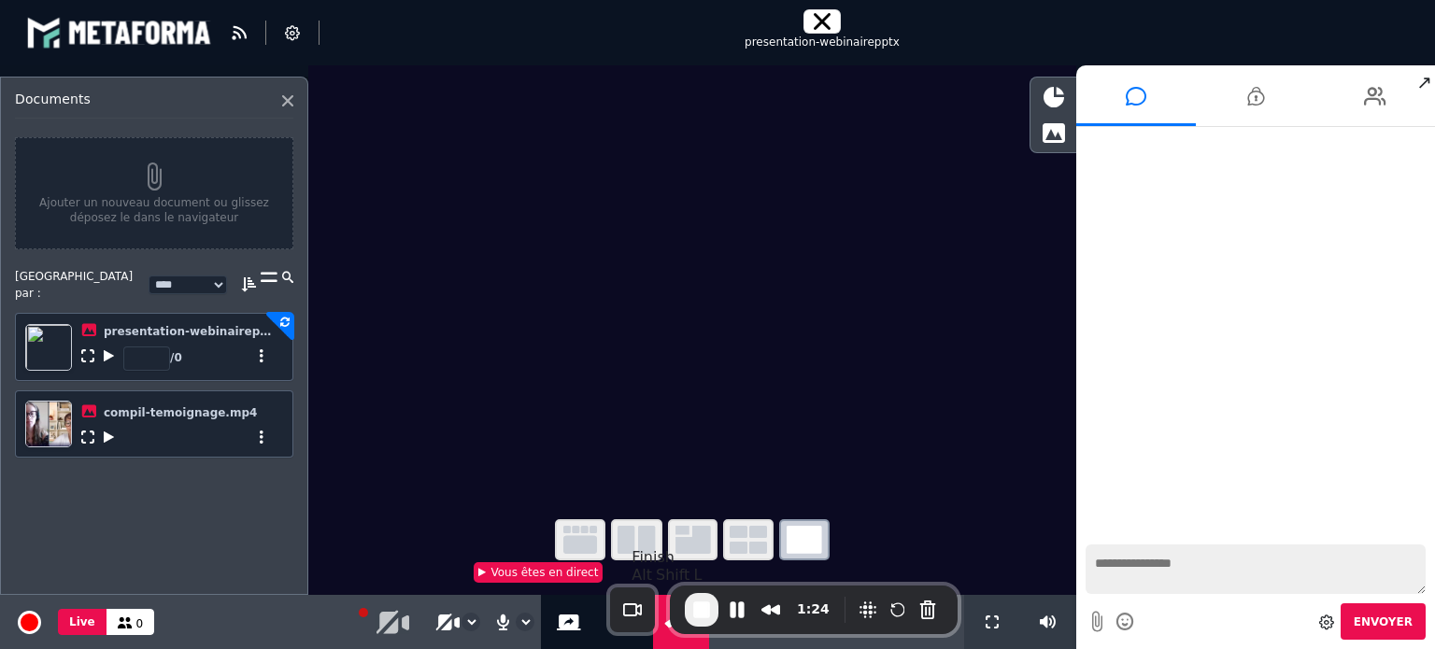
click at [693, 615] on span "End Recording" at bounding box center [702, 610] width 22 height 22
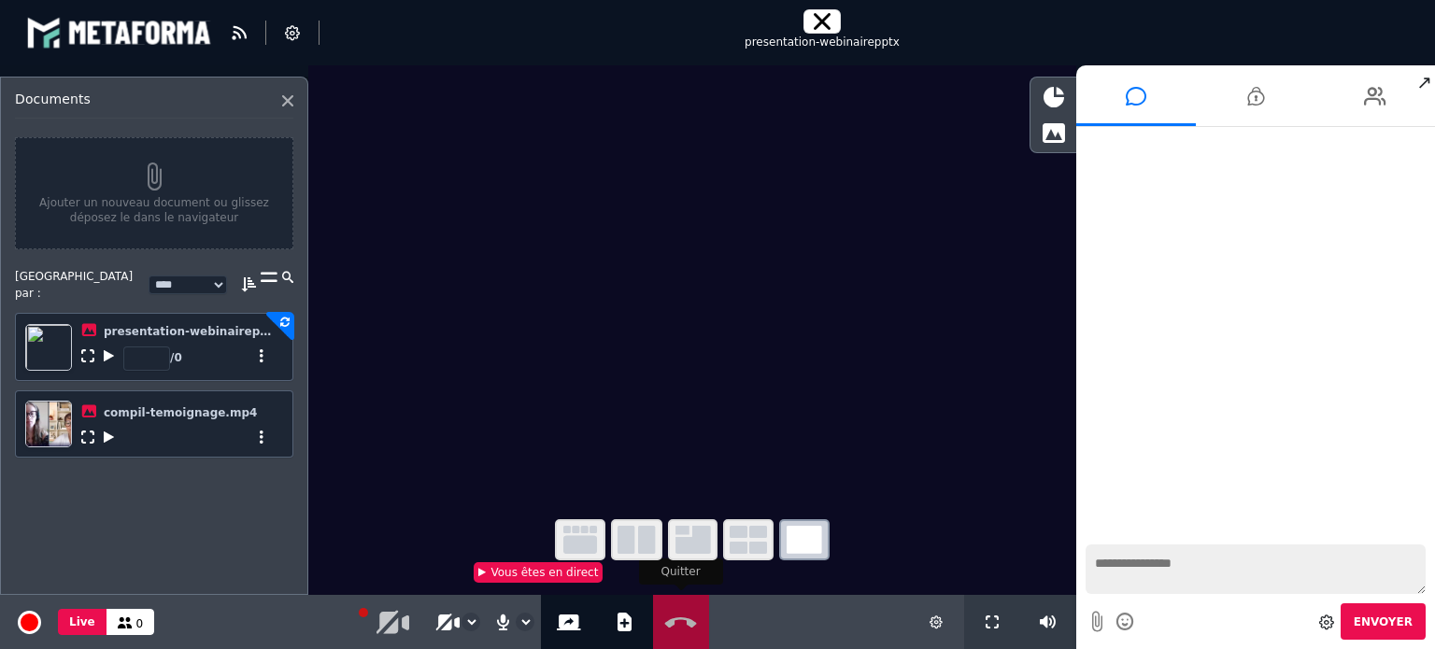
click at [674, 611] on button "Quitter" at bounding box center [681, 622] width 48 height 54
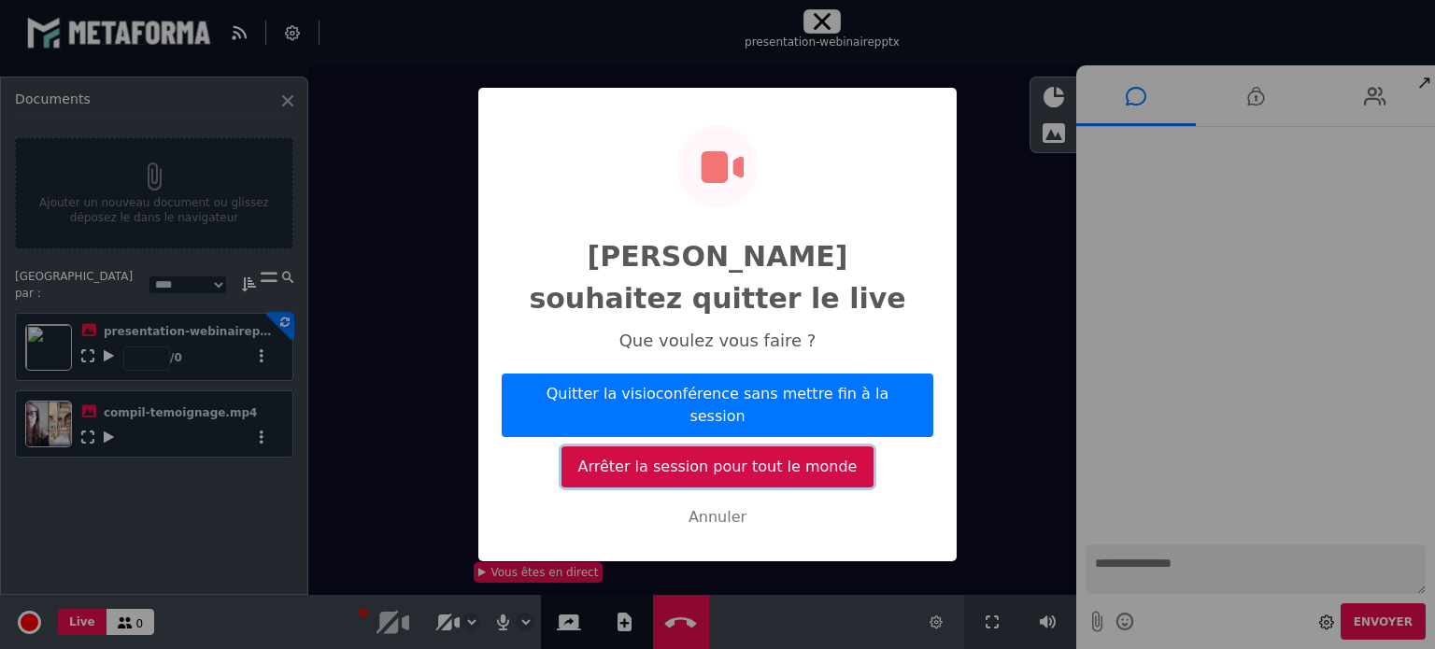
click at [762, 447] on button "Arrêter la session pour tout le monde" at bounding box center [718, 467] width 312 height 41
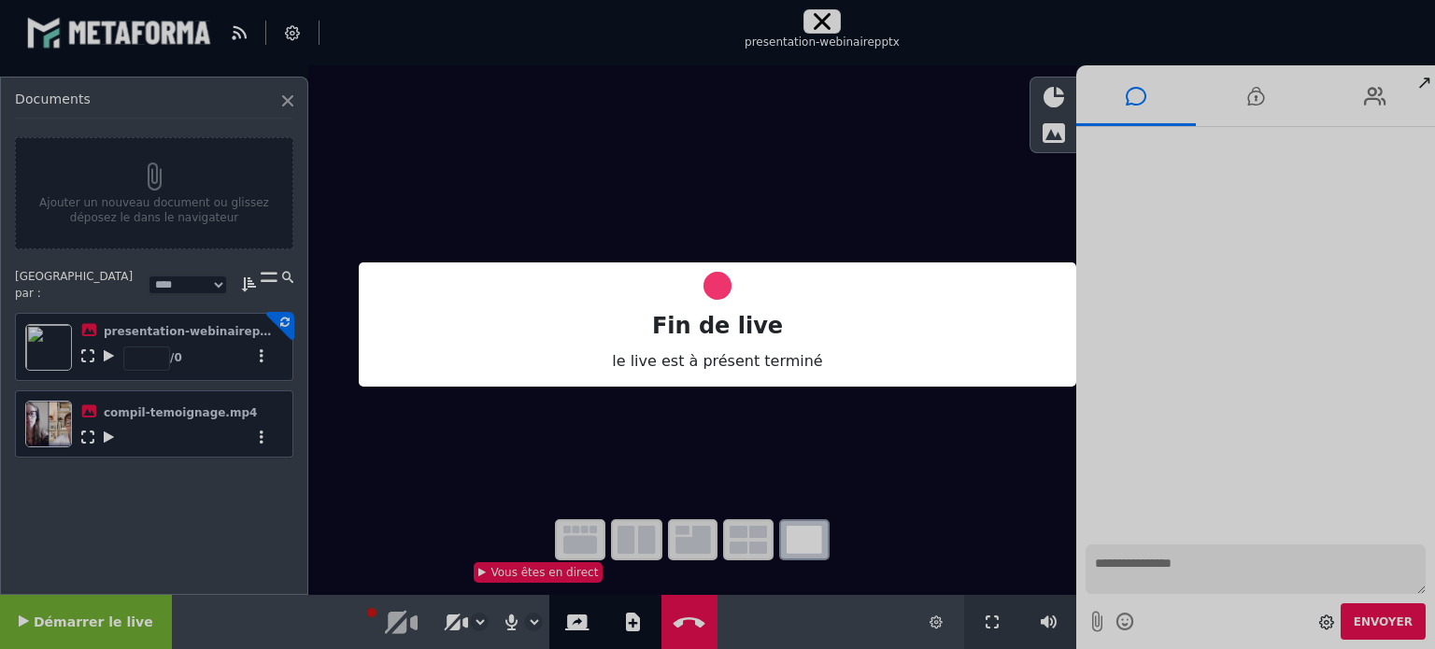
select select "****"
